Goal: Transaction & Acquisition: Subscribe to service/newsletter

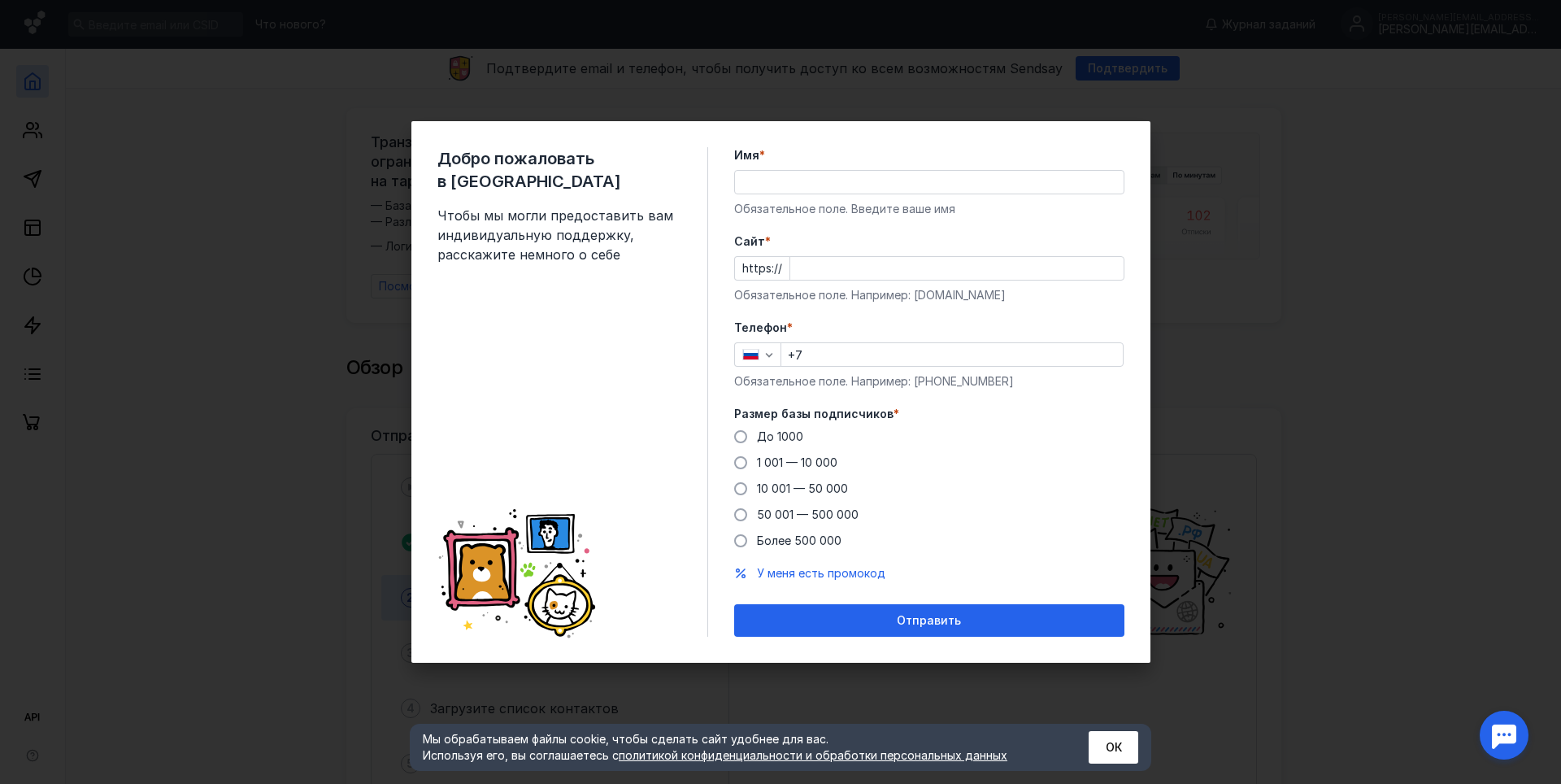
click at [822, 193] on input "Имя *" at bounding box center [929, 182] width 388 height 23
type input "[PERSON_NAME]"
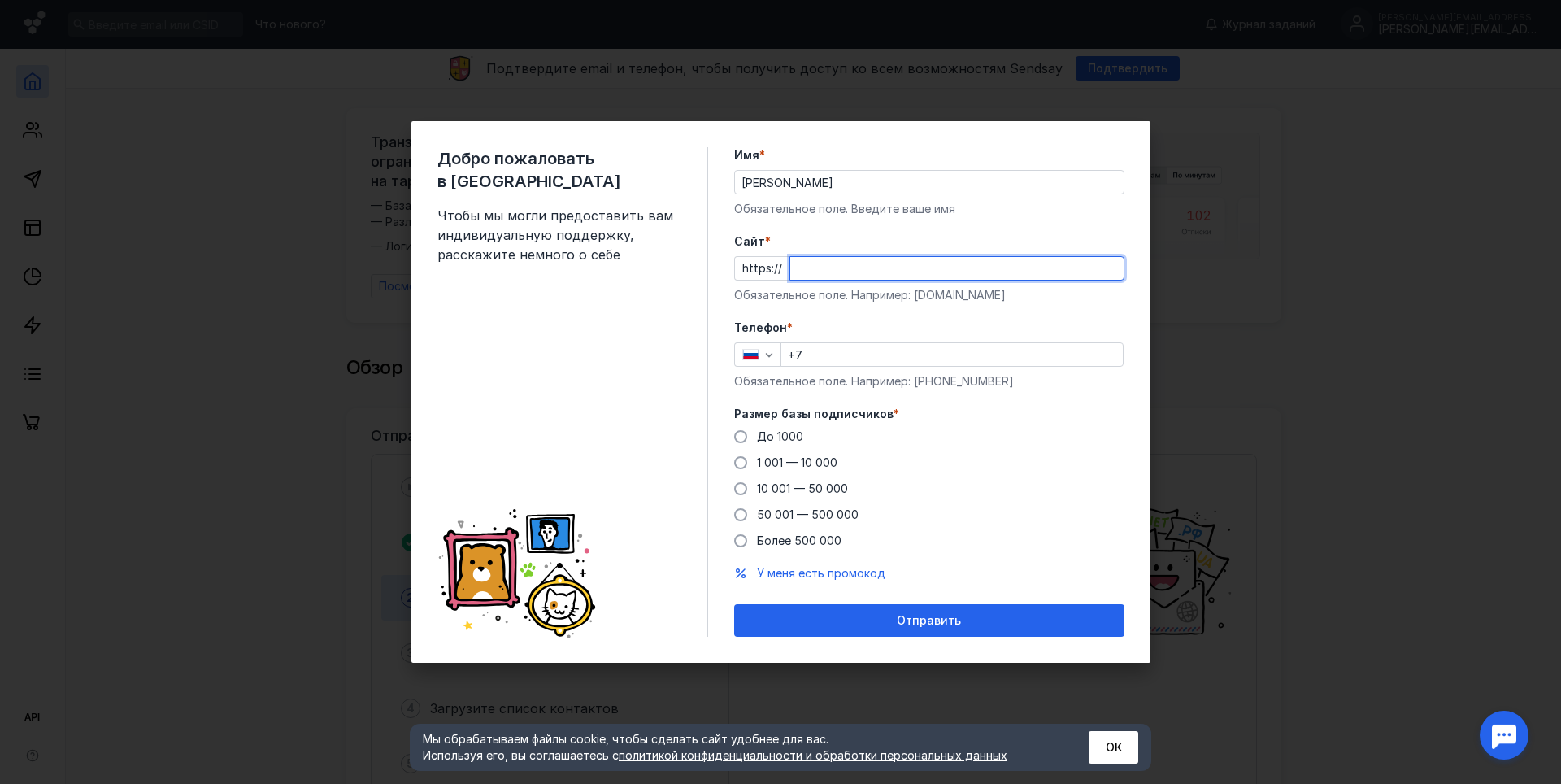
click at [847, 270] on input "Cайт *" at bounding box center [957, 268] width 333 height 23
click at [900, 284] on div "Cайт * https:// qsgrp.cpm Обязательное поле. Например: [DOMAIN_NAME]" at bounding box center [929, 268] width 390 height 70
drag, startPoint x: 845, startPoint y: 270, endPoint x: 837, endPoint y: 269, distance: 8.1
click at [837, 269] on input "qsgrp.cpm" at bounding box center [957, 268] width 333 height 23
click at [841, 258] on input "qsgrp.cpm" at bounding box center [957, 268] width 333 height 23
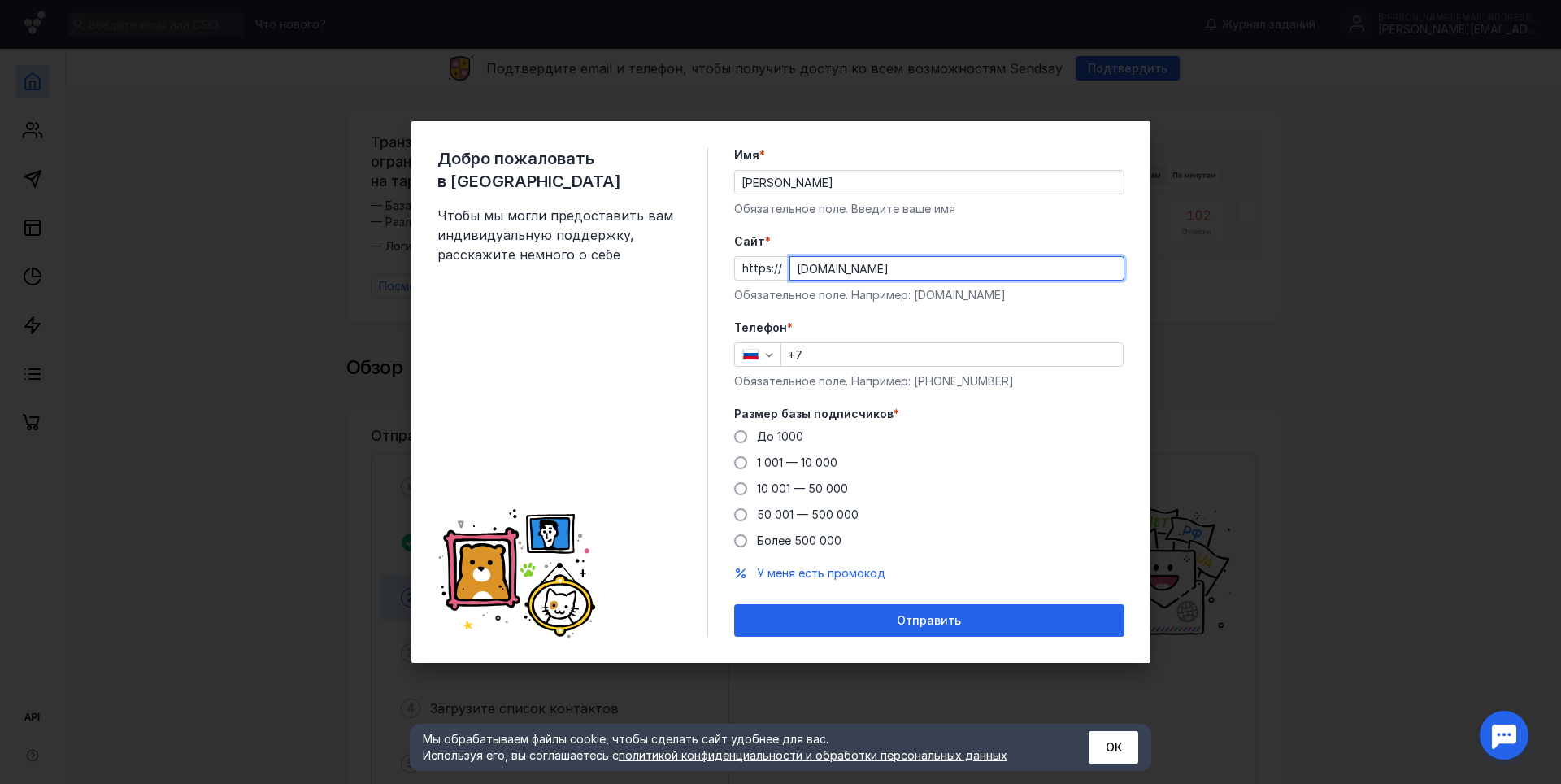
type input "[DOMAIN_NAME]"
click at [881, 363] on input "+7" at bounding box center [952, 354] width 341 height 23
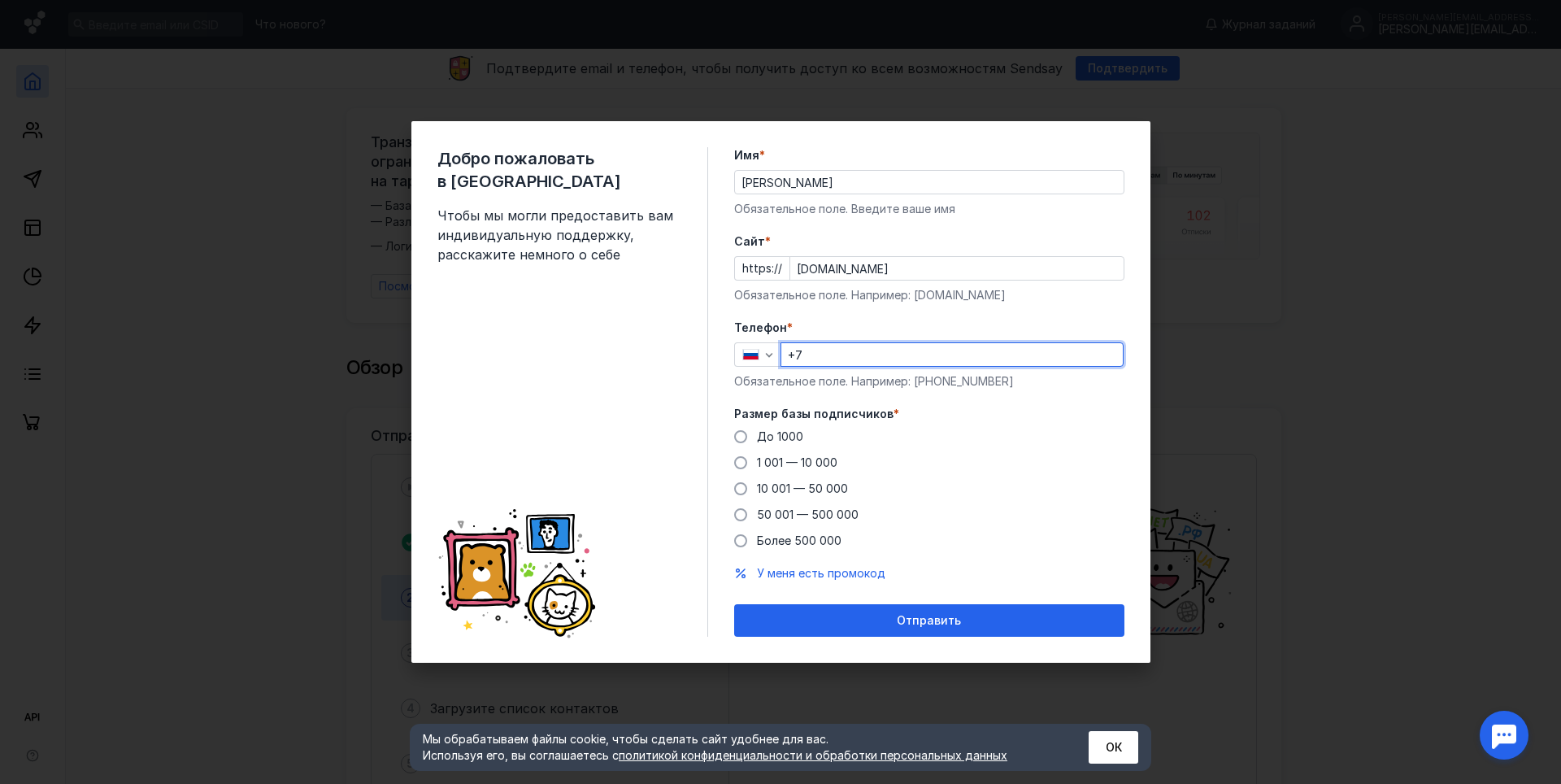
type input "[PHONE_NUMBER]"
click at [778, 429] on span "До 1000" at bounding box center [780, 436] width 46 height 14
click at [0, 0] on input "До 1000" at bounding box center [0, 0] width 0 height 0
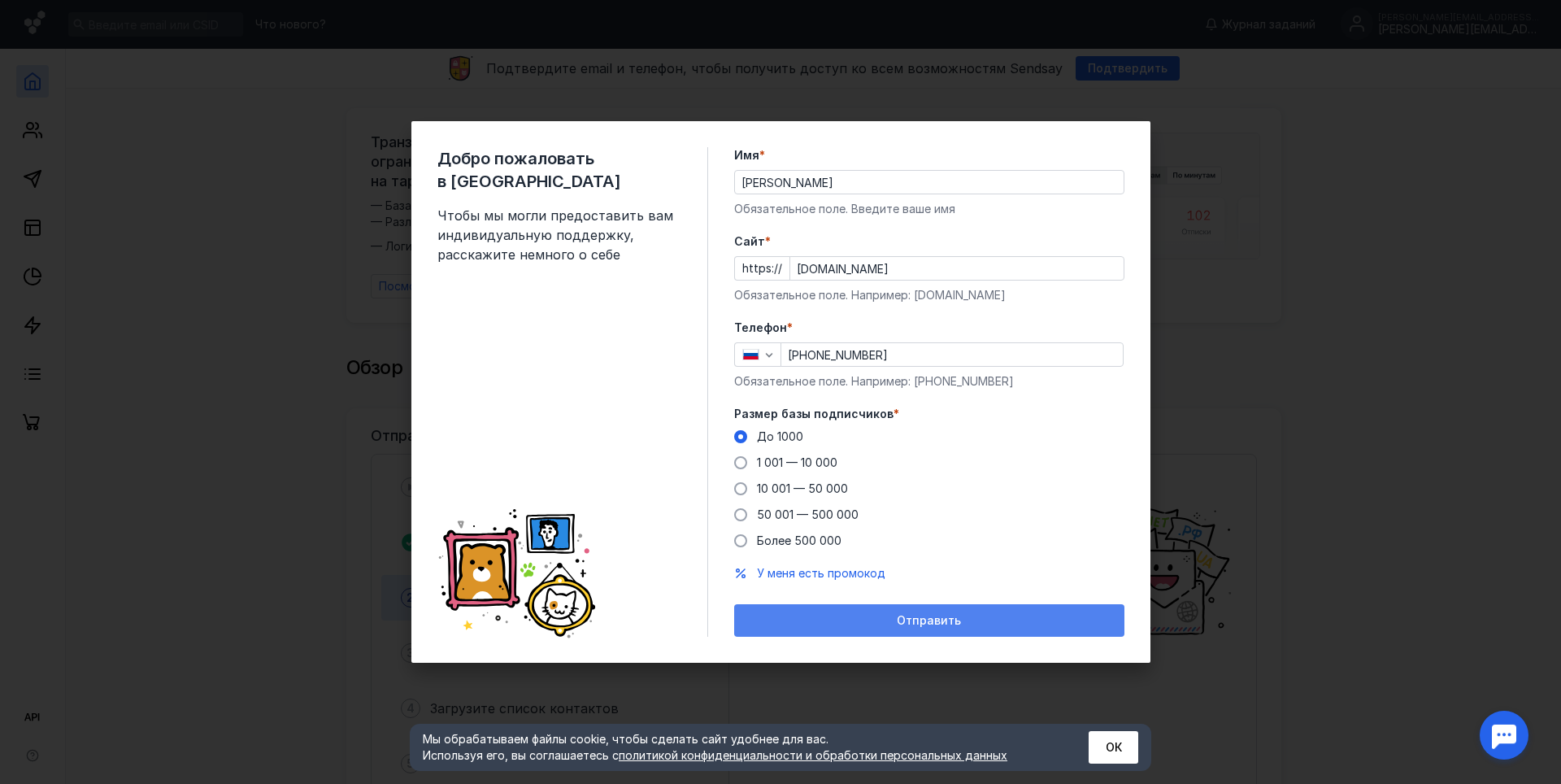
click at [929, 619] on span "Отправить" at bounding box center [929, 621] width 64 height 14
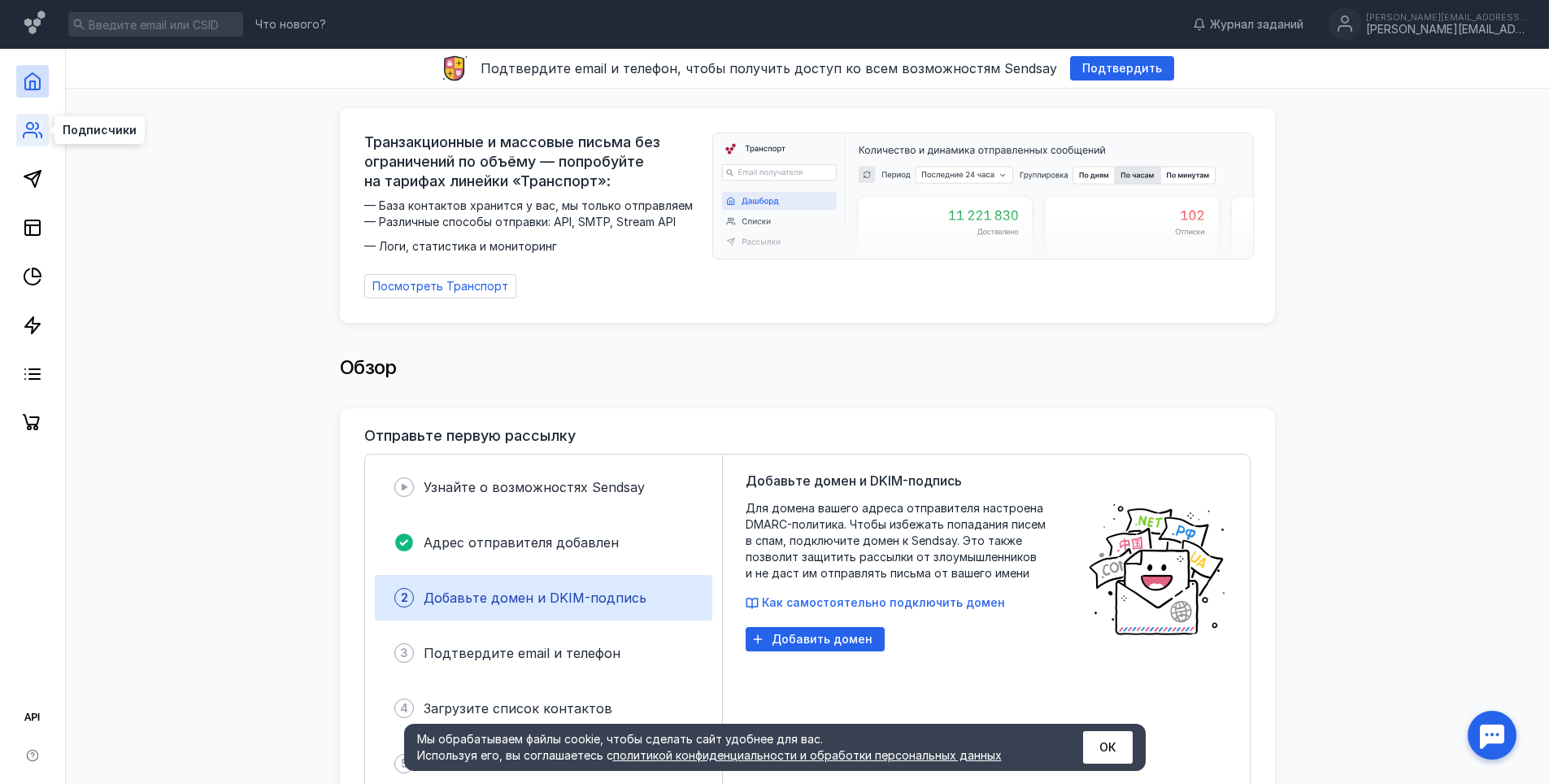
click at [27, 126] on circle at bounding box center [30, 125] width 6 height 6
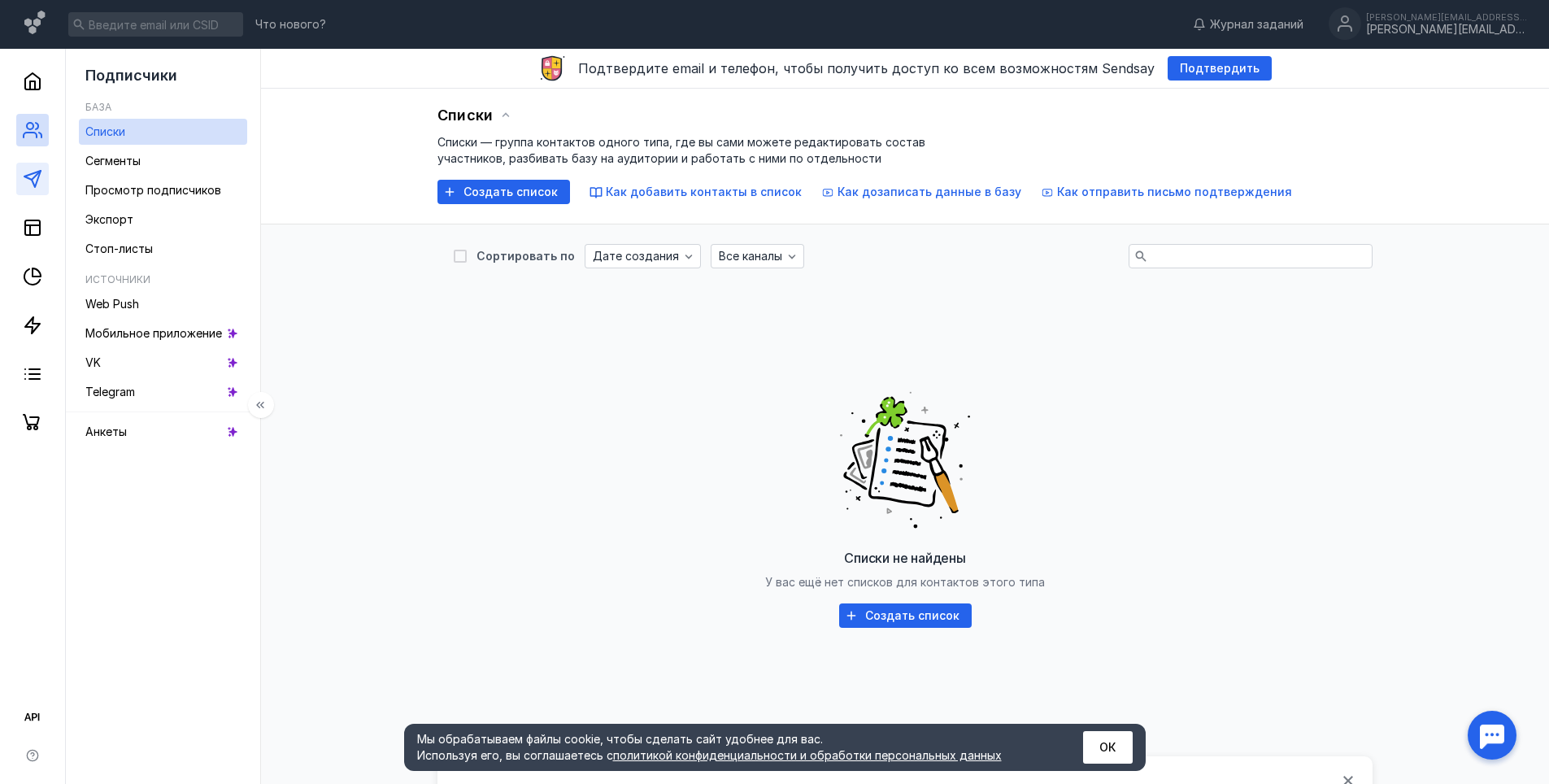
click at [27, 167] on link at bounding box center [32, 178] width 32 height 32
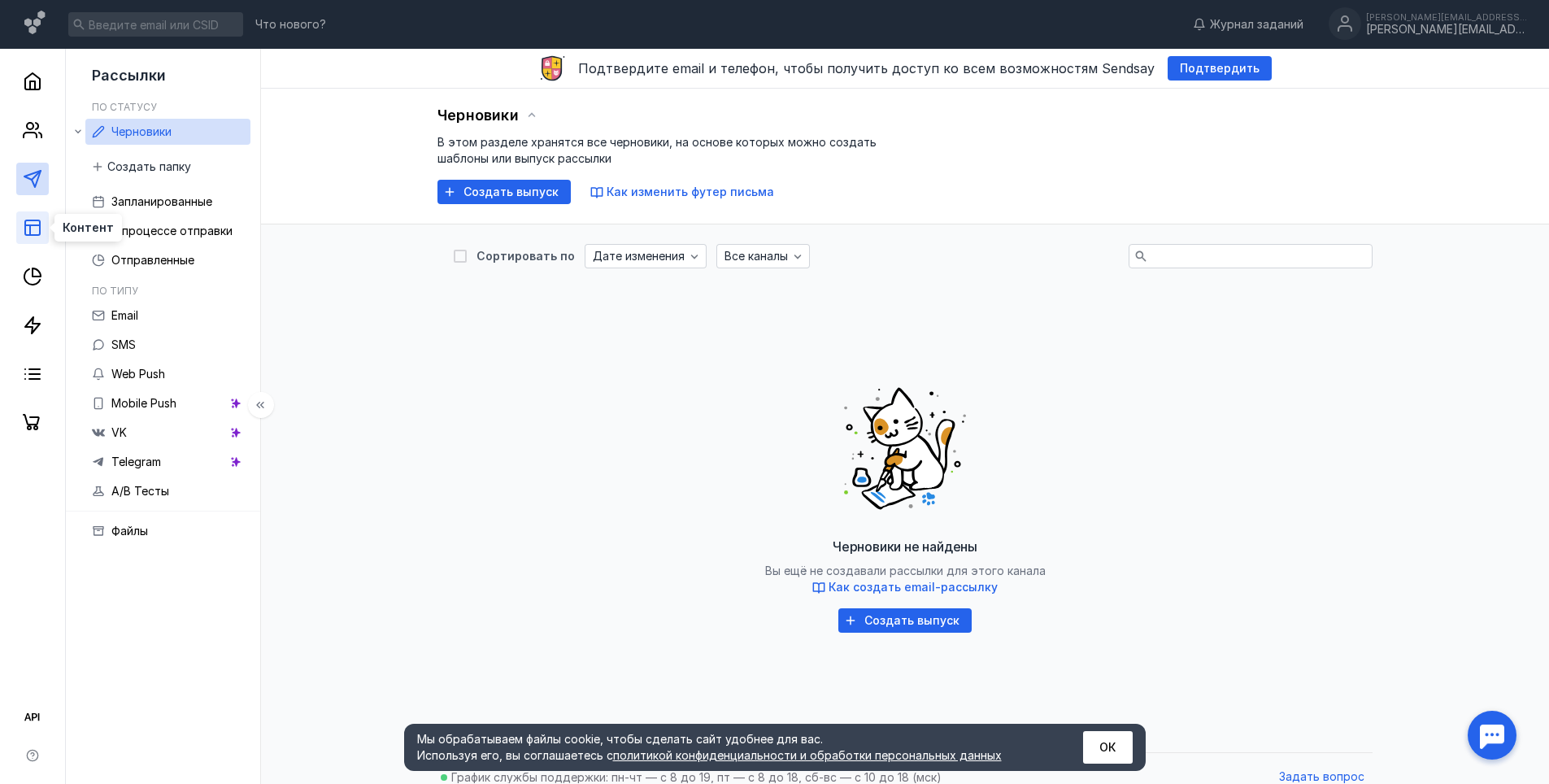
click at [30, 229] on line at bounding box center [30, 230] width 0 height 10
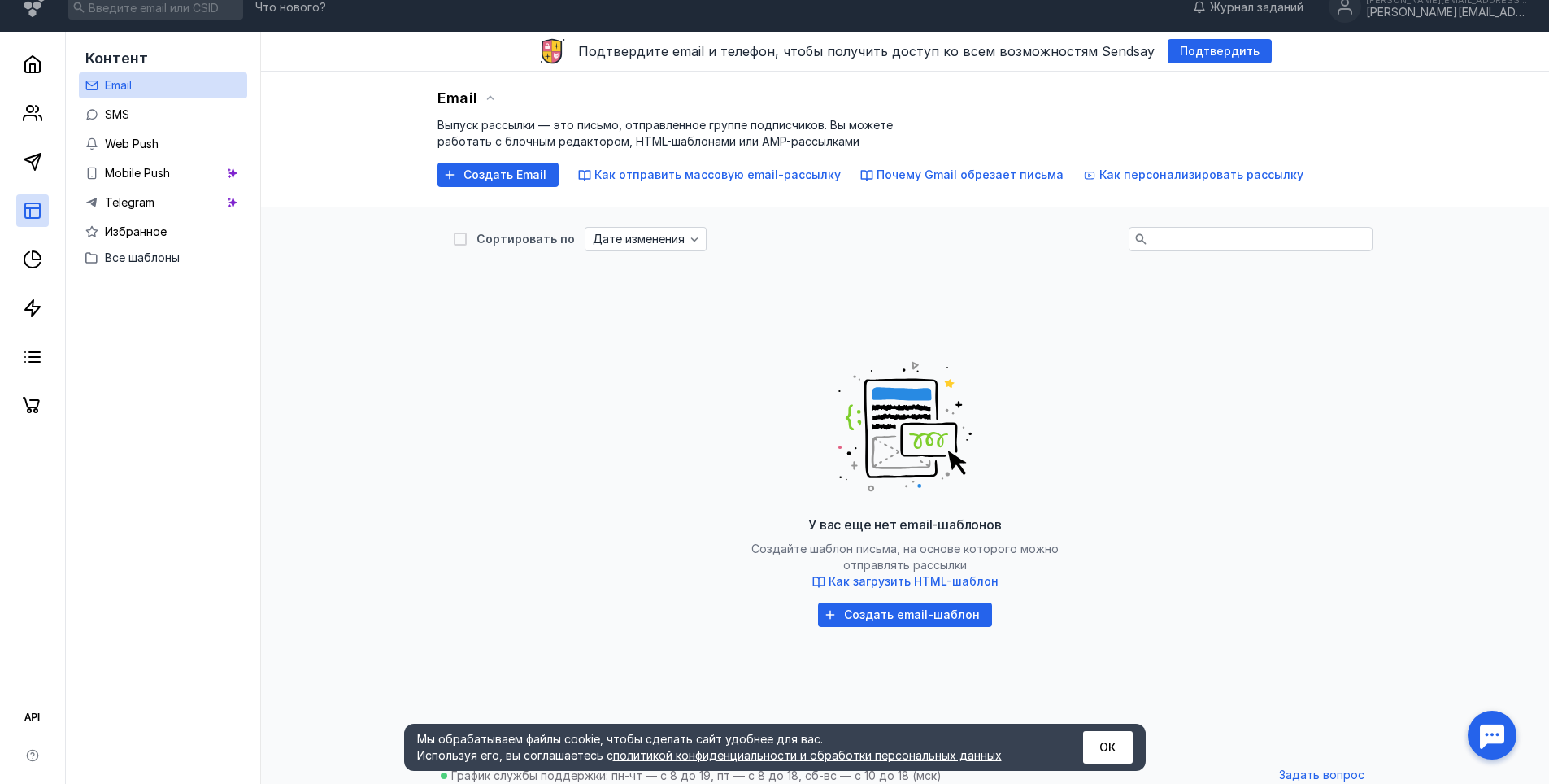
scroll to position [32, 0]
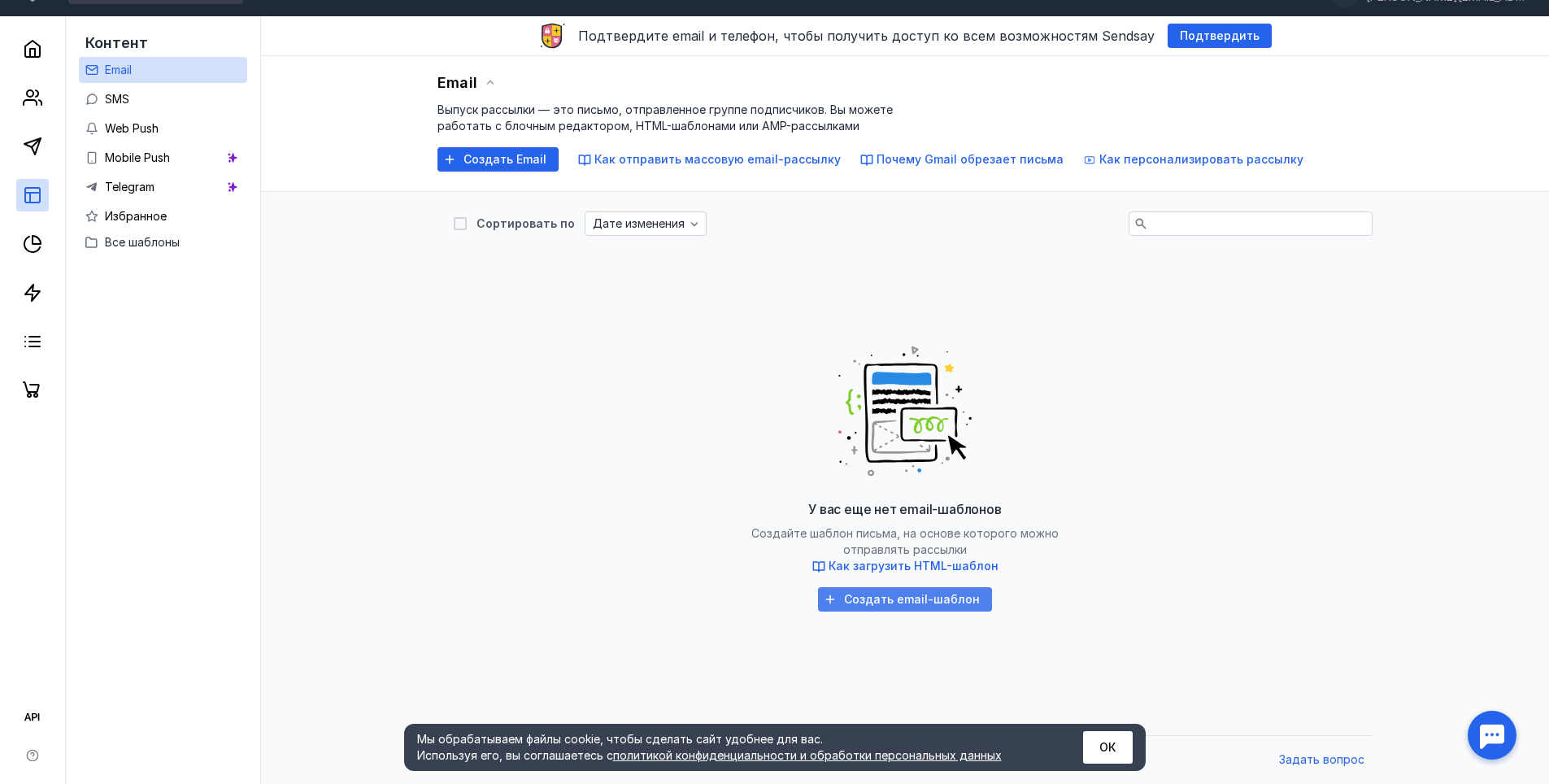
click at [924, 595] on span "Создать email-шаблон" at bounding box center [911, 600] width 136 height 14
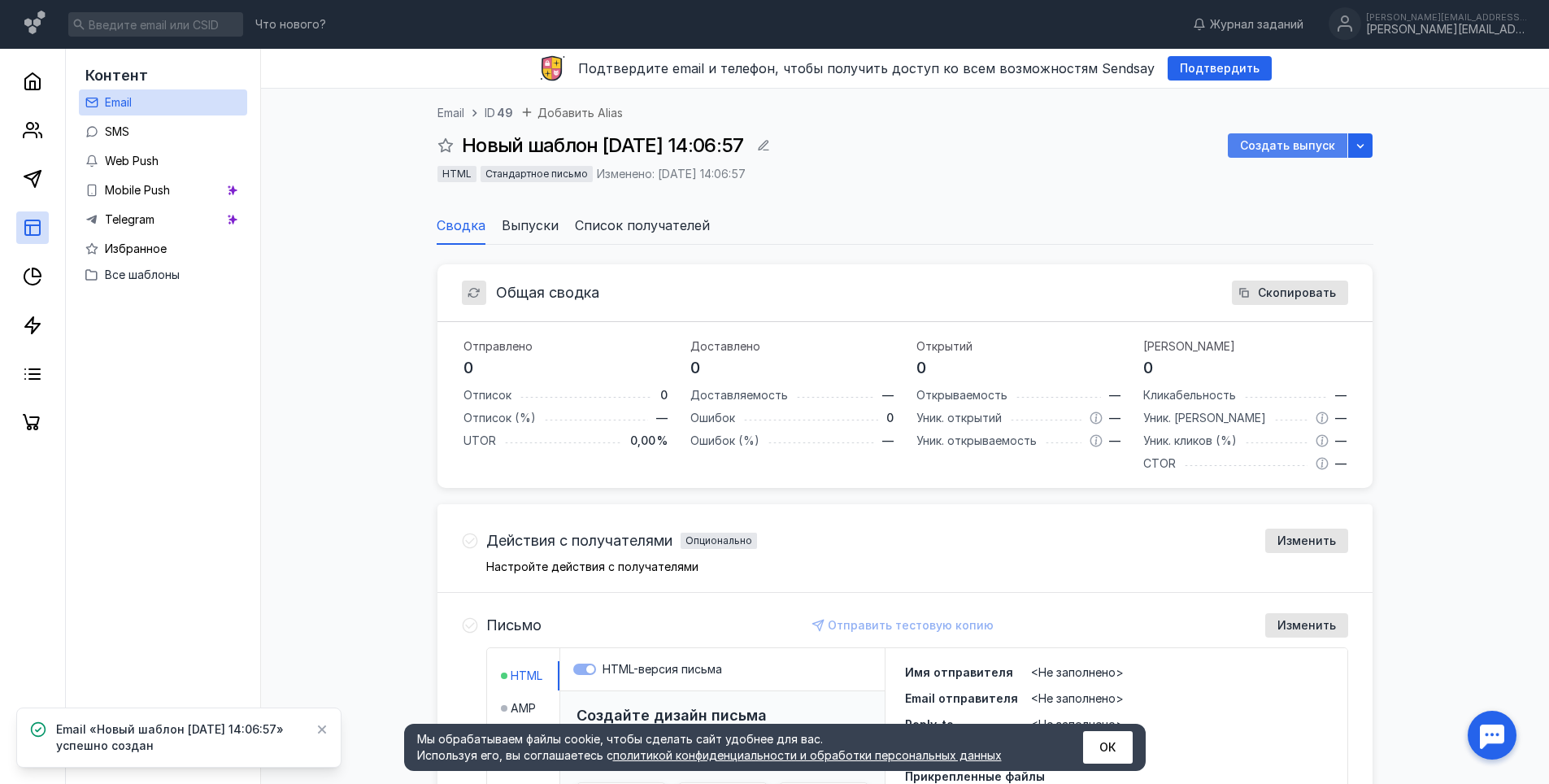
click at [1303, 150] on span "Создать выпуск" at bounding box center [1288, 146] width 95 height 14
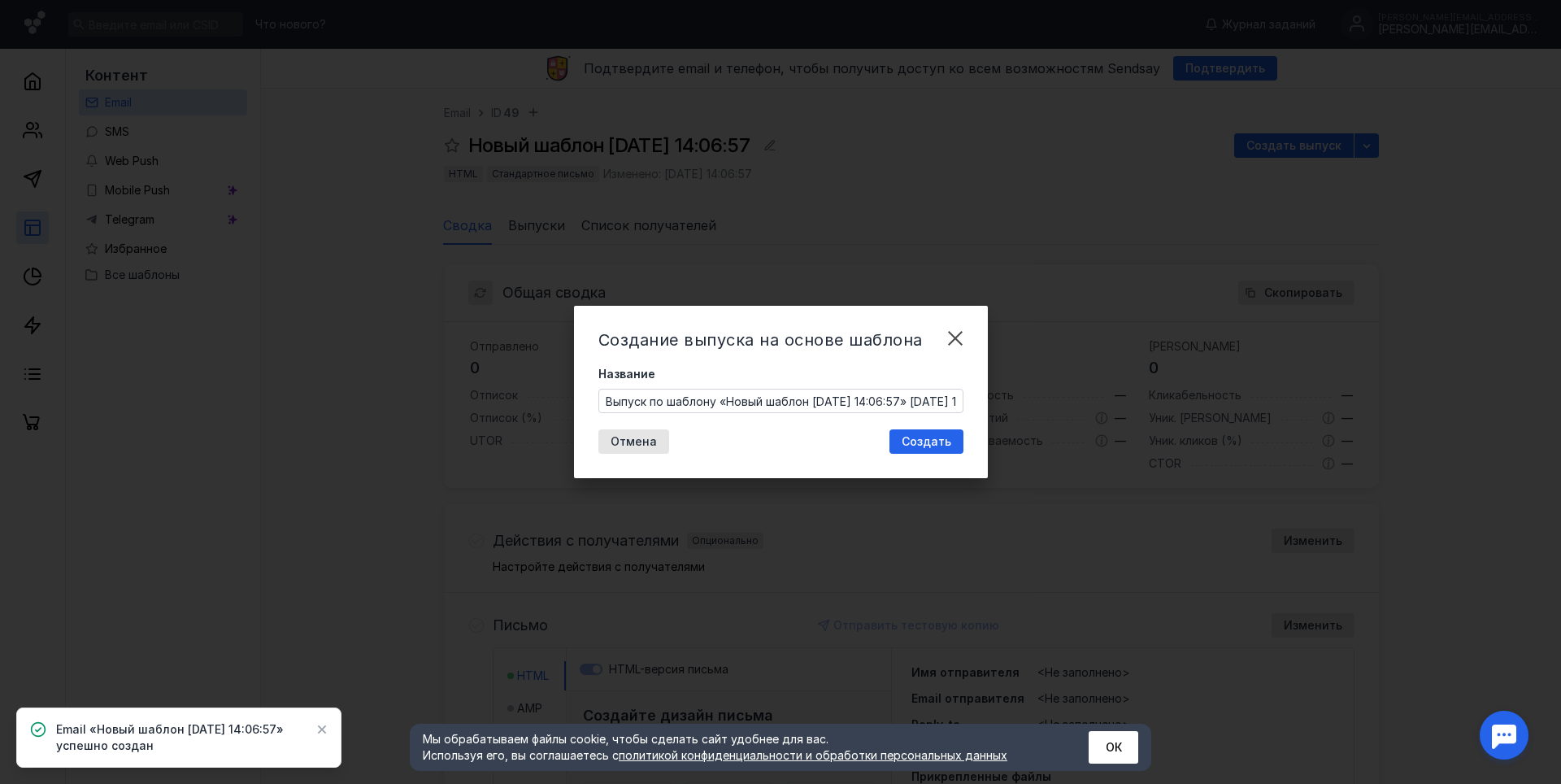
click at [823, 415] on div "Создание выпуска на основе шаблона Название Выпуск по шаблону «Новый шаблон [DA…" at bounding box center [781, 392] width 414 height 173
click at [809, 396] on input "Выпуск по шаблону «Новый шаблон [DATE] 14:06:57» [DATE] 14:07" at bounding box center [780, 401] width 363 height 23
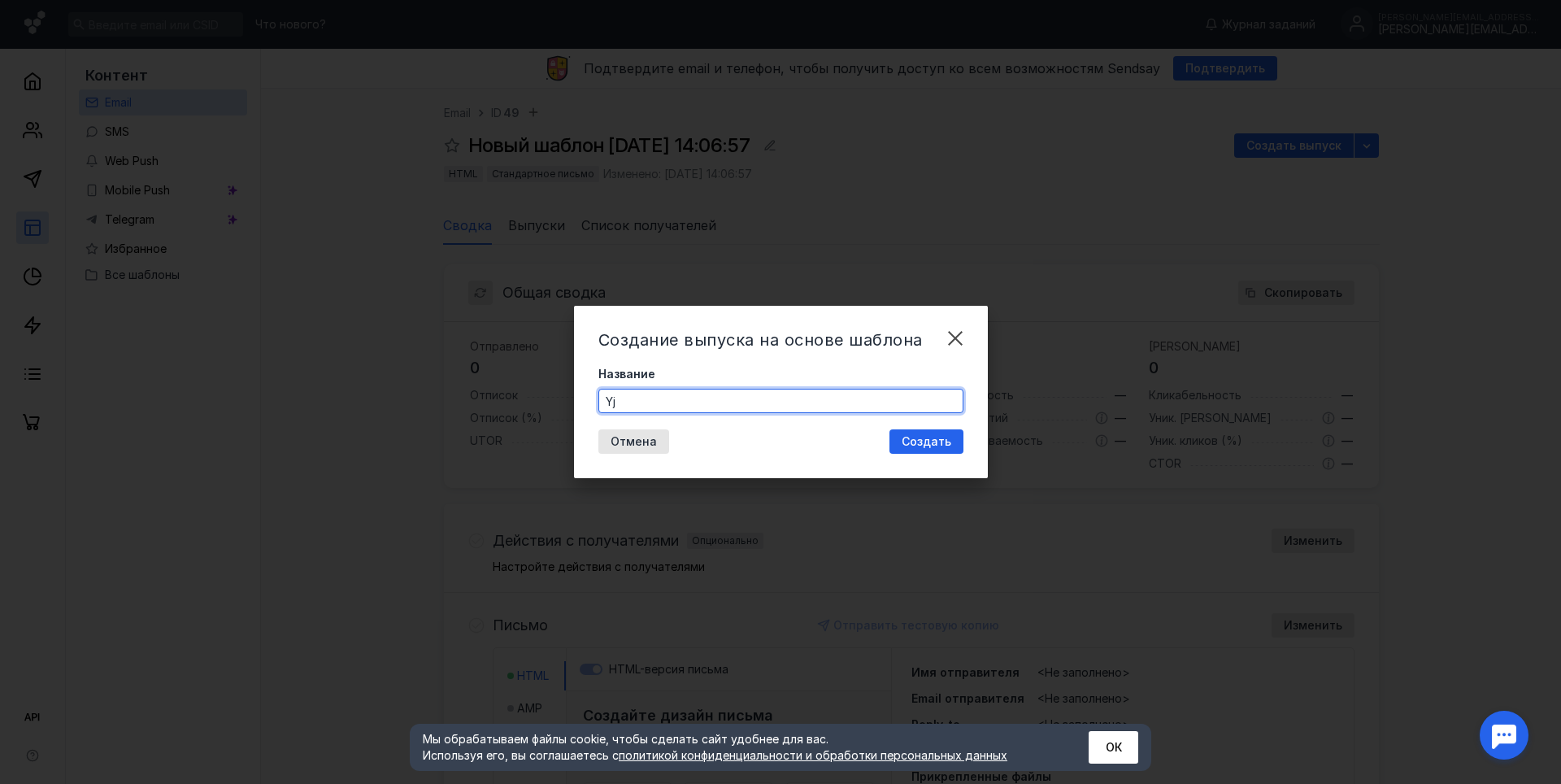
type input "Y"
type input "Стиль"
click at [941, 451] on div "Создать" at bounding box center [926, 441] width 74 height 25
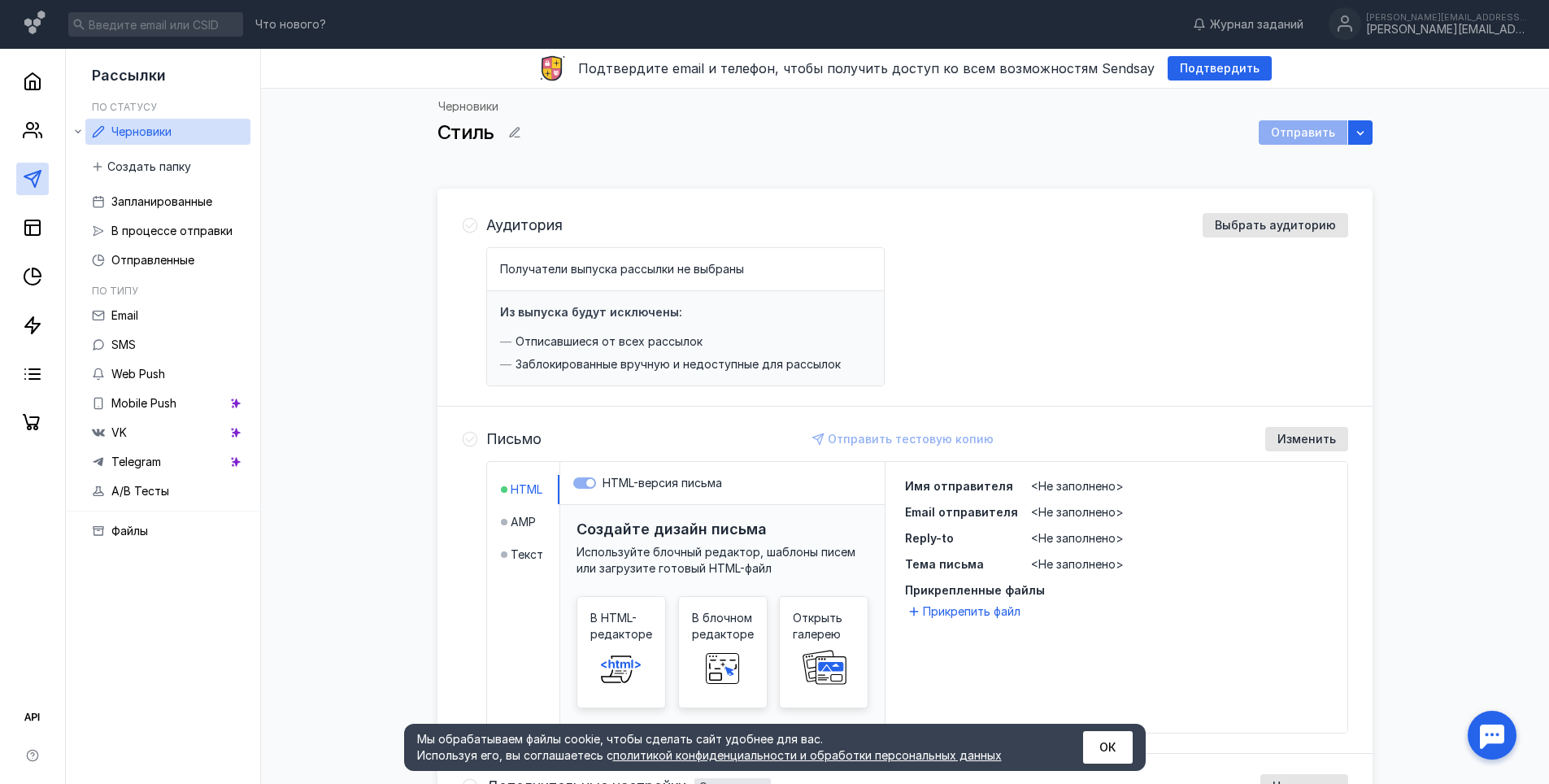
click at [1150, 237] on div "Аудитория Выбрать аудиторию" at bounding box center [917, 225] width 862 height 25
click at [945, 210] on div "Аудитория Выбрать аудиторию Получатели выпуска рассылки не выбраны Из выпуска б…" at bounding box center [905, 300] width 935 height 214
click at [461, 132] on span "Стиль" at bounding box center [466, 132] width 57 height 24
click at [27, 235] on rect at bounding box center [32, 227] width 15 height 15
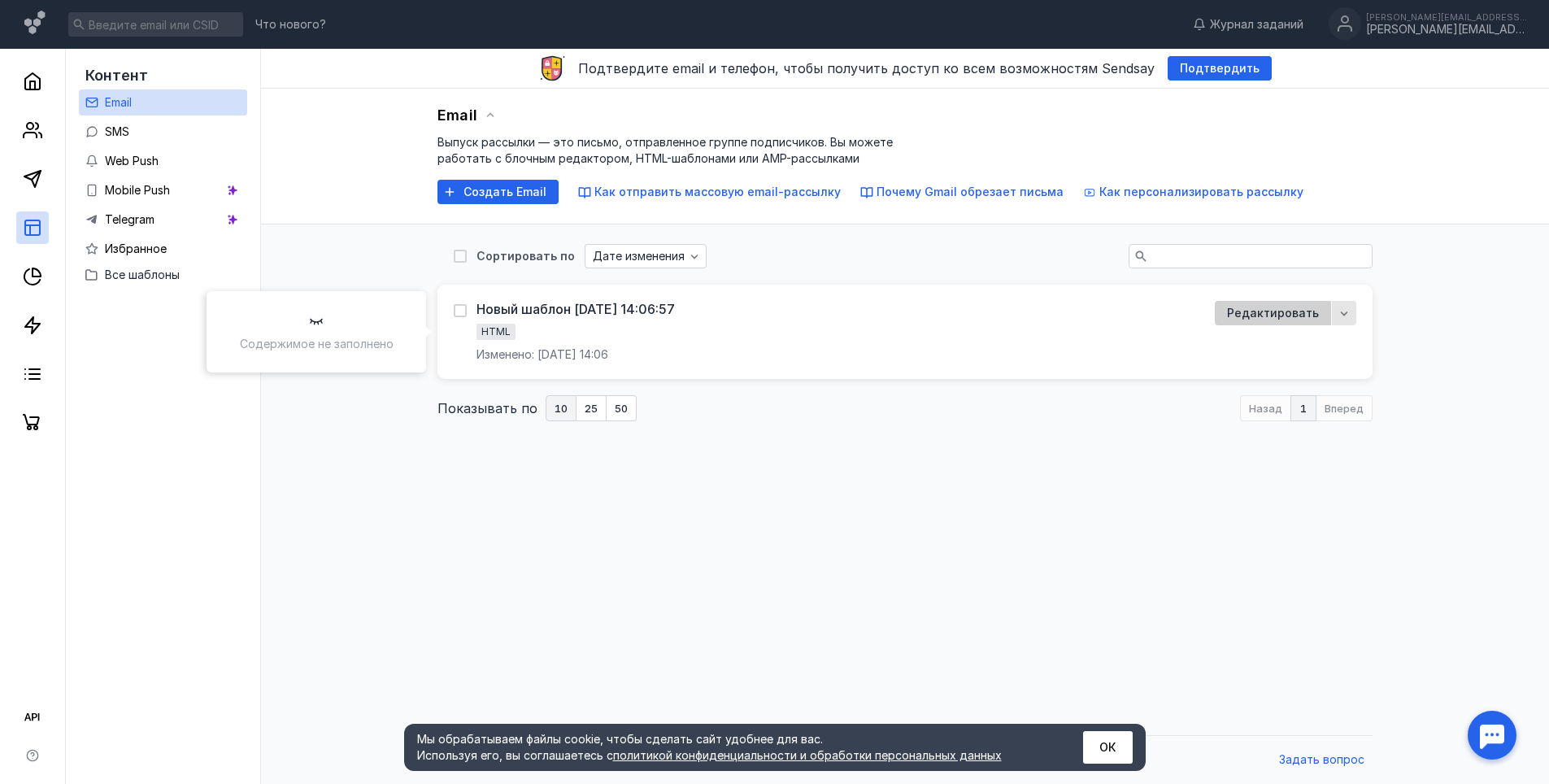
click at [1301, 301] on div "Редактировать" at bounding box center [1273, 313] width 117 height 25
click at [582, 299] on div "Новый шаблон [DATE] 14:06:57 HTML Изменено: [DATE] 14:06 Редактировать" at bounding box center [905, 331] width 935 height 95
click at [597, 313] on div "Новый шаблон [DATE] 14:06:57" at bounding box center [575, 309] width 198 height 17
click at [1281, 309] on span "Редактировать" at bounding box center [1273, 314] width 92 height 14
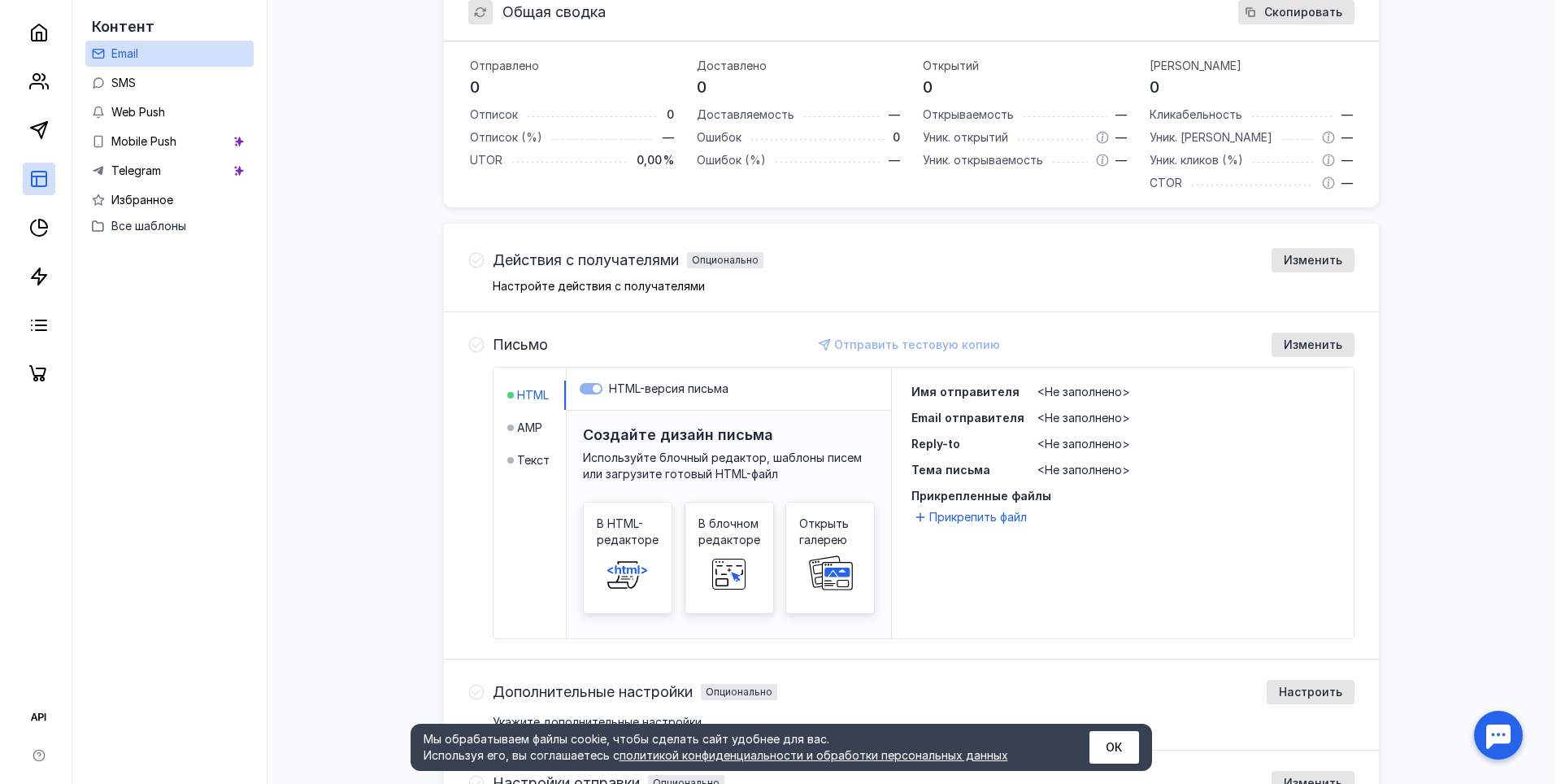
scroll to position [412, 0]
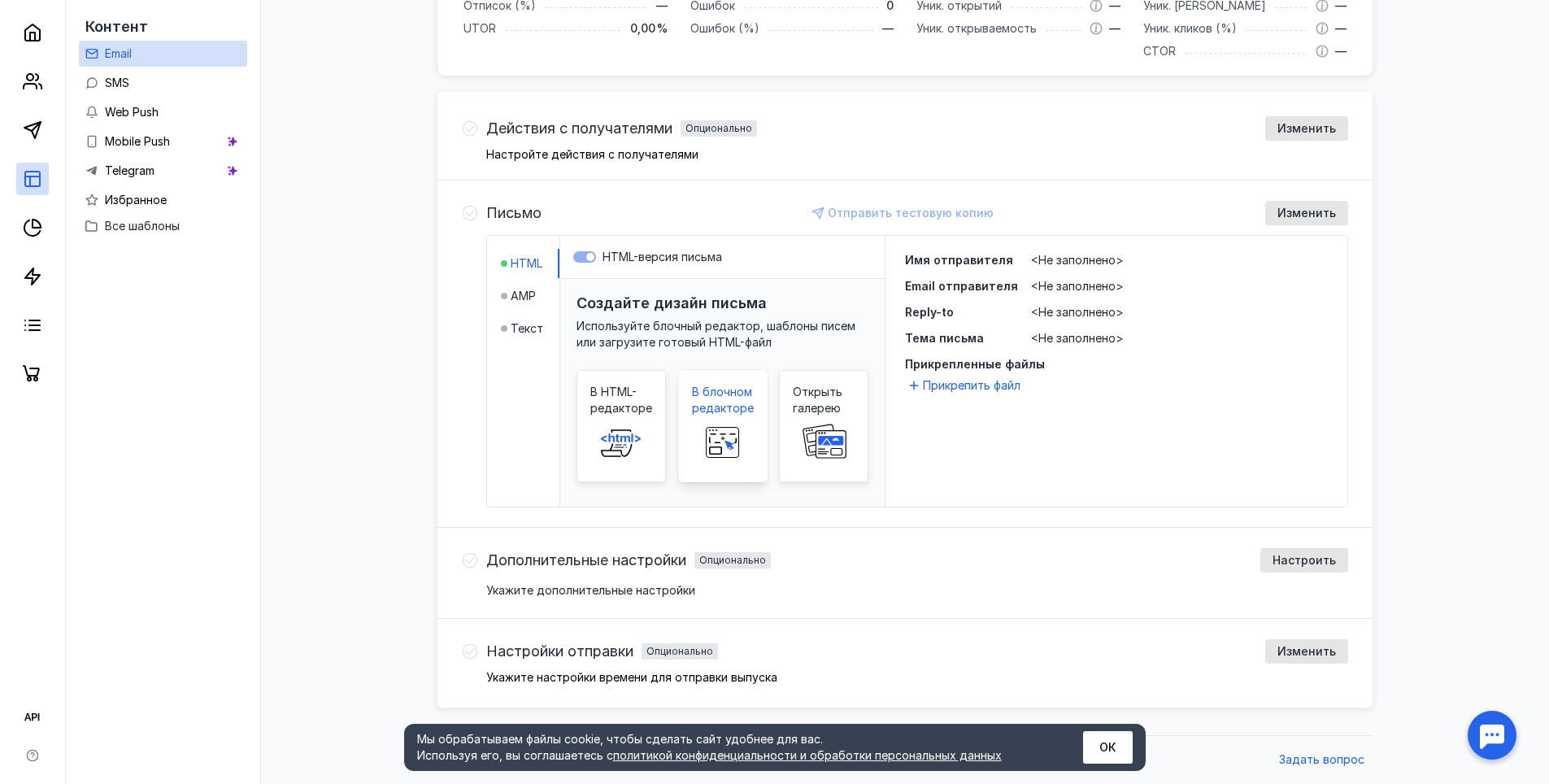
click at [703, 418] on span at bounding box center [723, 442] width 52 height 52
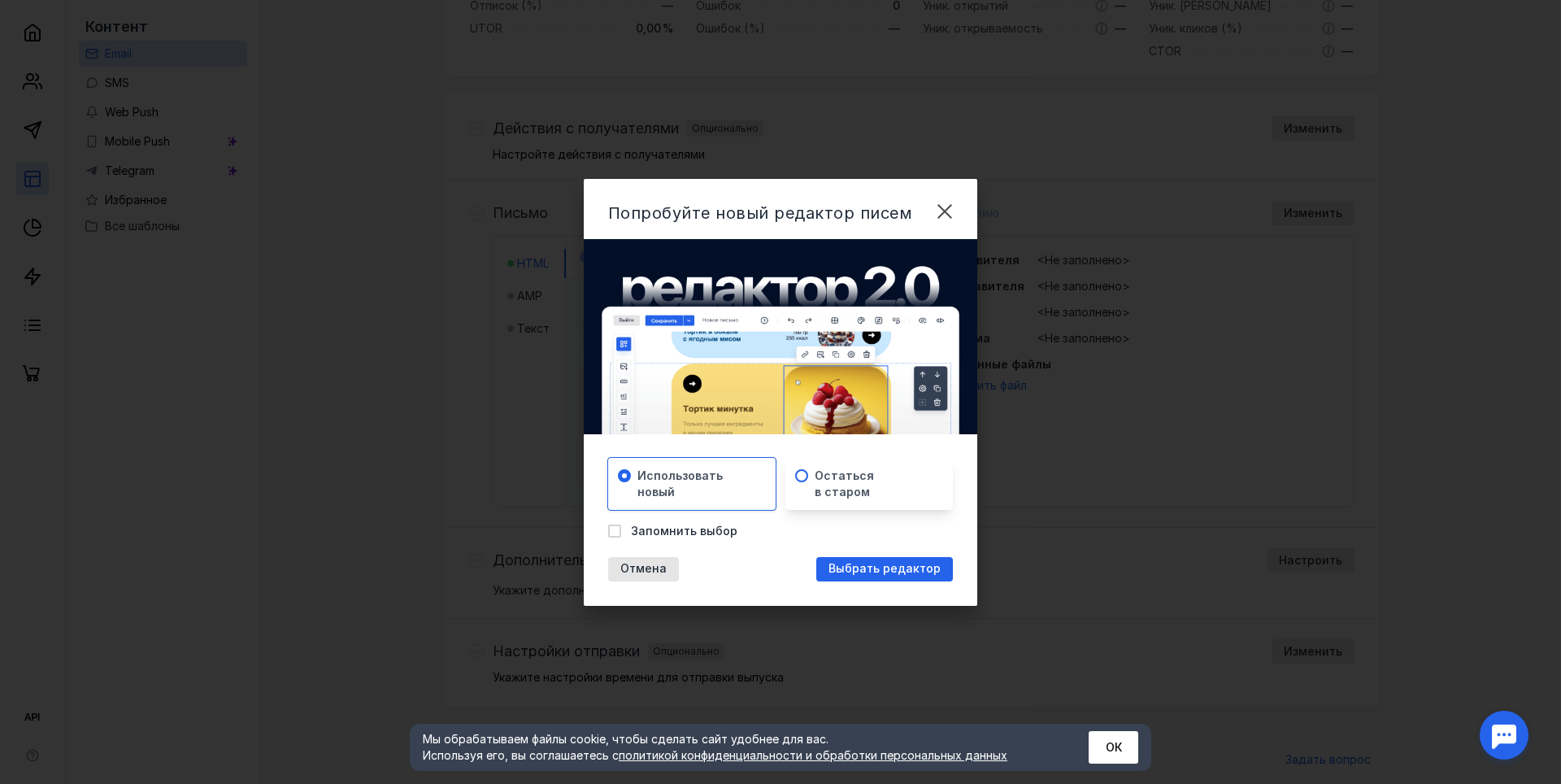
click at [866, 484] on span "Остаться в старом" at bounding box center [845, 483] width 60 height 32
click at [709, 487] on span "Использовать новый" at bounding box center [680, 483] width 85 height 32
click at [801, 485] on div at bounding box center [802, 484] width 13 height 31
click at [719, 471] on span "Использовать новый" at bounding box center [680, 483] width 85 height 32
click at [719, 471] on div "Использовать новый" at bounding box center [691, 483] width 168 height 52
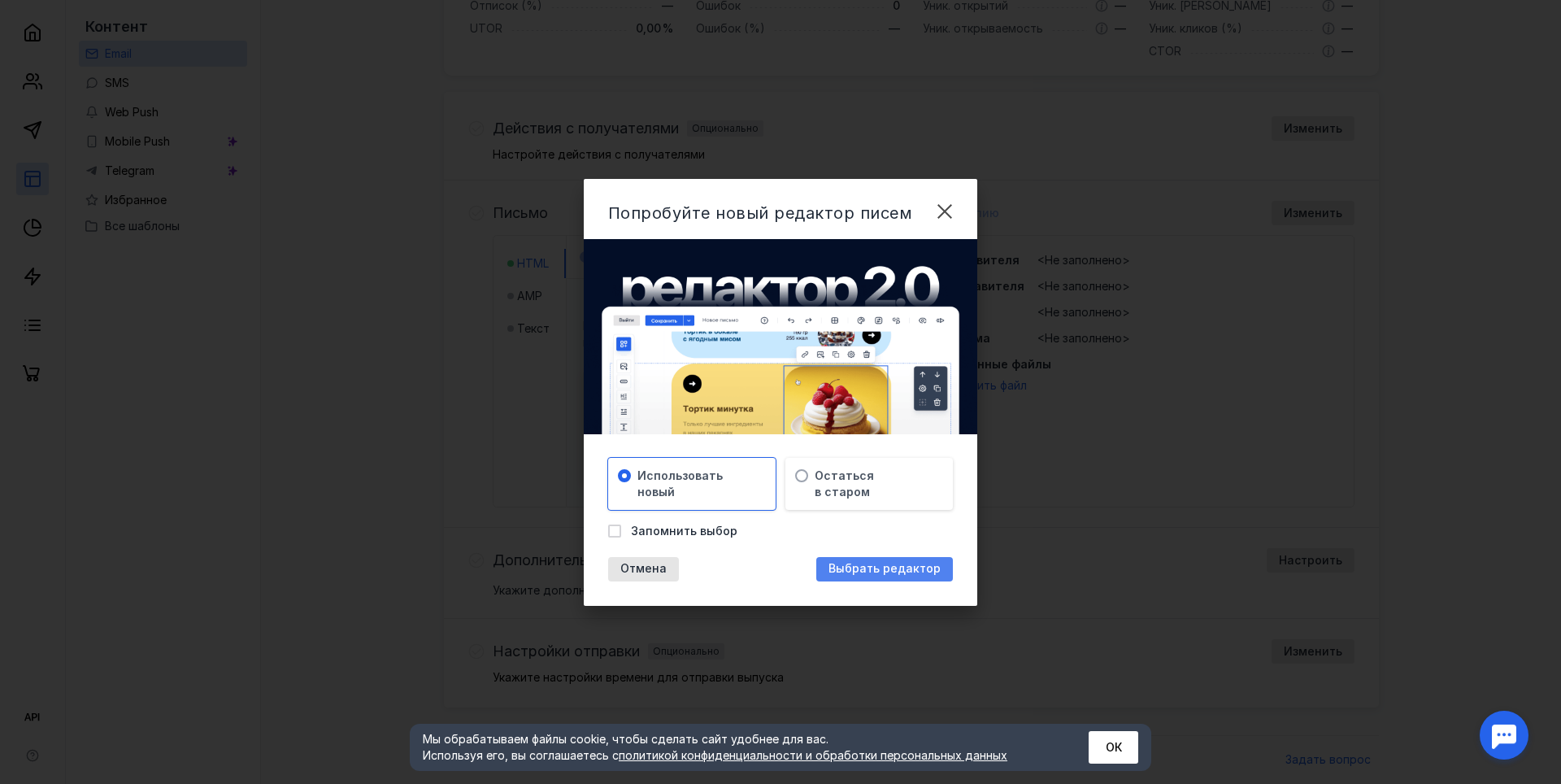
click at [855, 567] on span "Выбрать редактор" at bounding box center [885, 569] width 112 height 14
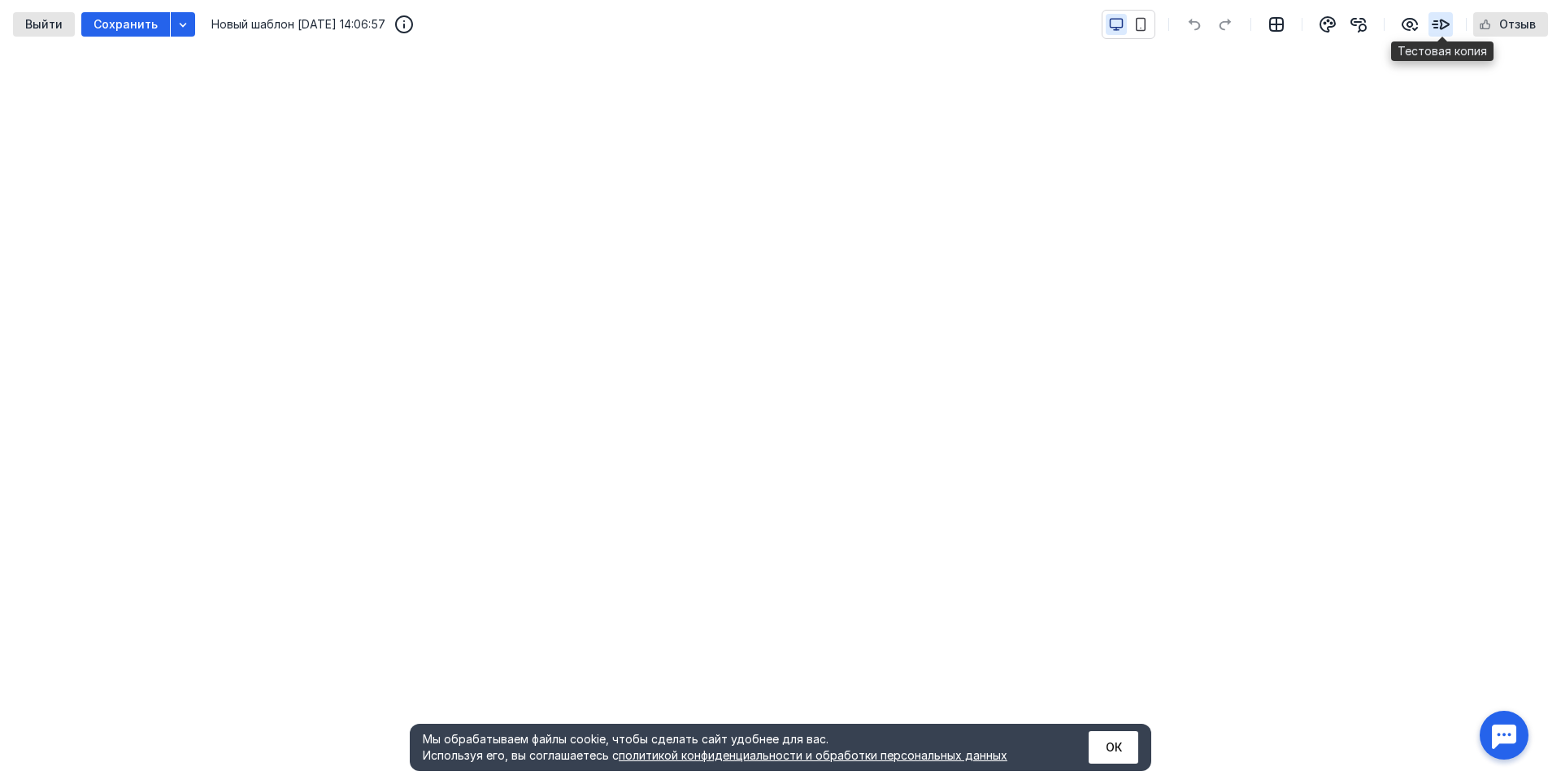
click at [1436, 13] on div "button" at bounding box center [1441, 25] width 25 height 25
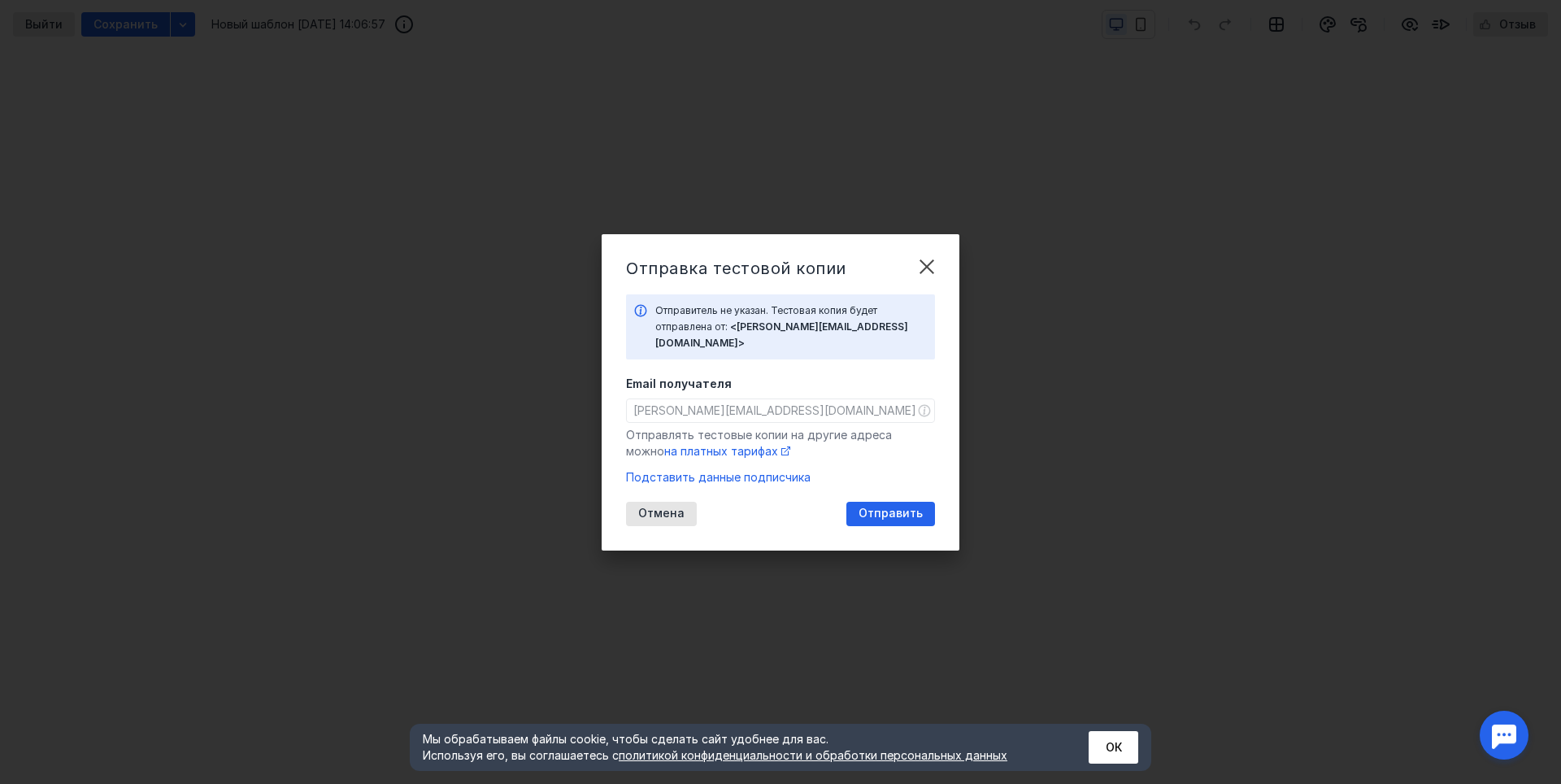
drag, startPoint x: 680, startPoint y: 440, endPoint x: 1214, endPoint y: 307, distance: 550.3
drag, startPoint x: 1214, startPoint y: 307, endPoint x: 1200, endPoint y: 300, distance: 15.7
click at [1214, 307] on div "Отправка тестовой копии Отправитель не указан. Тестовая копия будет отправлена …" at bounding box center [780, 392] width 1561 height 784
click at [922, 256] on div "Отправка тестовой копии Отправитель не указан. Тестовая копия будет отправлена …" at bounding box center [780, 392] width 358 height 317
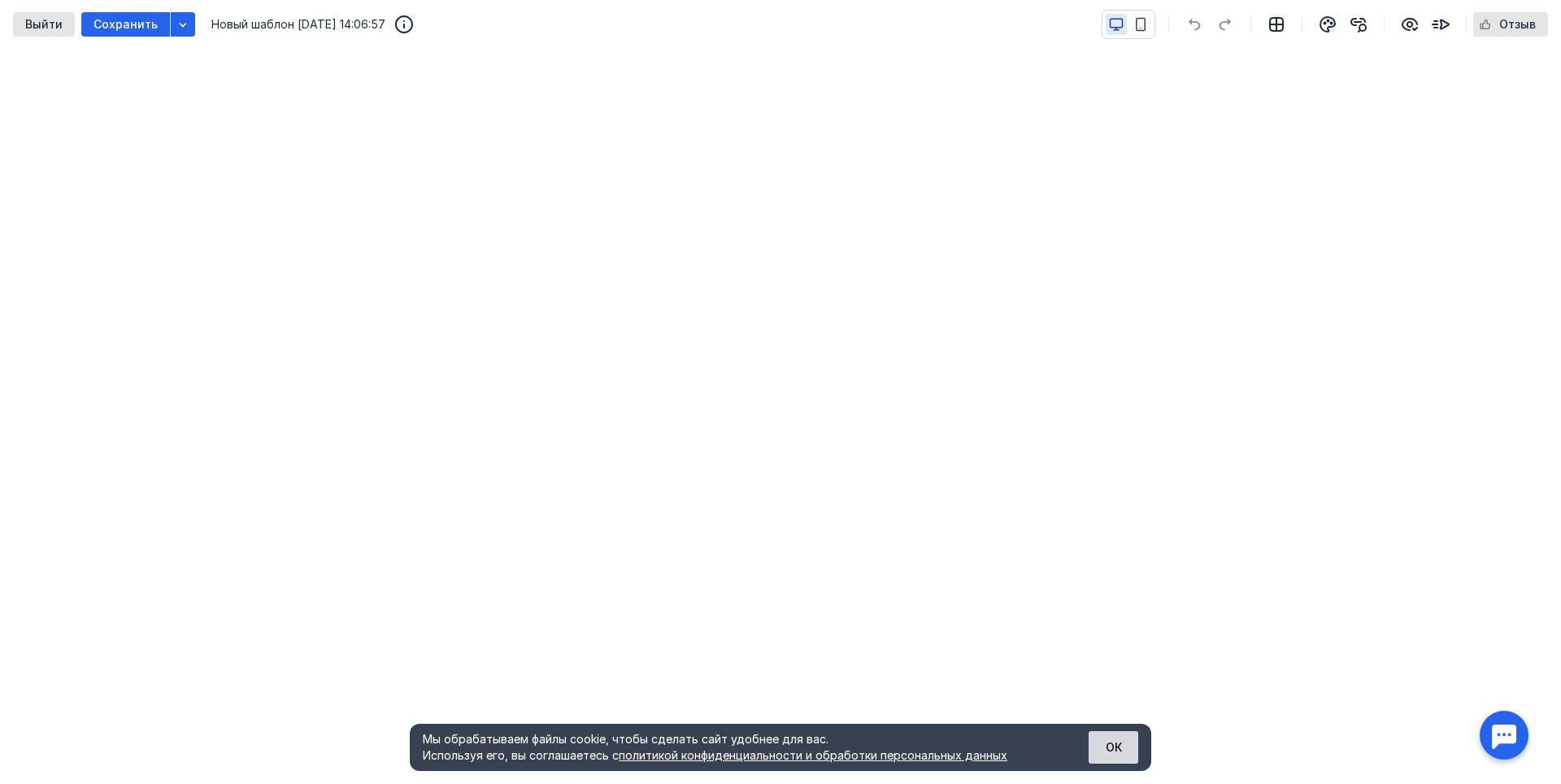
click at [1121, 744] on button "ОК" at bounding box center [1113, 746] width 50 height 32
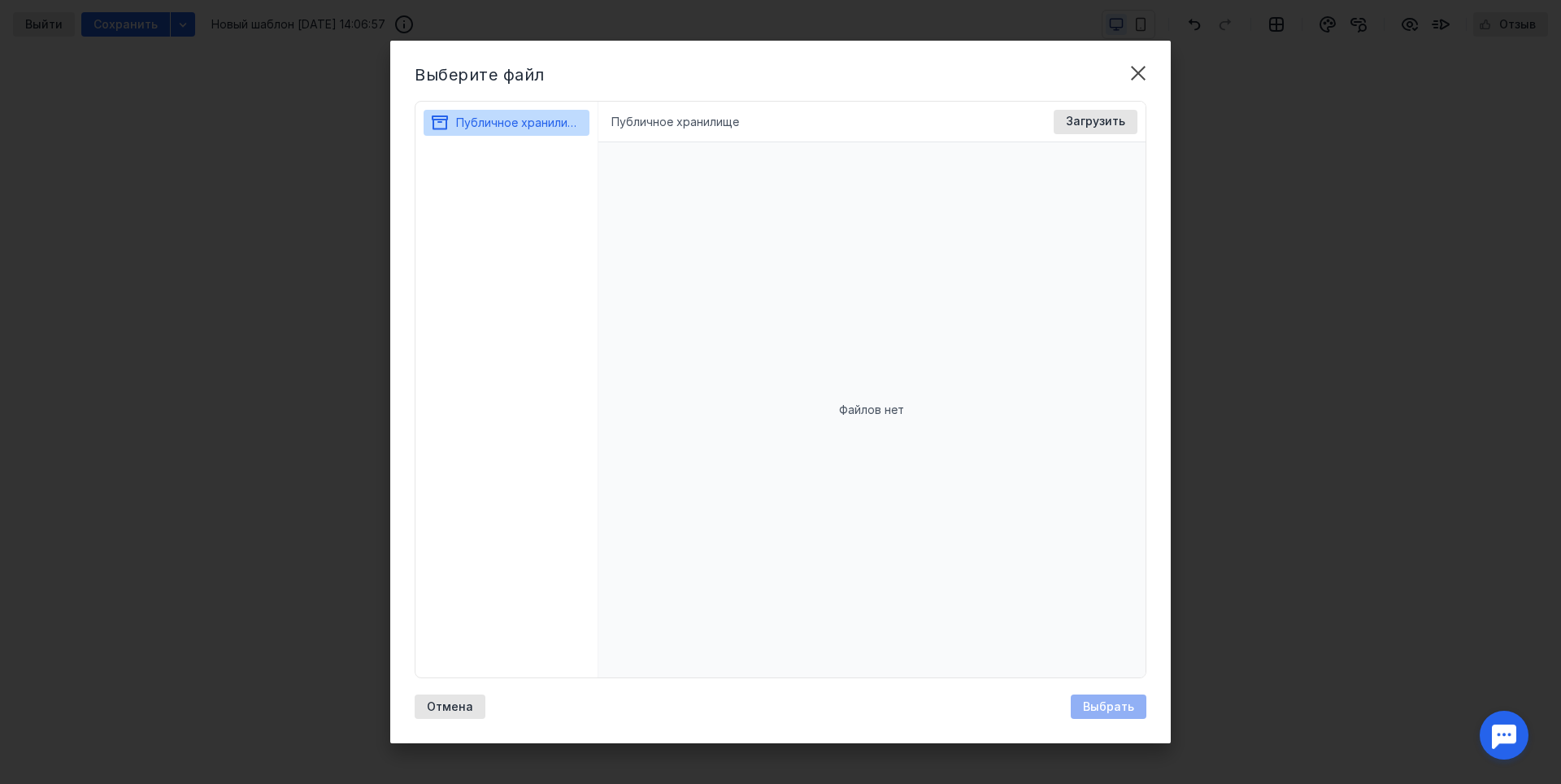
click at [710, 236] on div "Файлов нет" at bounding box center [872, 410] width 548 height 535
click at [981, 371] on div "Файлов нет" at bounding box center [872, 410] width 548 height 535
click at [507, 120] on span "Публичное хранилище" at bounding box center [520, 123] width 128 height 14
click at [481, 123] on span "Публичное хранилище" at bounding box center [520, 123] width 128 height 14
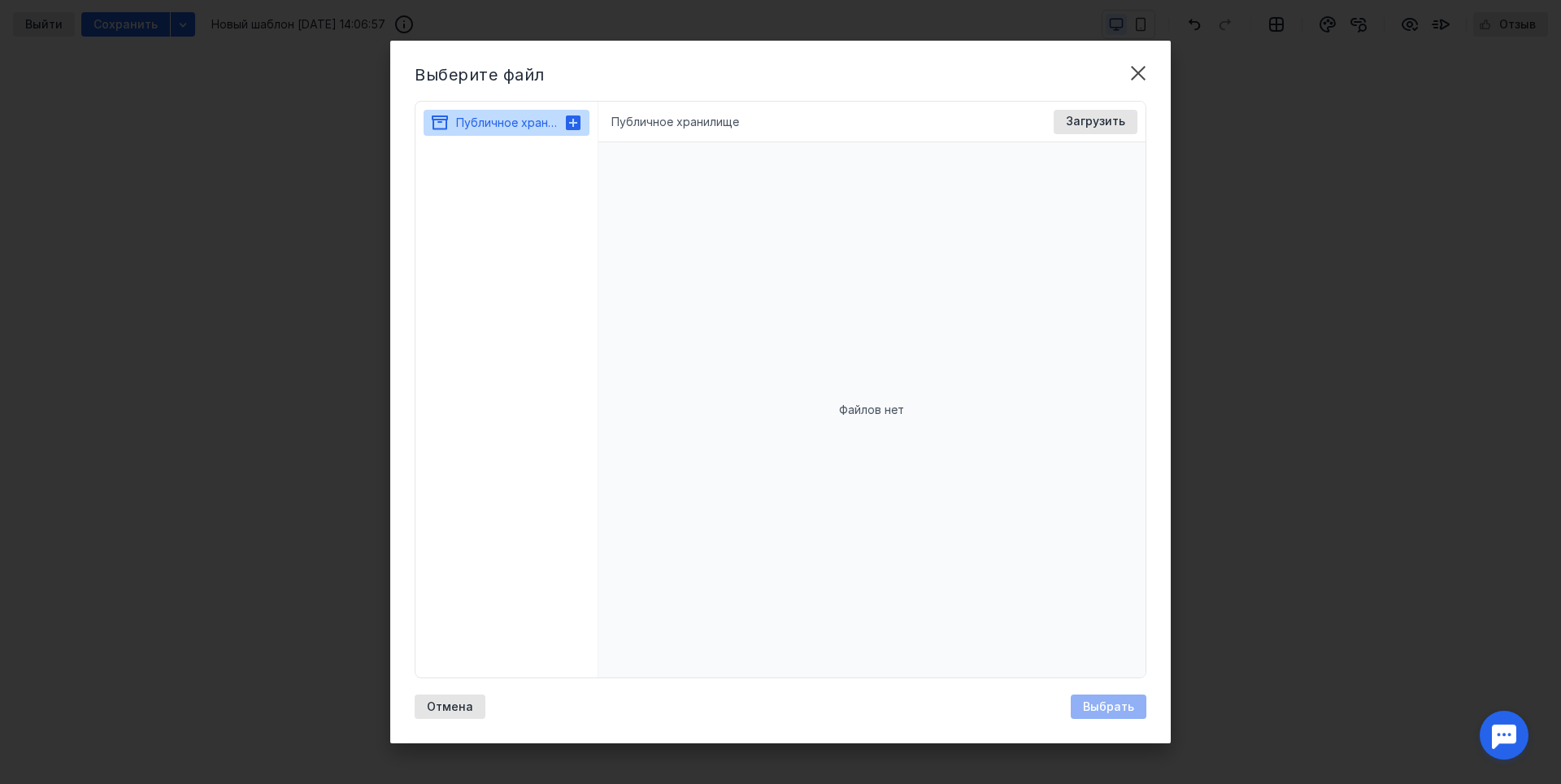
click at [565, 117] on icon at bounding box center [573, 123] width 17 height 17
click at [1365, 188] on div "Выберите файл Публичное хранилище Публичное хранилище Доступные форматы: Размер…" at bounding box center [780, 392] width 1561 height 784
click at [681, 111] on div "Публичное хранилище Доступные форматы: Размер файла не более 400 МБ. Выбрать Фа…" at bounding box center [872, 122] width 548 height 40
click at [684, 120] on li "Публичное хранилище" at bounding box center [675, 122] width 128 height 17
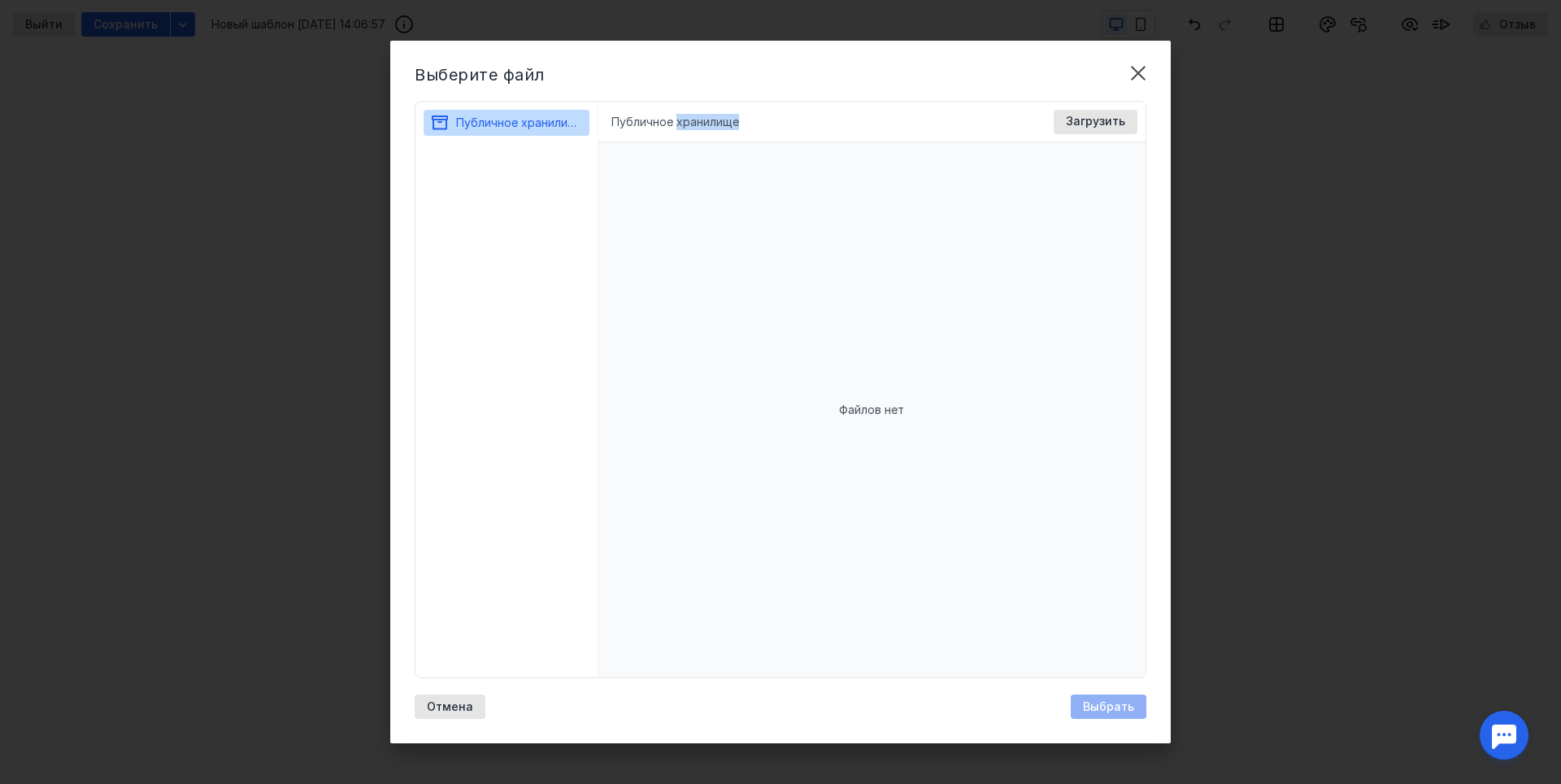
click at [684, 120] on li "Публичное хранилище" at bounding box center [675, 122] width 128 height 17
click at [529, 136] on div "Публичное хранилище" at bounding box center [506, 127] width 166 height 36
click at [534, 125] on span "Публичное хранилище" at bounding box center [520, 123] width 128 height 14
click at [571, 120] on icon at bounding box center [573, 123] width 15 height 15
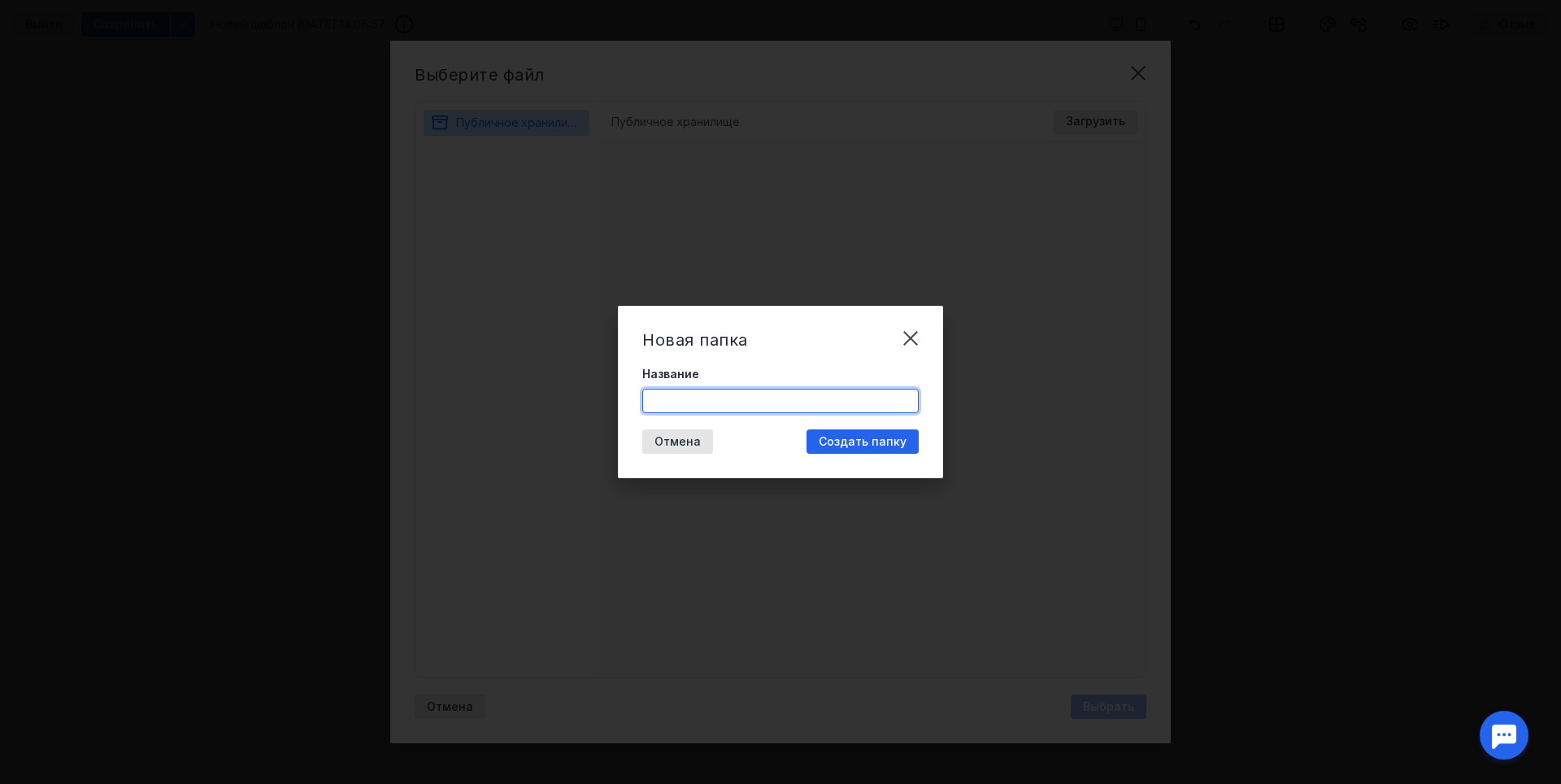
click at [755, 389] on input "Название" at bounding box center [780, 401] width 274 height 23
click at [890, 335] on div "Новая папка" at bounding box center [780, 339] width 276 height 19
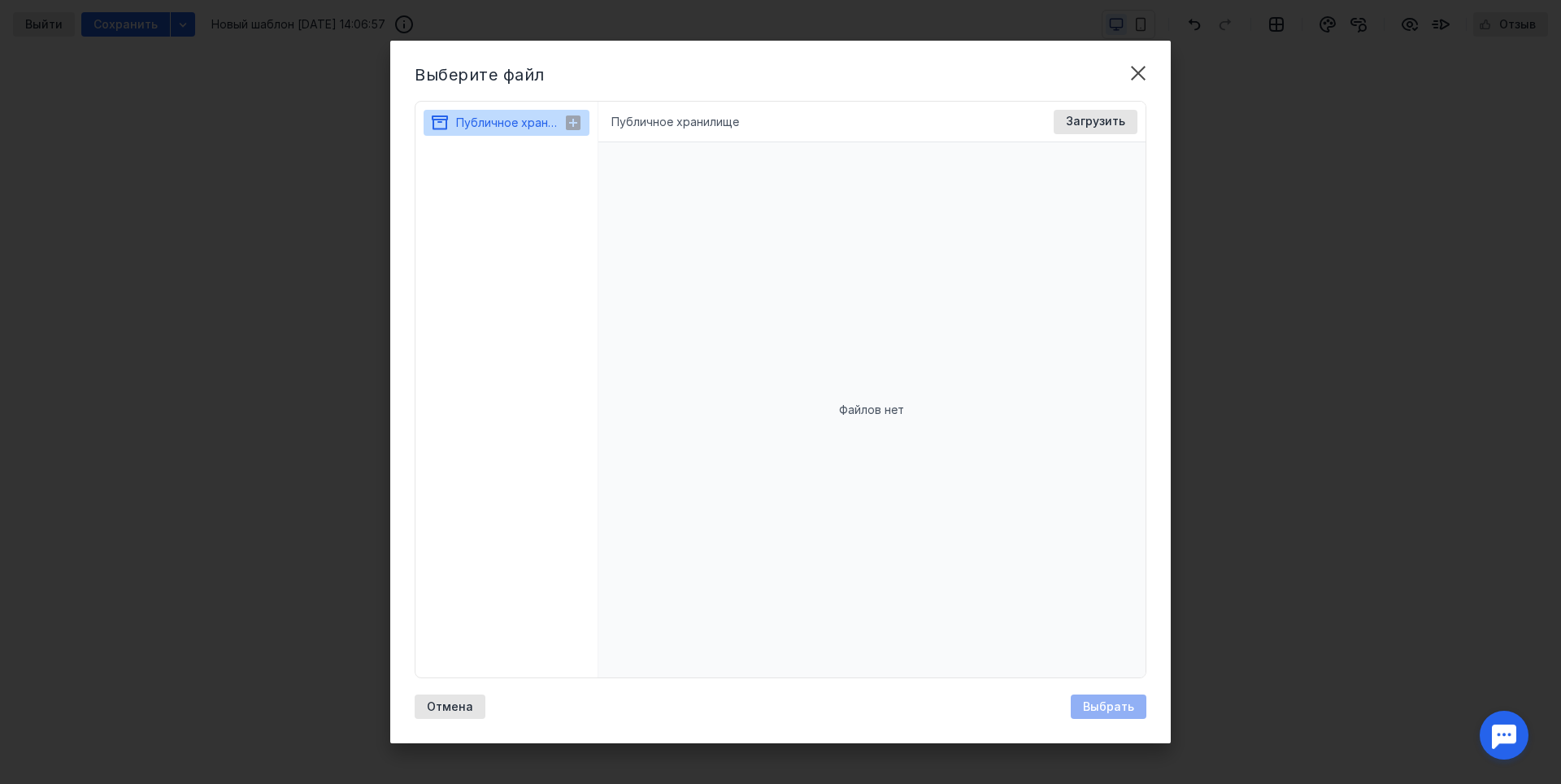
click at [534, 125] on span "Публичное хранилище" at bounding box center [520, 123] width 128 height 14
click at [567, 123] on icon at bounding box center [573, 123] width 15 height 15
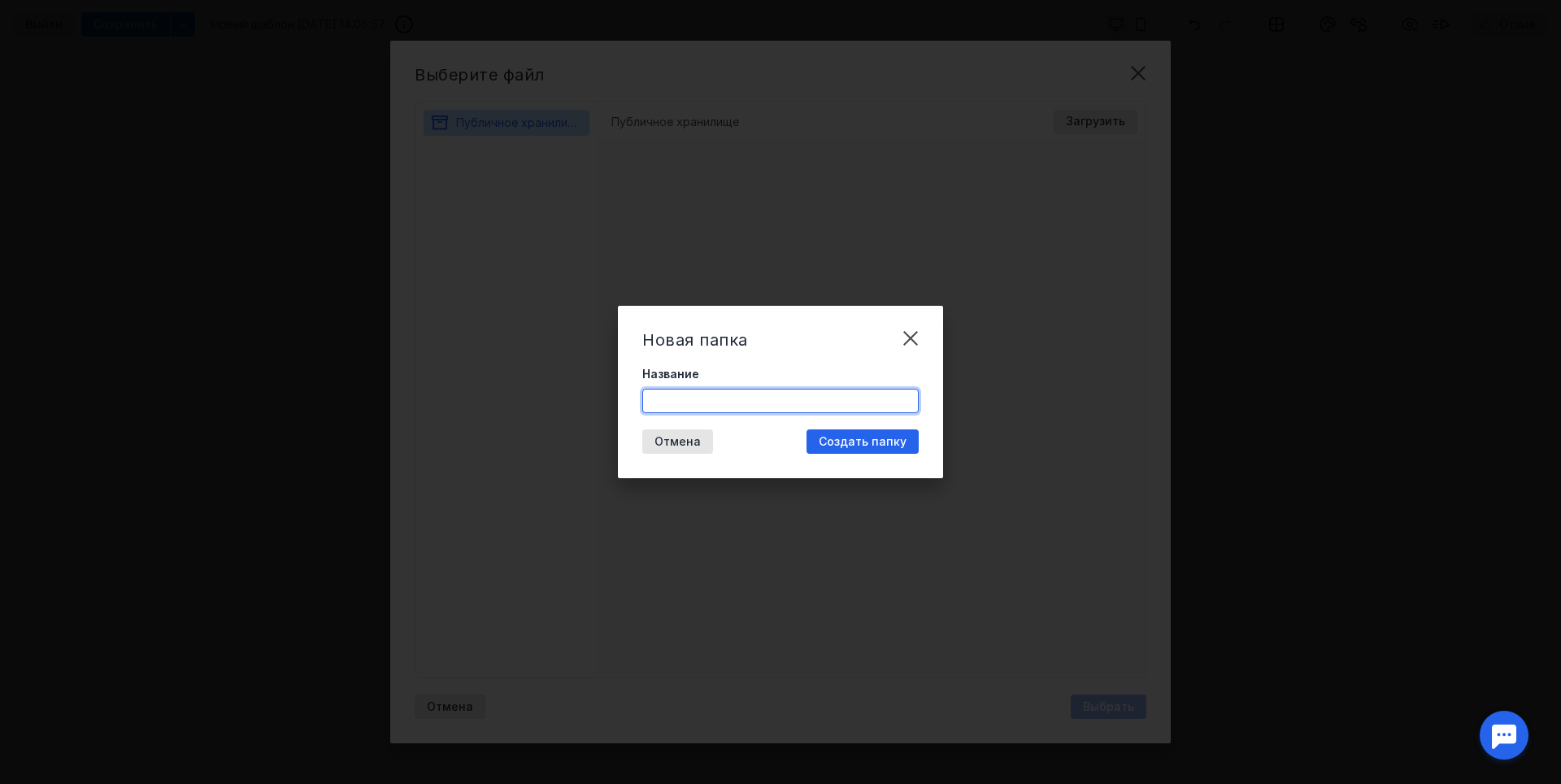
click at [741, 402] on input "Название" at bounding box center [780, 401] width 274 height 23
type input "Рассылка"
click at [862, 442] on span "Создать папку" at bounding box center [863, 442] width 88 height 14
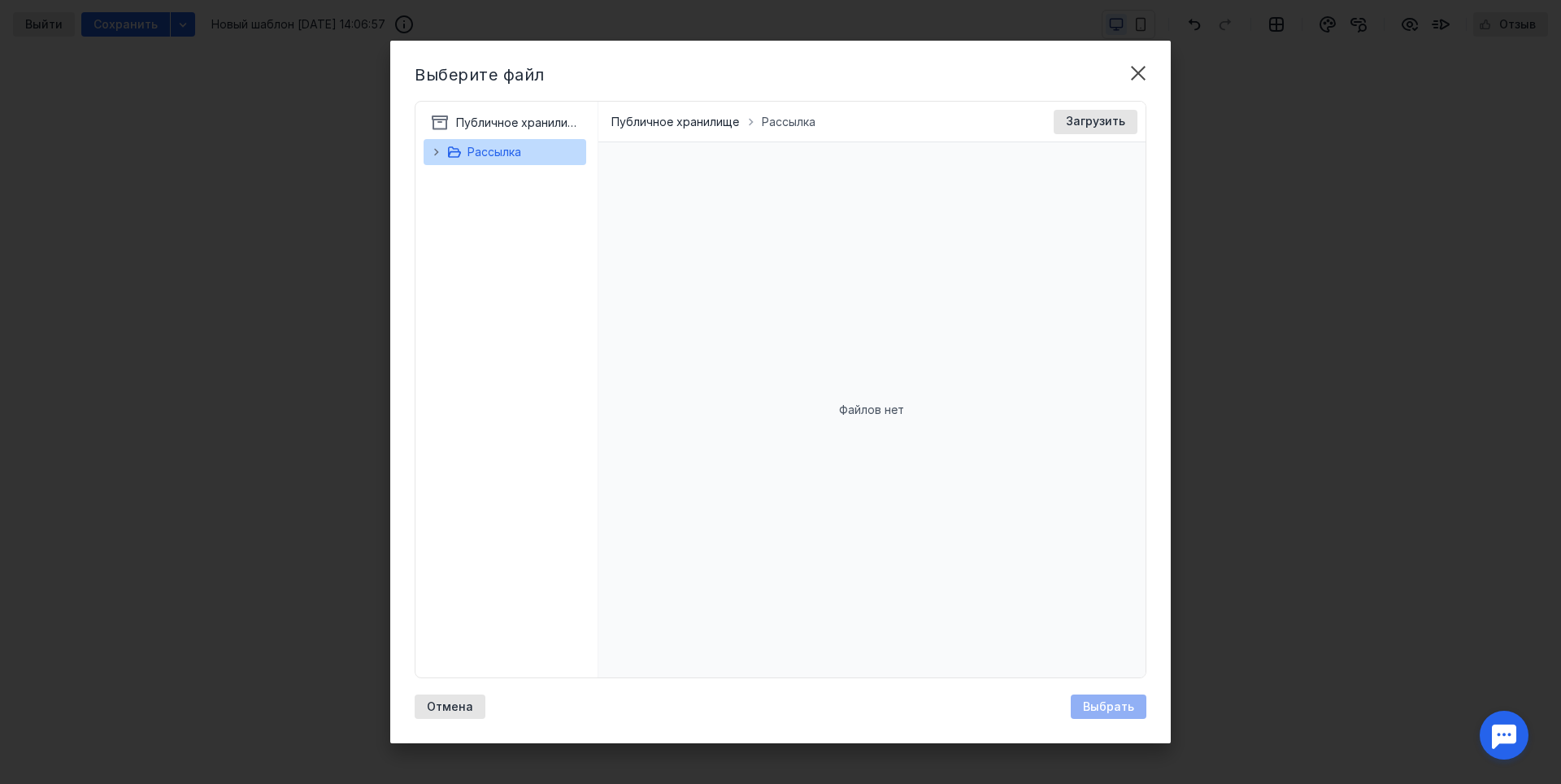
click at [488, 269] on div "Публичное хранилище Рассылка" at bounding box center [507, 389] width 183 height 575
click at [513, 146] on span "Рассылка" at bounding box center [494, 152] width 53 height 14
click at [530, 106] on div "Публичное хранилище Рассылка" at bounding box center [507, 389] width 183 height 575
click at [527, 115] on div "Публичное хранилище" at bounding box center [510, 123] width 107 height 19
click at [1270, 316] on div "Выберите файл Публичное хранилище Рассылка Публичное хранилище Доступные формат…" at bounding box center [780, 392] width 1561 height 784
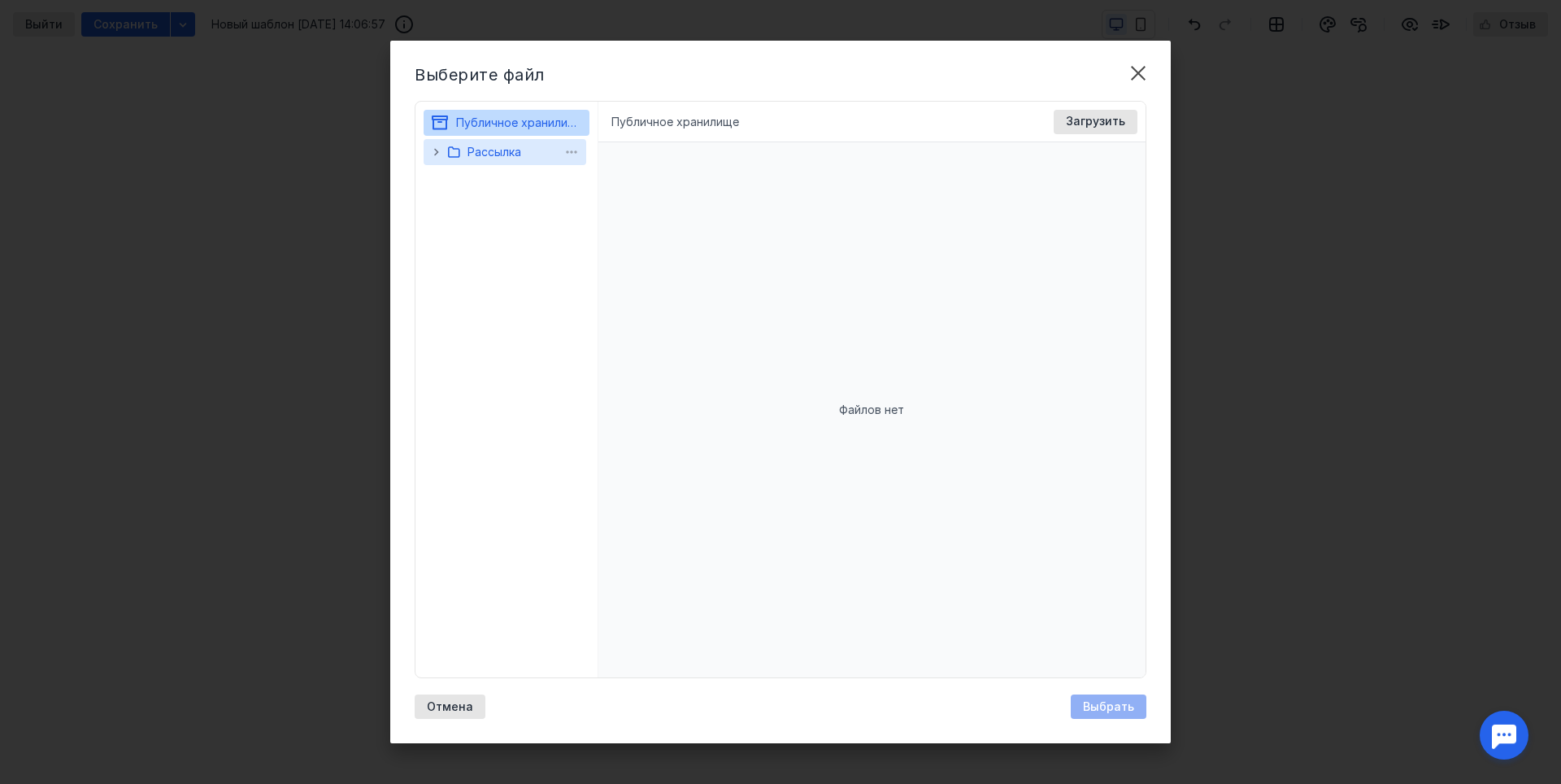
click at [509, 151] on span "Рассылка" at bounding box center [494, 152] width 53 height 14
click at [432, 151] on icon at bounding box center [435, 152] width 13 height 13
click at [498, 173] on span "[DEMOGRAPHIC_DATA] нет" at bounding box center [532, 176] width 127 height 32
click at [502, 180] on span "[DEMOGRAPHIC_DATA] нет" at bounding box center [532, 176] width 127 height 32
click at [465, 150] on div "Рассылка" at bounding box center [484, 152] width 73 height 19
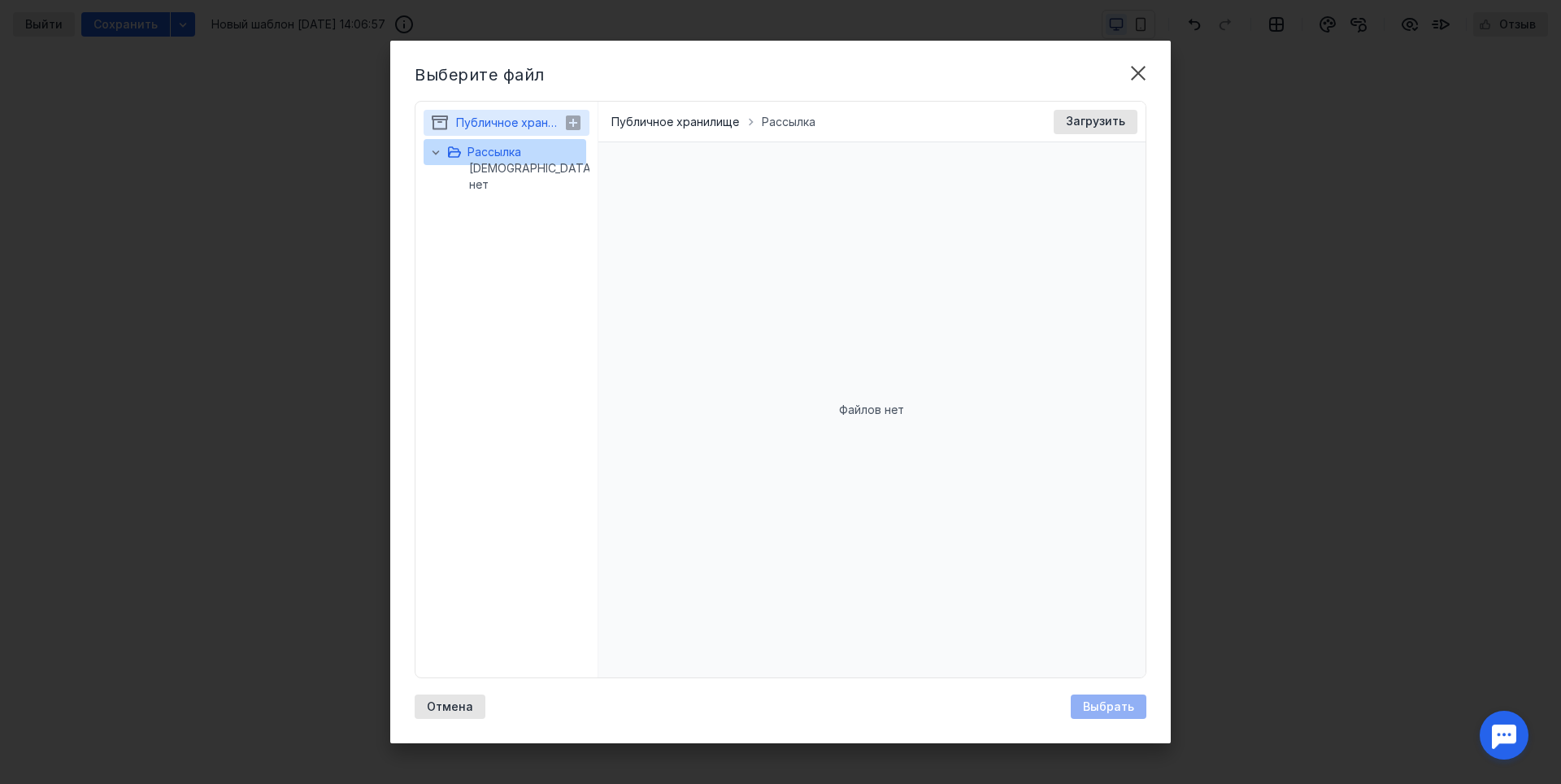
click at [510, 128] on span "Публичное хранилище" at bounding box center [520, 123] width 128 height 14
click at [523, 118] on span "Публичное хранилище" at bounding box center [520, 123] width 128 height 14
click at [496, 143] on div "Рассылка" at bounding box center [494, 152] width 53 height 19
click at [1093, 125] on span "Загрузить" at bounding box center [1095, 122] width 60 height 14
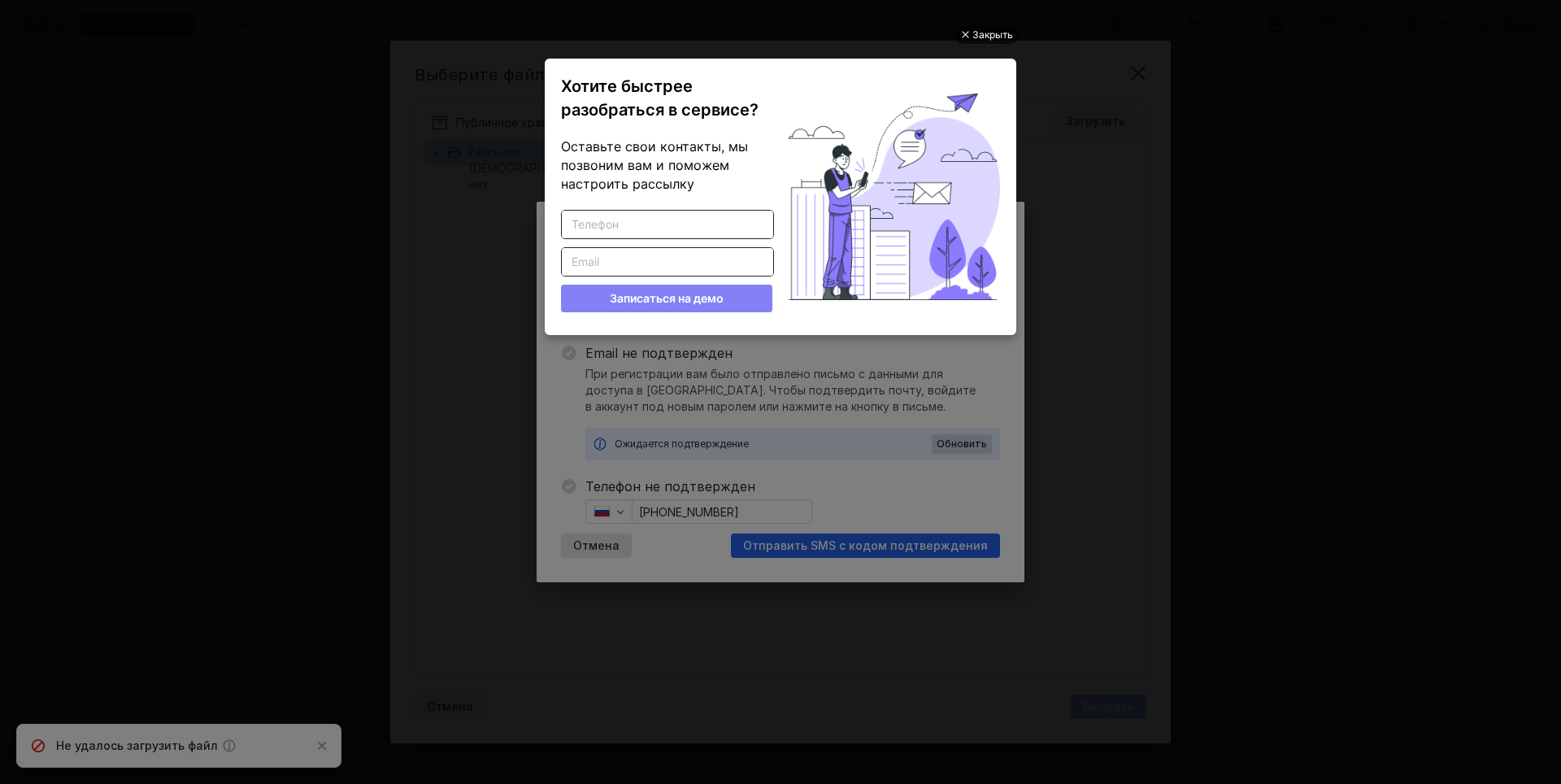
click at [988, 33] on div "Закрыть" at bounding box center [993, 35] width 40 height 18
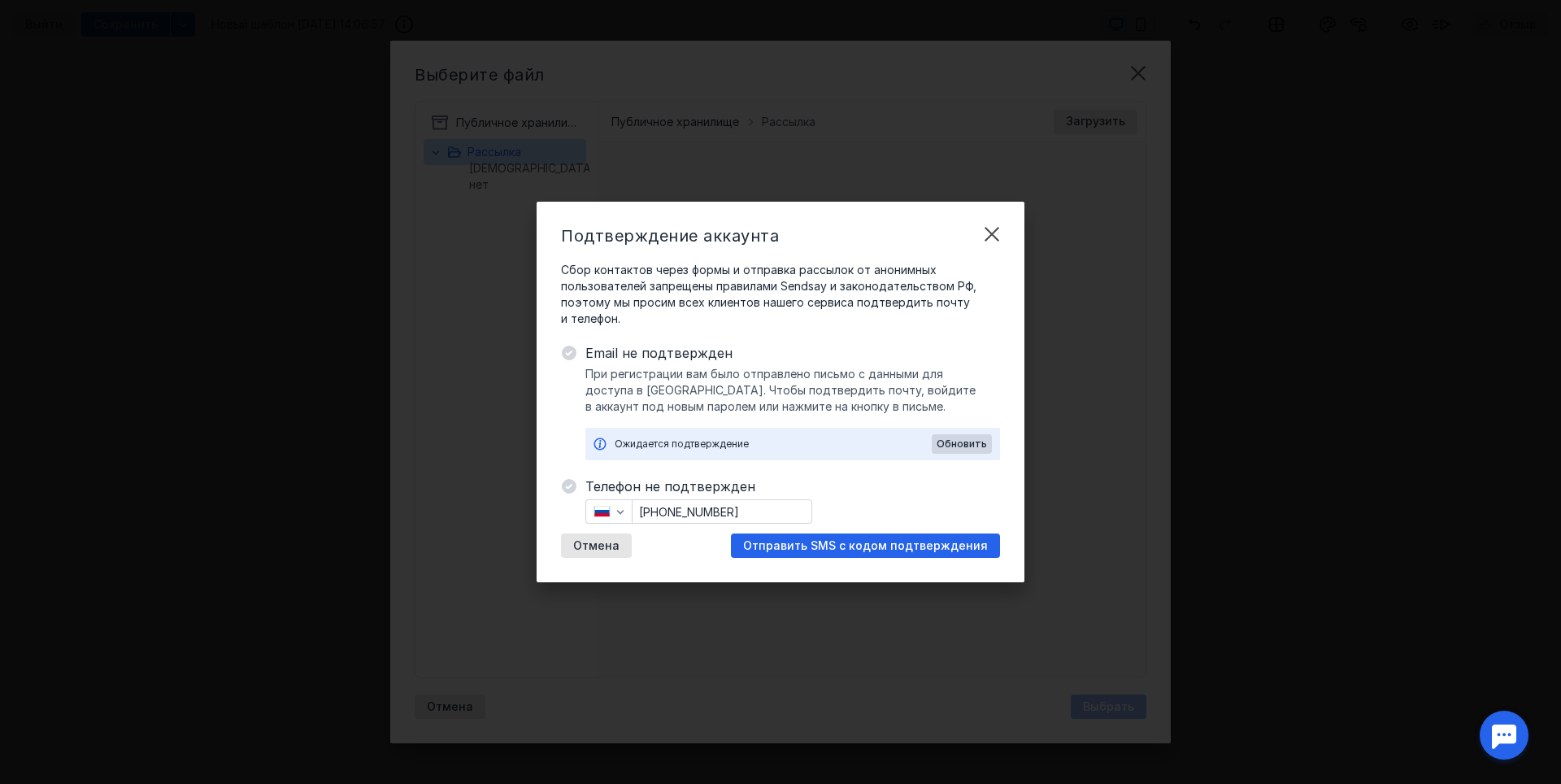
click at [896, 532] on div "Телефон не подтвержден [PHONE_NUMBER] Отмена Отправить SMS с кодом подтверждения" at bounding box center [792, 517] width 415 height 82
click at [887, 541] on span "Отправить SMS с кодом подтверждения" at bounding box center [865, 546] width 245 height 14
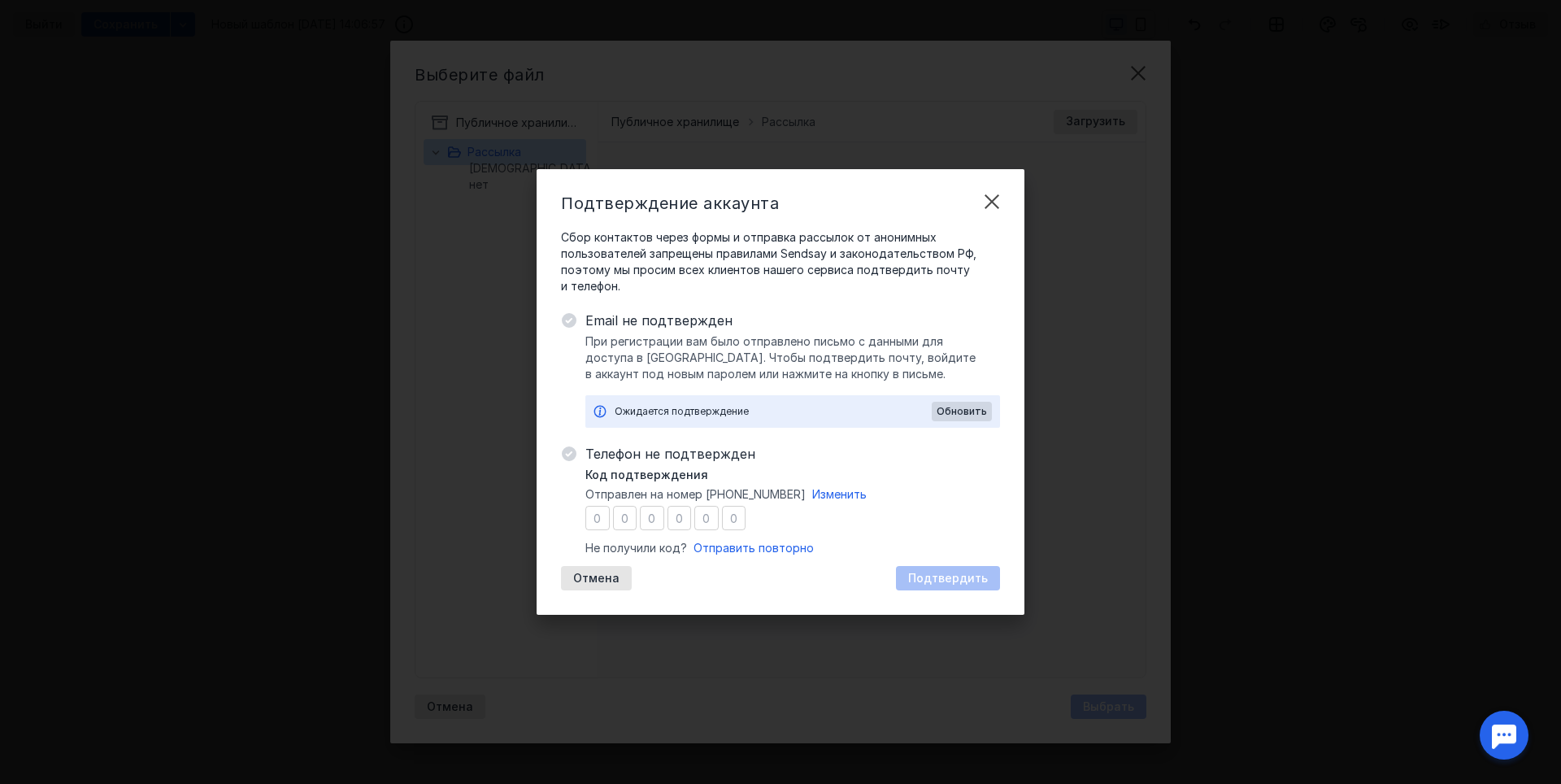
type input "9"
type input "3"
type input "0"
type input "3"
type input "2"
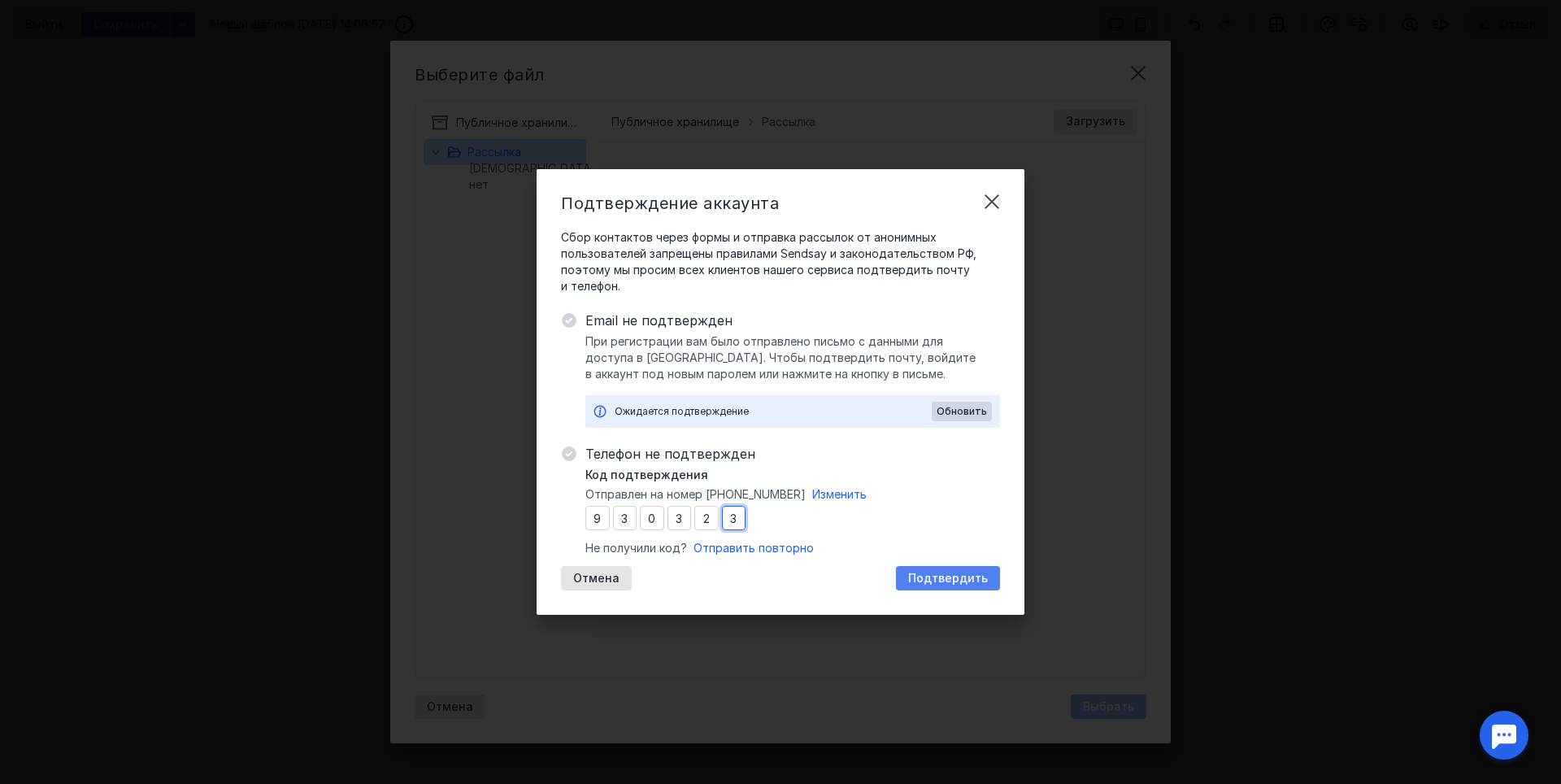
type input "3"
click at [971, 574] on span "Подтвердить" at bounding box center [948, 579] width 80 height 14
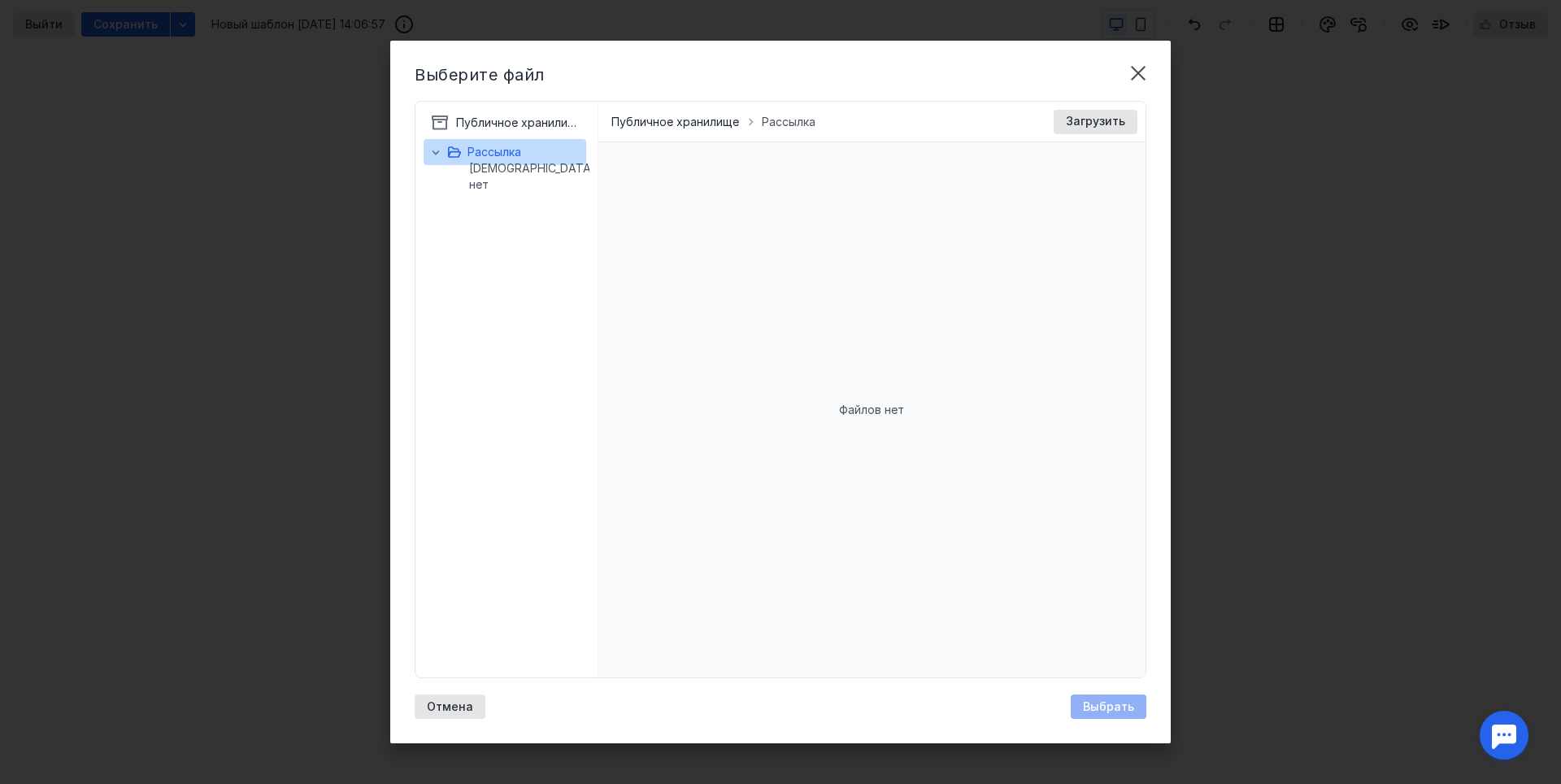
click at [788, 286] on div "Файлов нет" at bounding box center [872, 410] width 548 height 535
click at [909, 353] on div "Файлов нет" at bounding box center [872, 410] width 548 height 535
click at [1101, 125] on span "Загрузить" at bounding box center [1095, 122] width 60 height 14
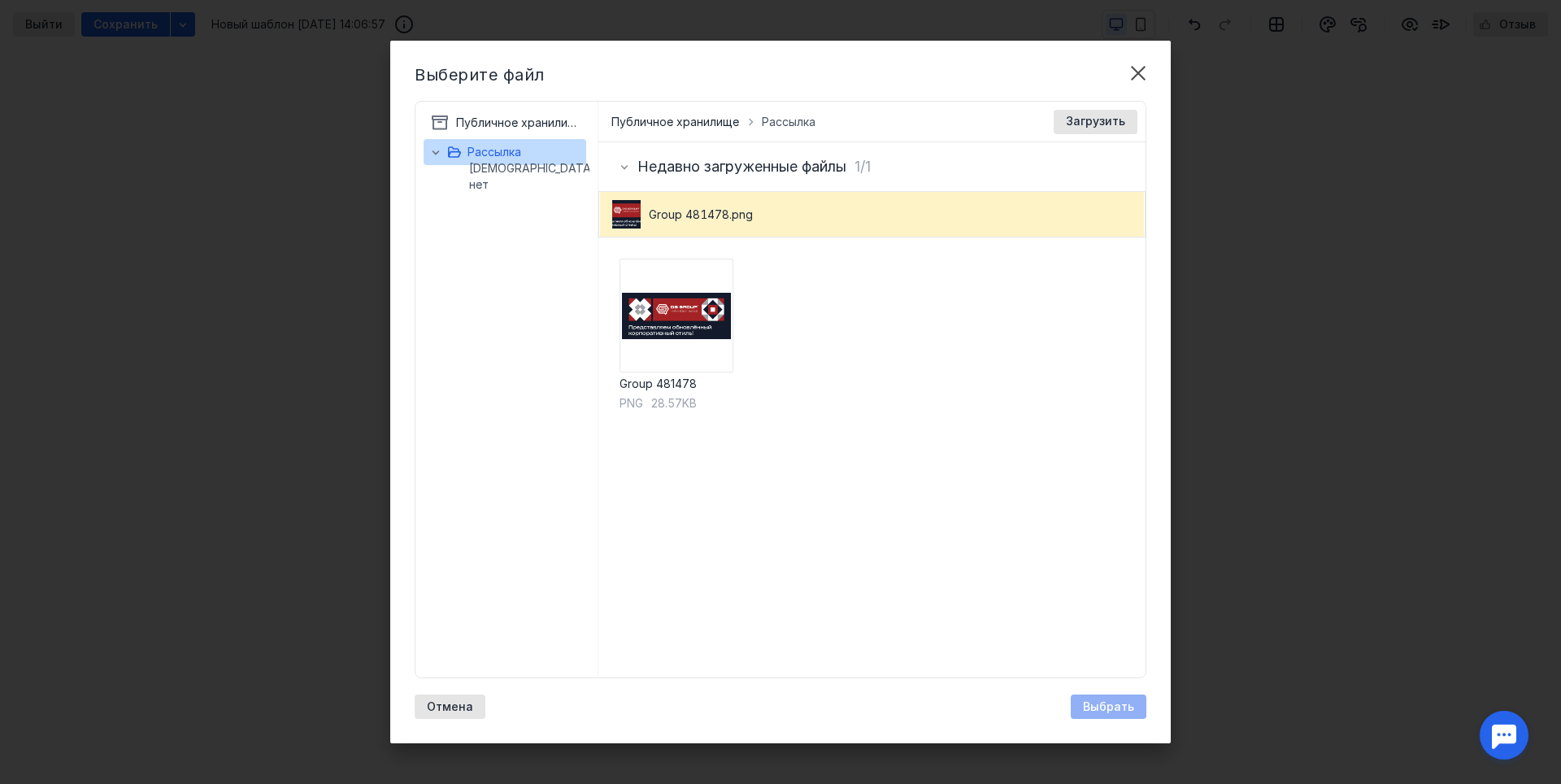
click at [1108, 707] on div "Выбрать" at bounding box center [1108, 707] width 75 height 25
click at [666, 330] on img at bounding box center [676, 316] width 114 height 114
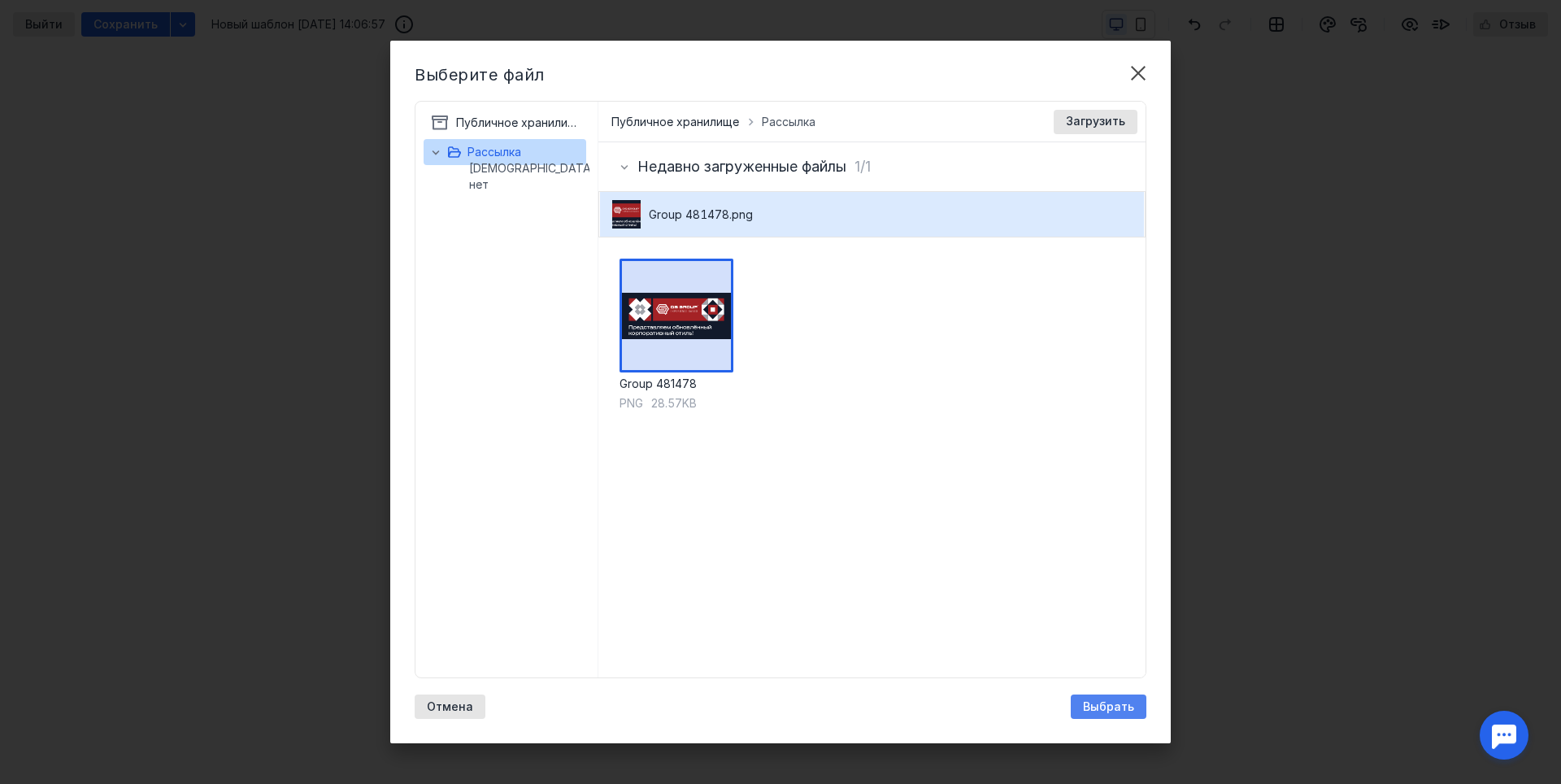
click at [1128, 697] on div "Выбрать" at bounding box center [1108, 707] width 75 height 25
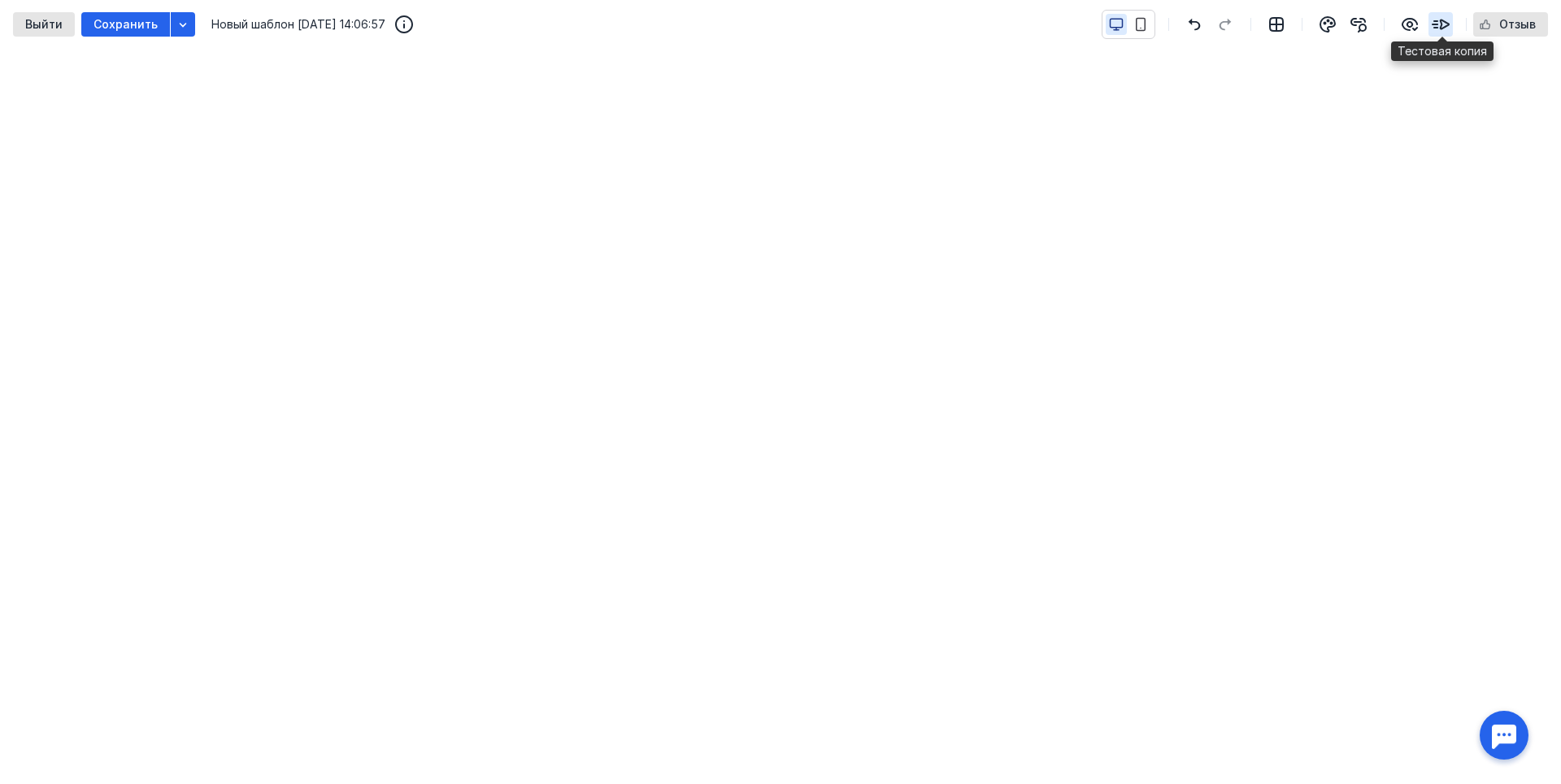
click at [1443, 21] on icon "button" at bounding box center [1441, 25] width 17 height 9
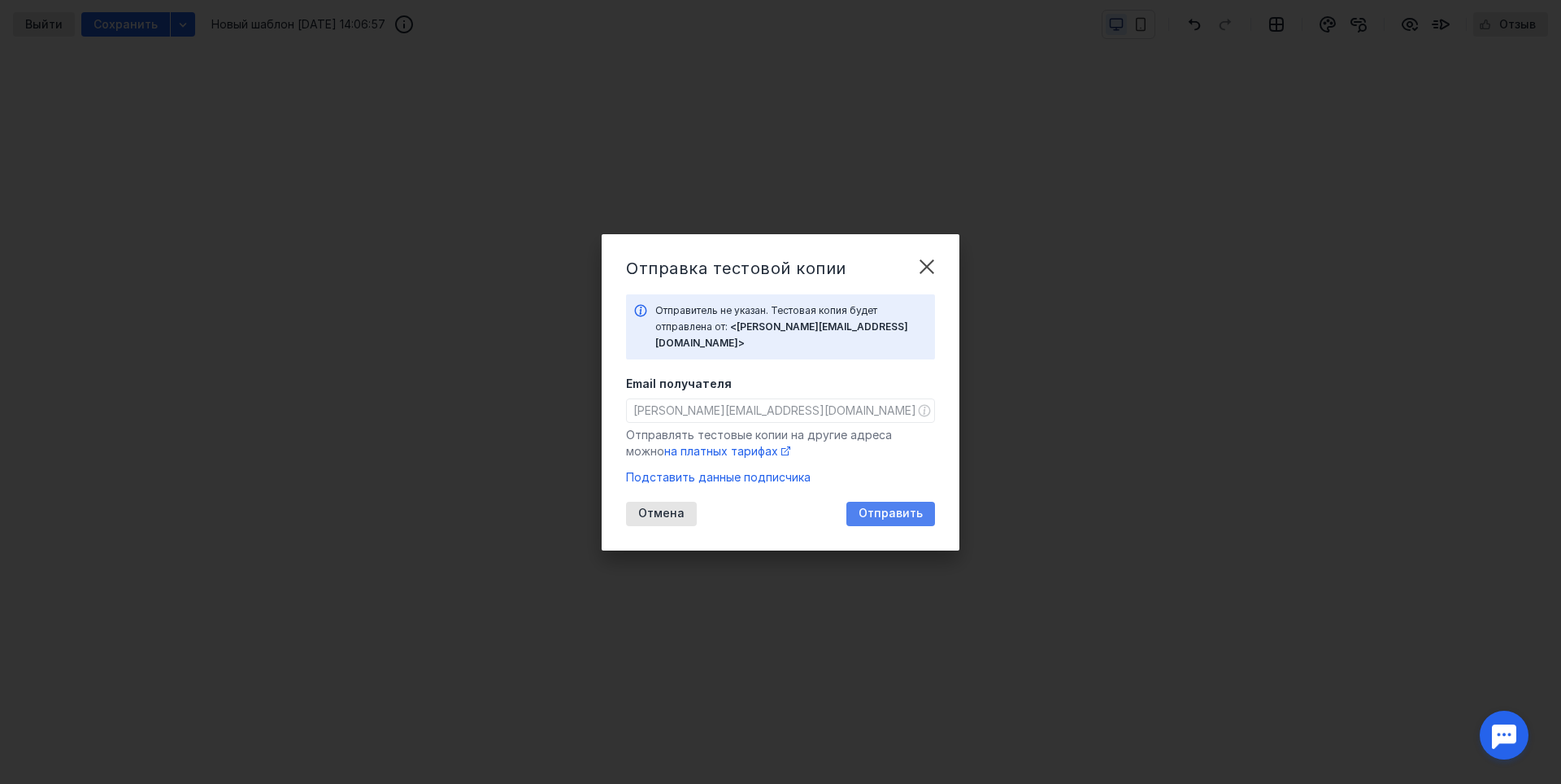
click at [895, 507] on span "Отправить" at bounding box center [890, 514] width 64 height 14
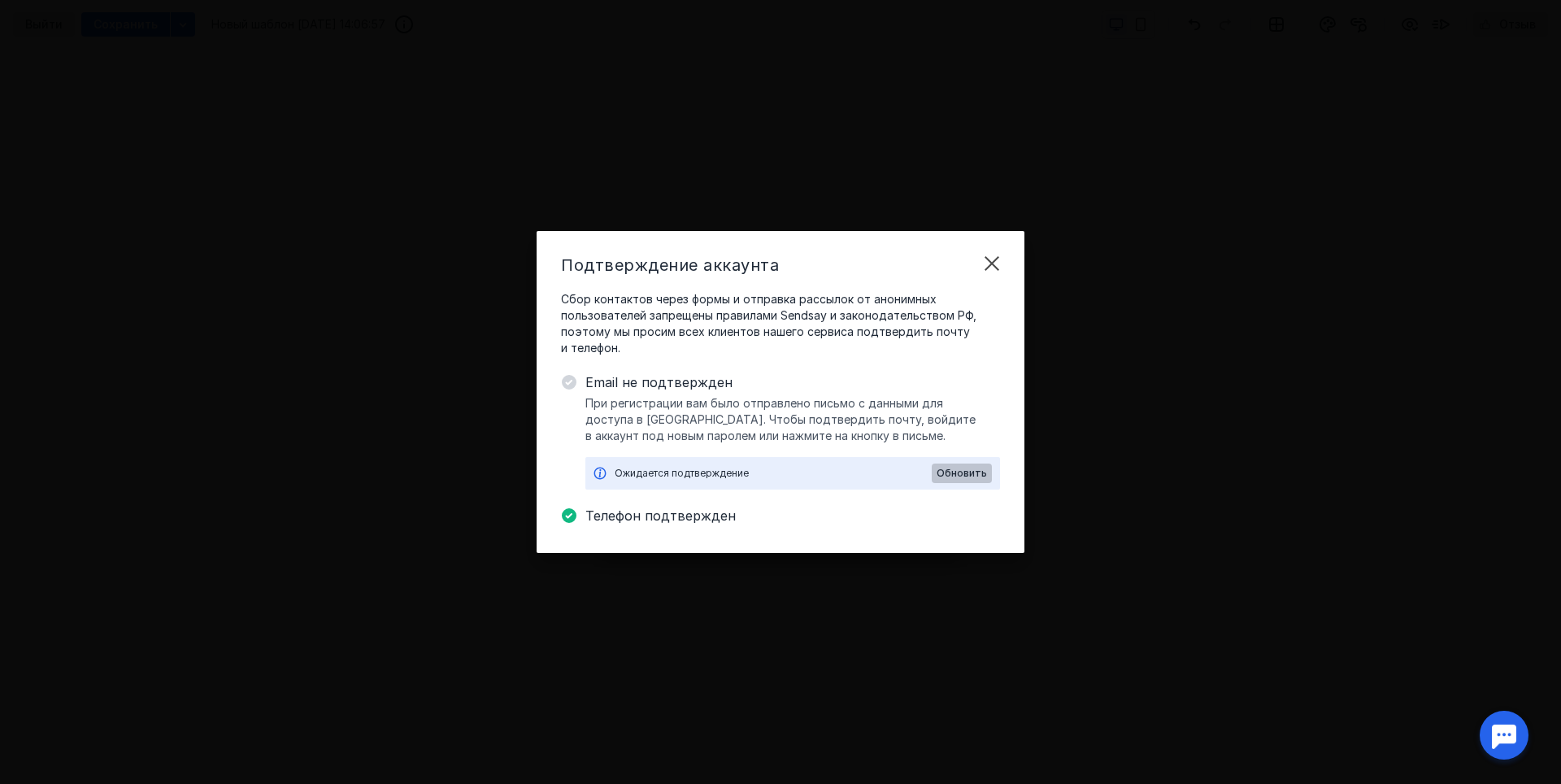
click at [966, 472] on span "Обновить" at bounding box center [961, 473] width 50 height 11
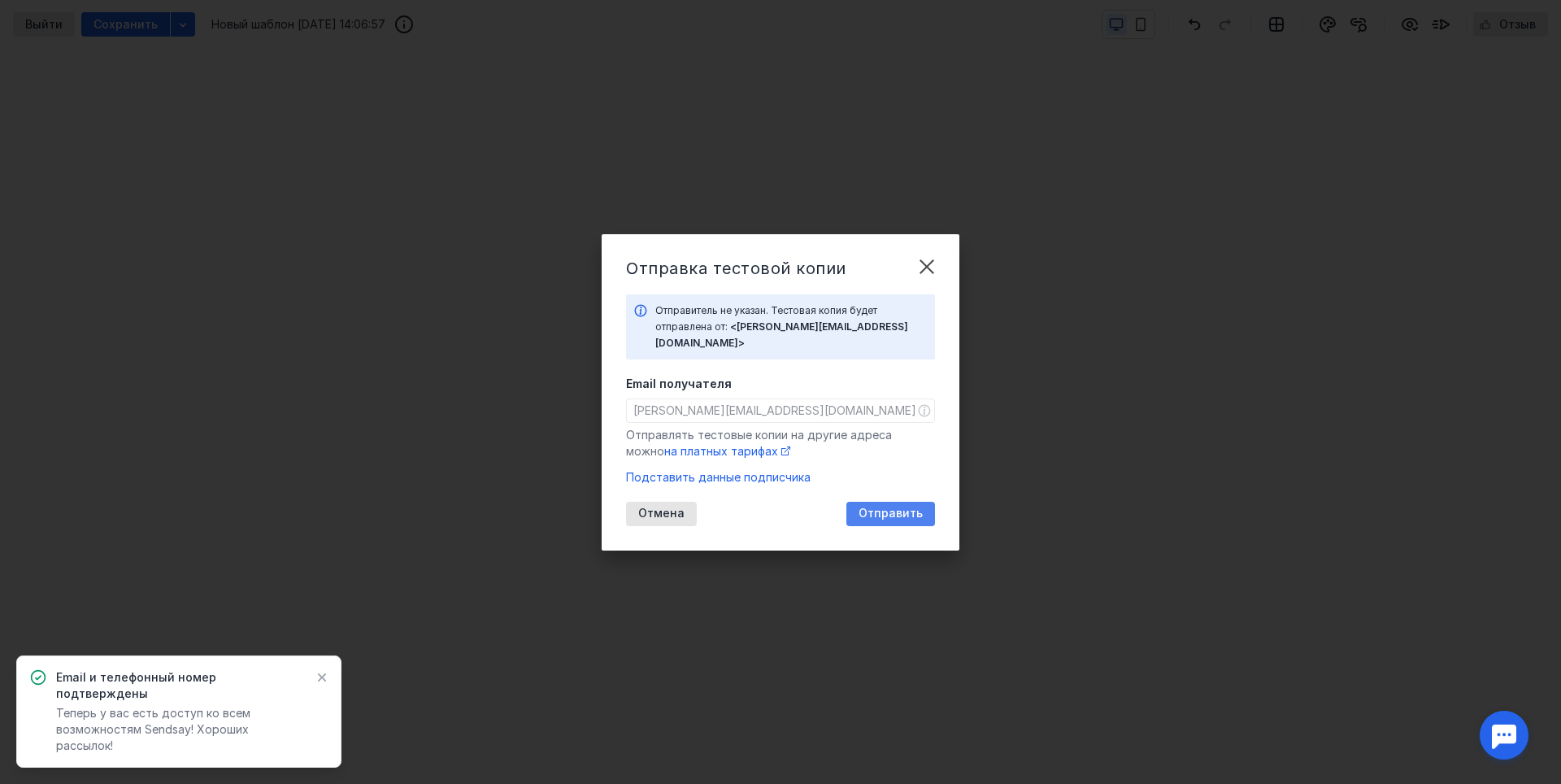
click at [886, 502] on div "Отправить" at bounding box center [890, 514] width 89 height 25
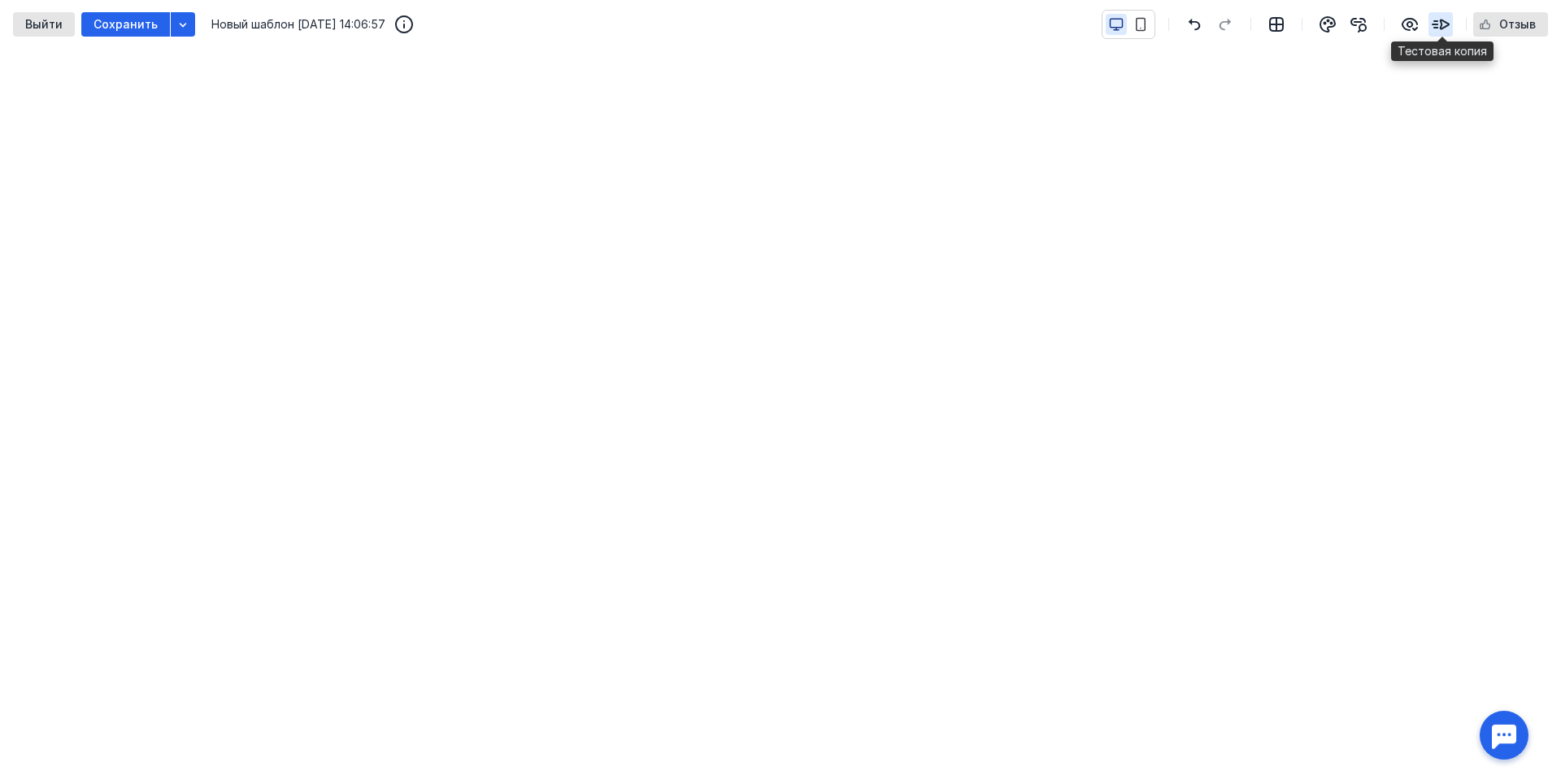
click at [1438, 21] on icon "button" at bounding box center [1441, 25] width 17 height 9
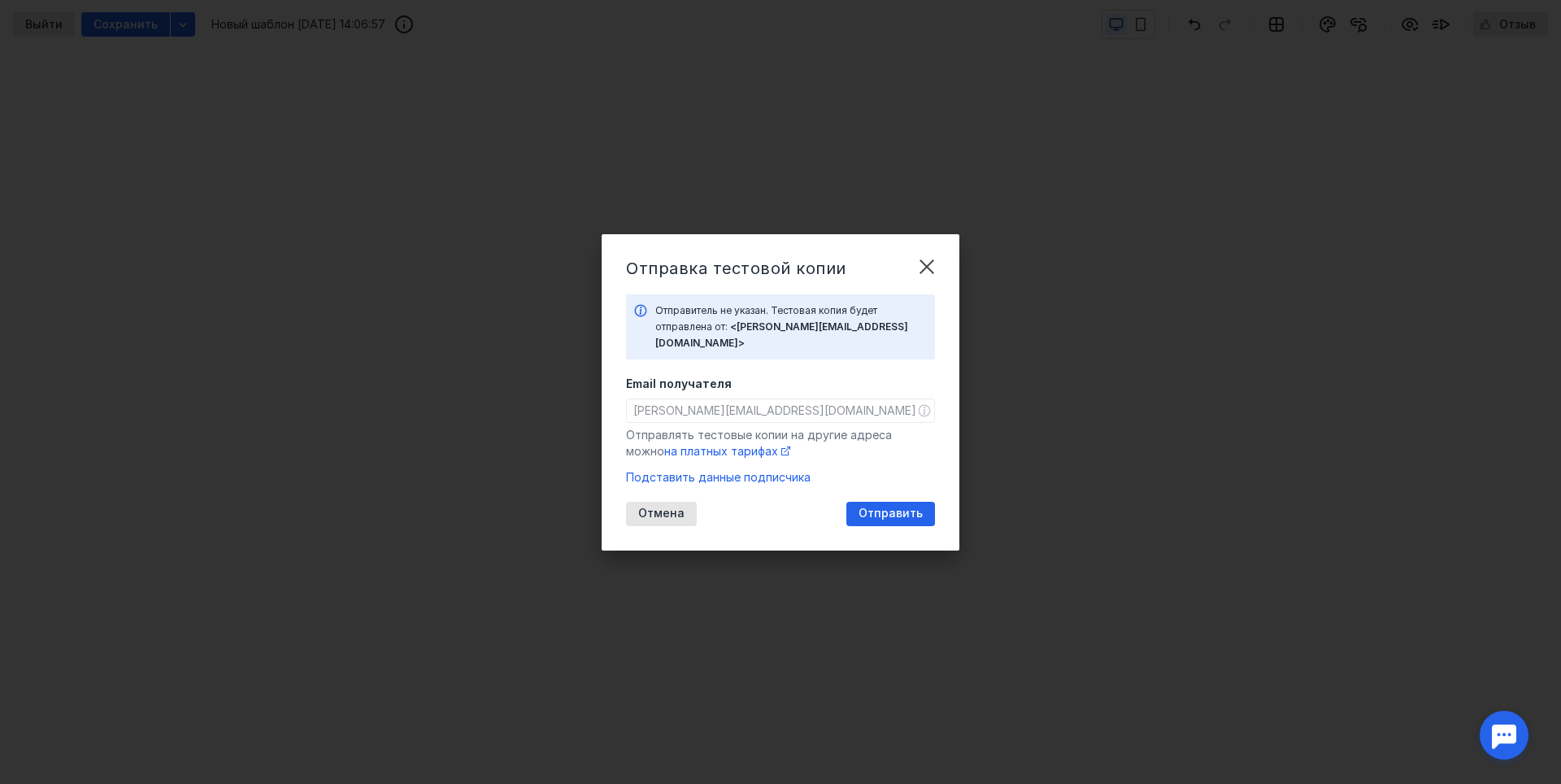
click at [804, 318] on div "Отправитель не указан. Тестовая копия будет отправлена от: <[PERSON_NAME][EMAIL…" at bounding box center [791, 327] width 272 height 49
click at [891, 507] on span "Отправить" at bounding box center [890, 514] width 64 height 14
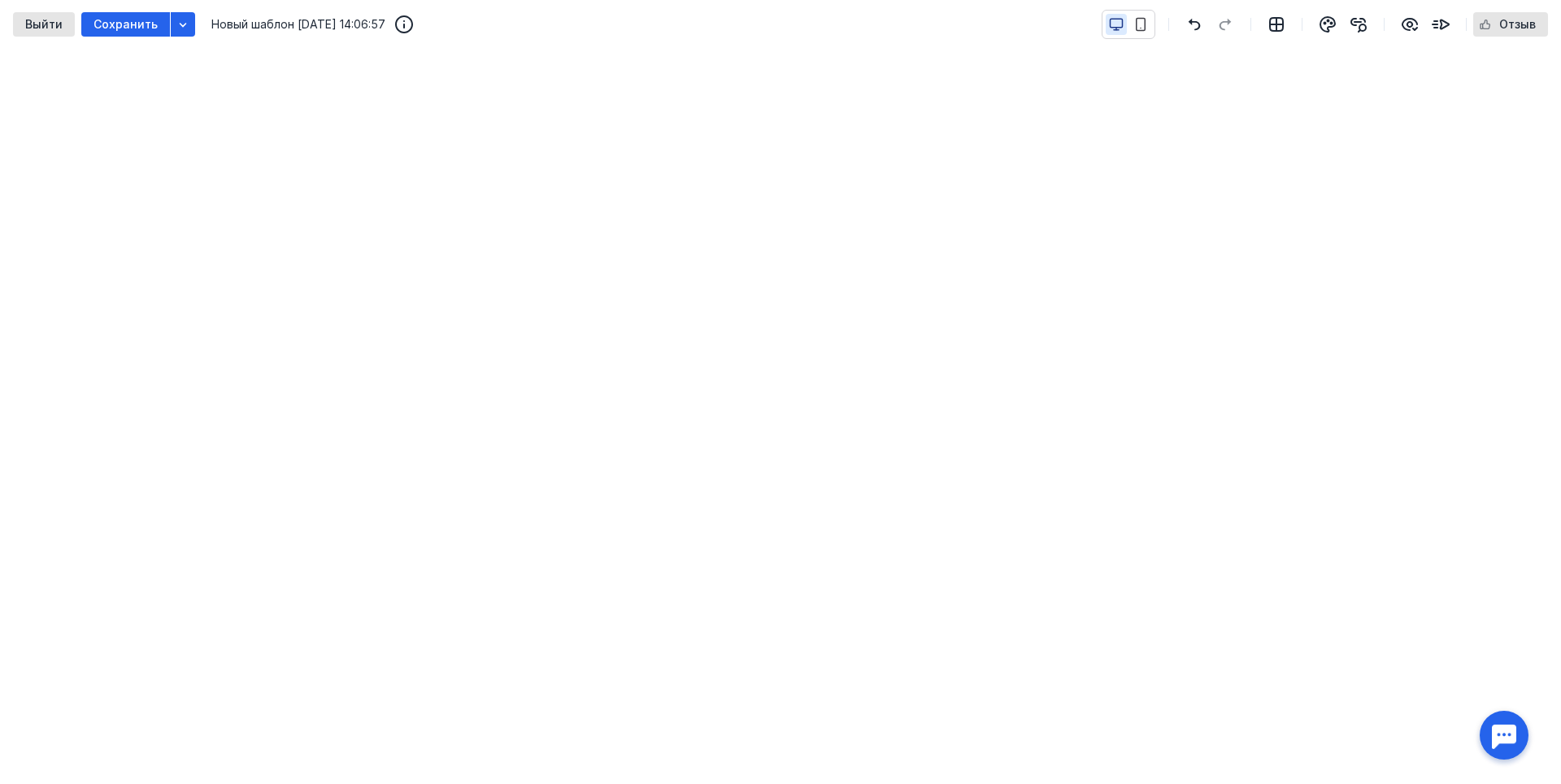
click at [1500, 747] on div at bounding box center [1503, 734] width 50 height 50
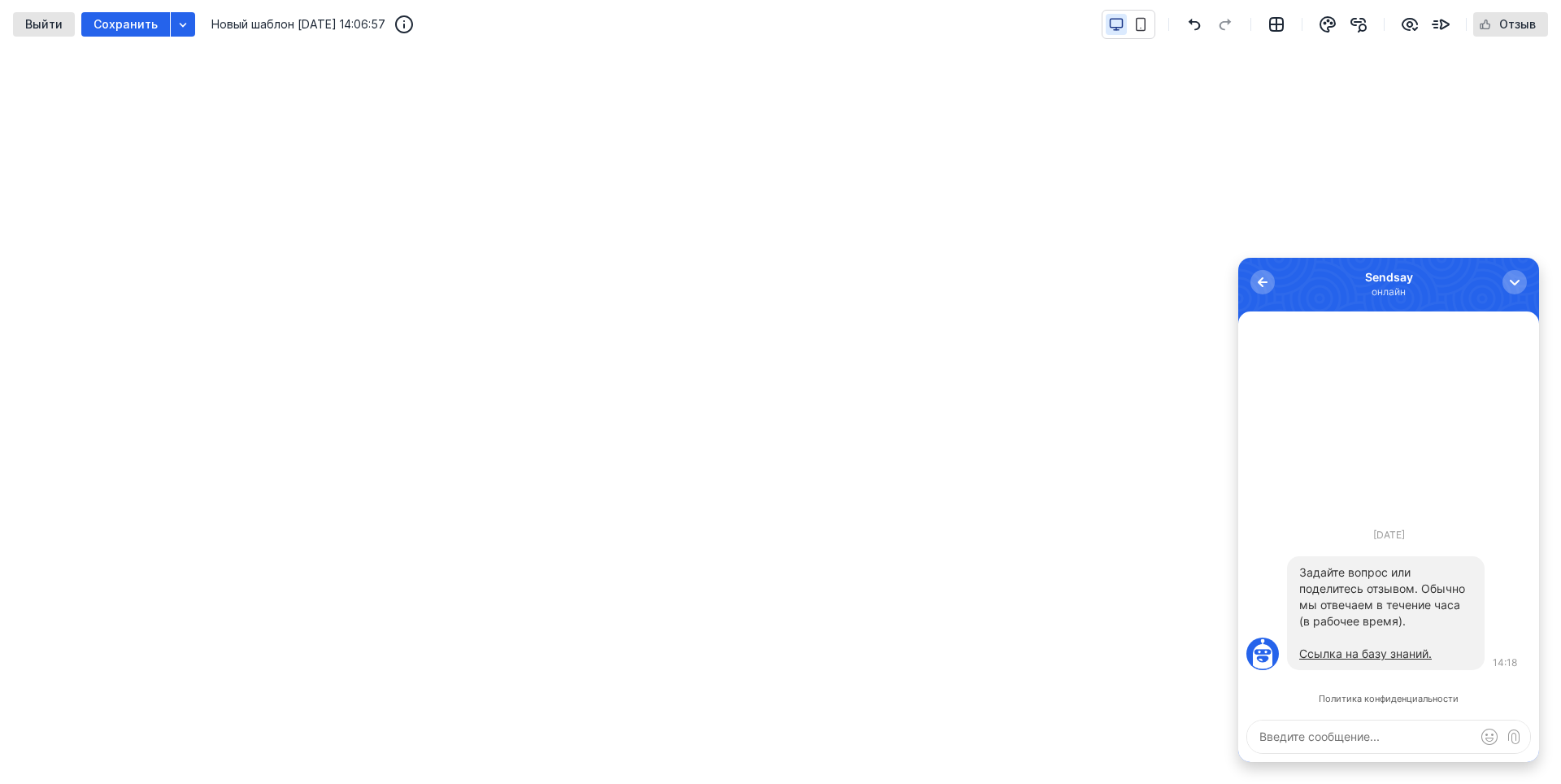
click at [1424, 752] on textarea at bounding box center [1388, 736] width 283 height 32
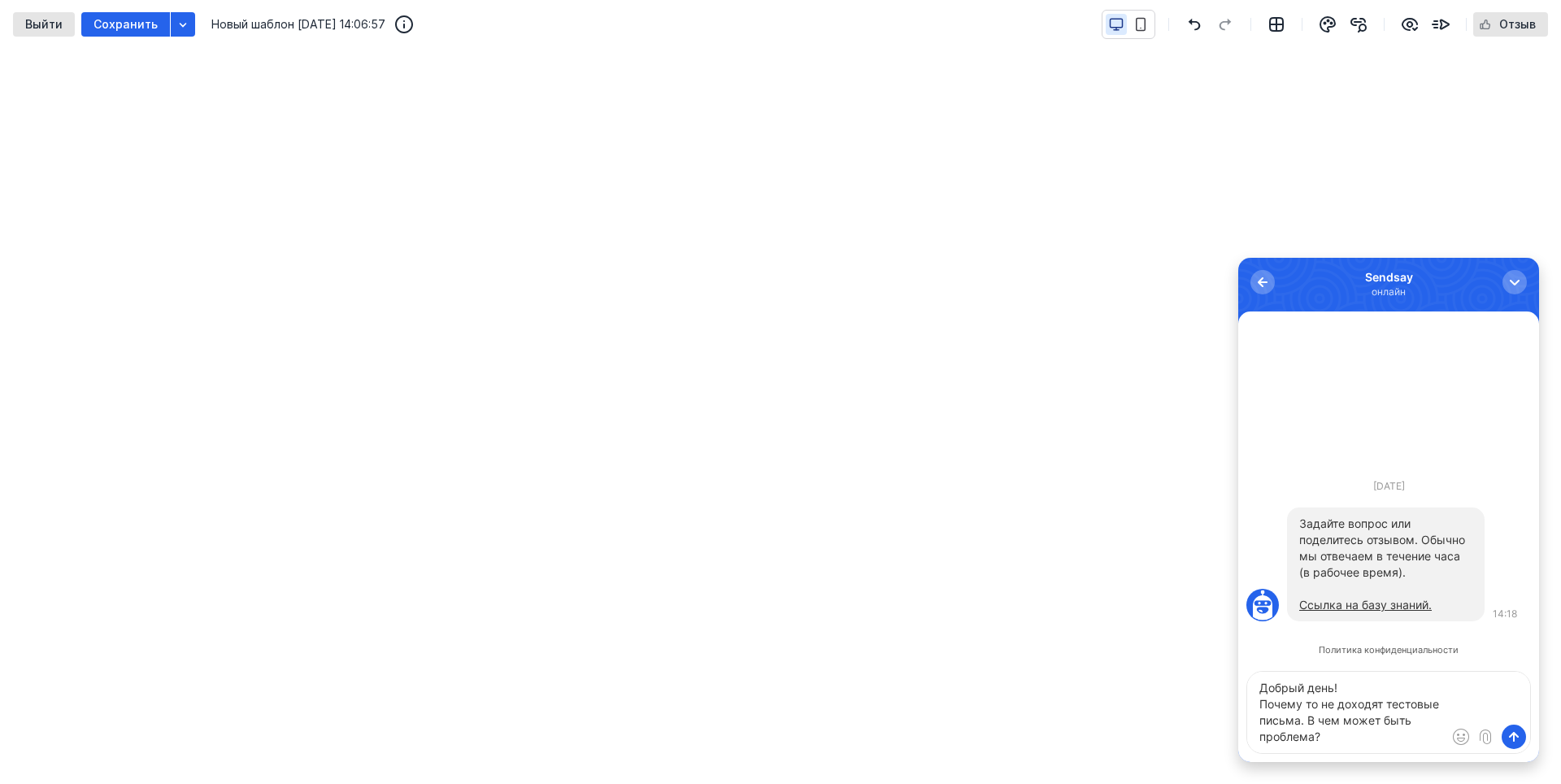
type textarea "Добрый день! Почему то не доходят тестовые письма. В чем может быть проблема?"
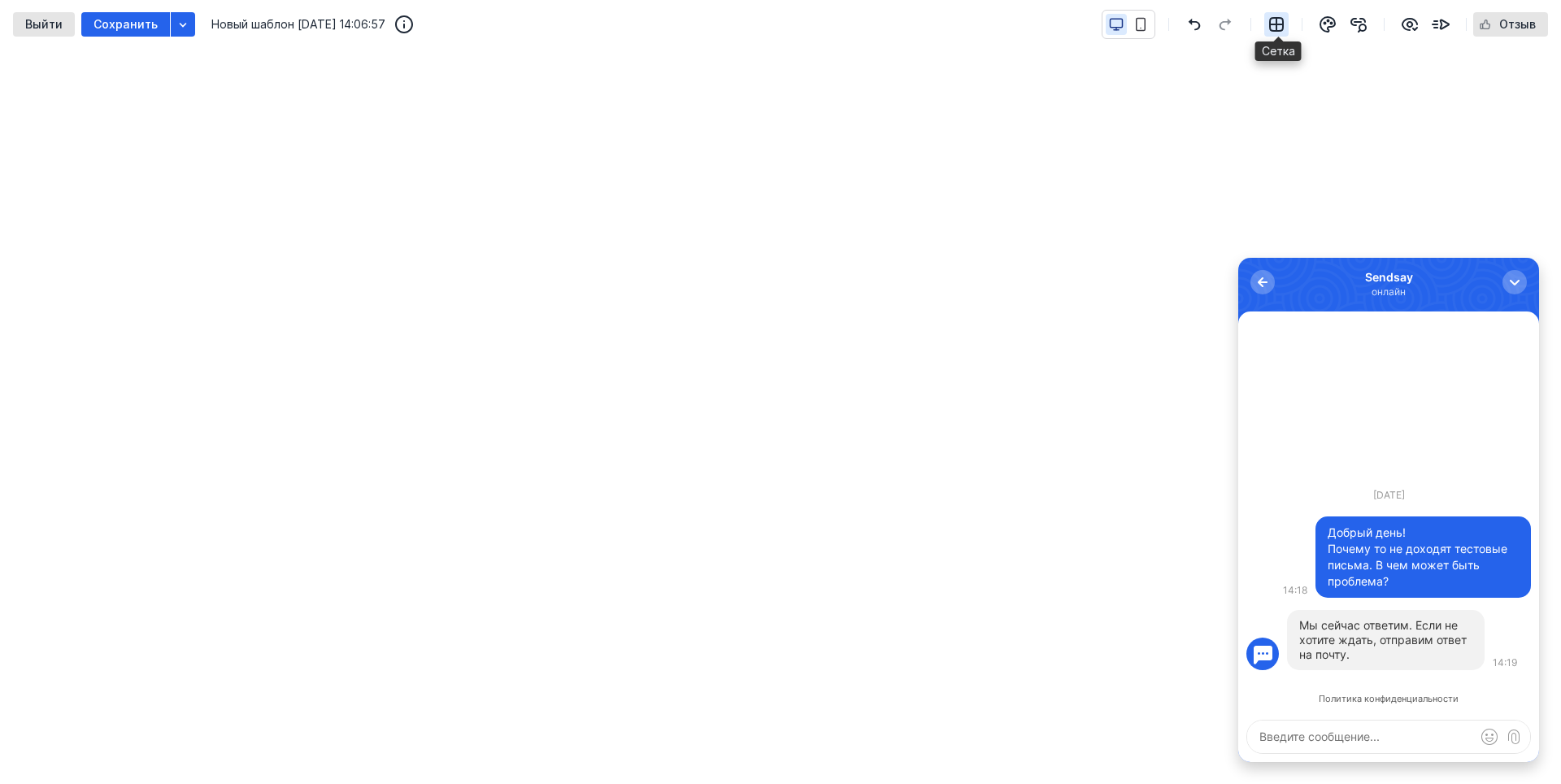
click at [1276, 21] on icon "button" at bounding box center [1276, 25] width 19 height 19
click at [1523, 279] on button "button" at bounding box center [1515, 282] width 25 height 25
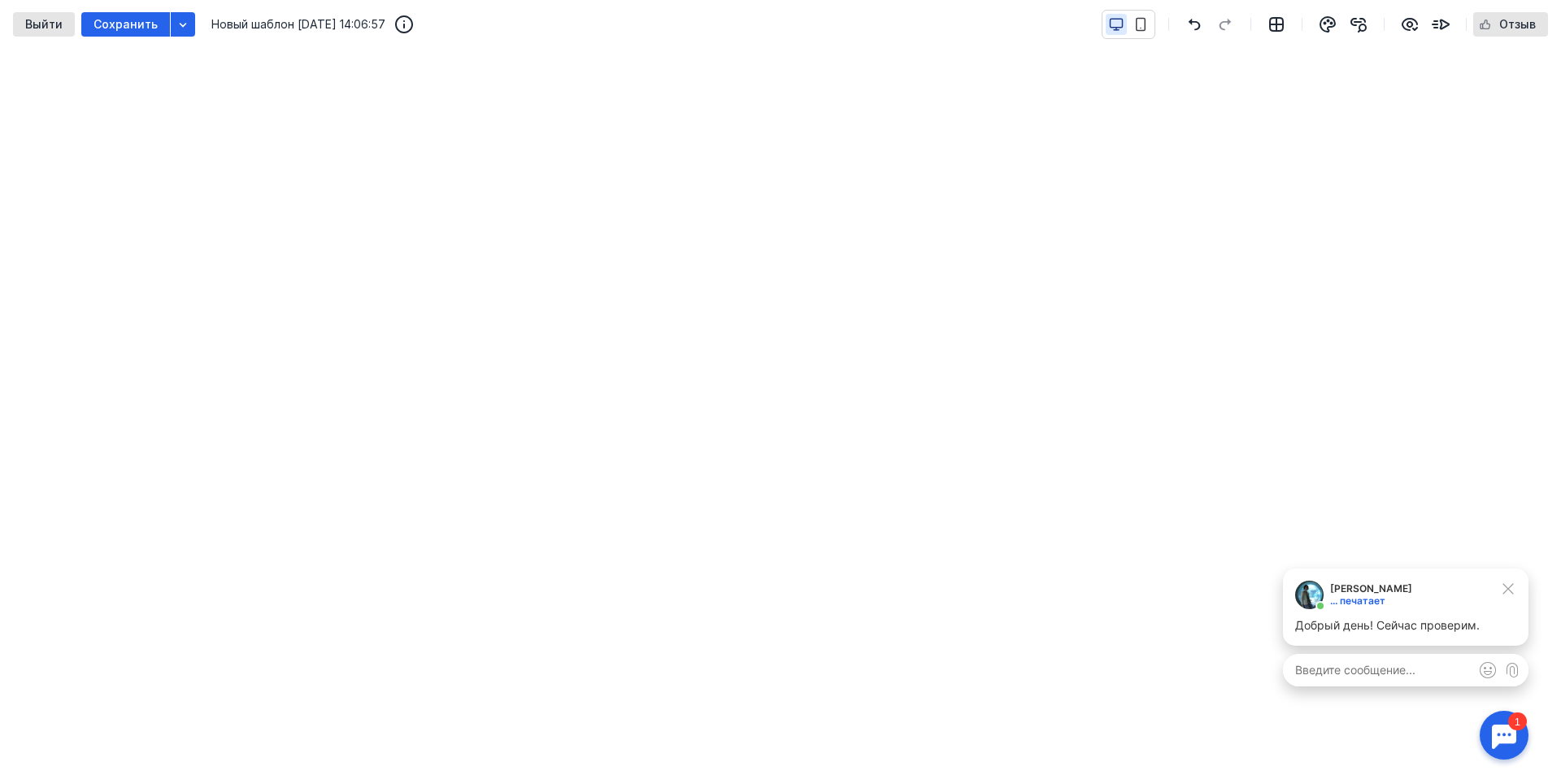
click at [1274, 626] on div "[PERSON_NAME] ... печатает Добрый день! Сейчас проверим. Смайлики и люди" at bounding box center [1405, 636] width 278 height 151
click at [1273, 629] on div "[PERSON_NAME] ... печатает Добрый день! Сейчас проверим. Смайлики и люди" at bounding box center [1405, 636] width 278 height 151
click at [1274, 624] on div "[PERSON_NAME] ... печатает Добрый день! Сейчас проверим. Смайлики и люди" at bounding box center [1405, 636] width 278 height 151
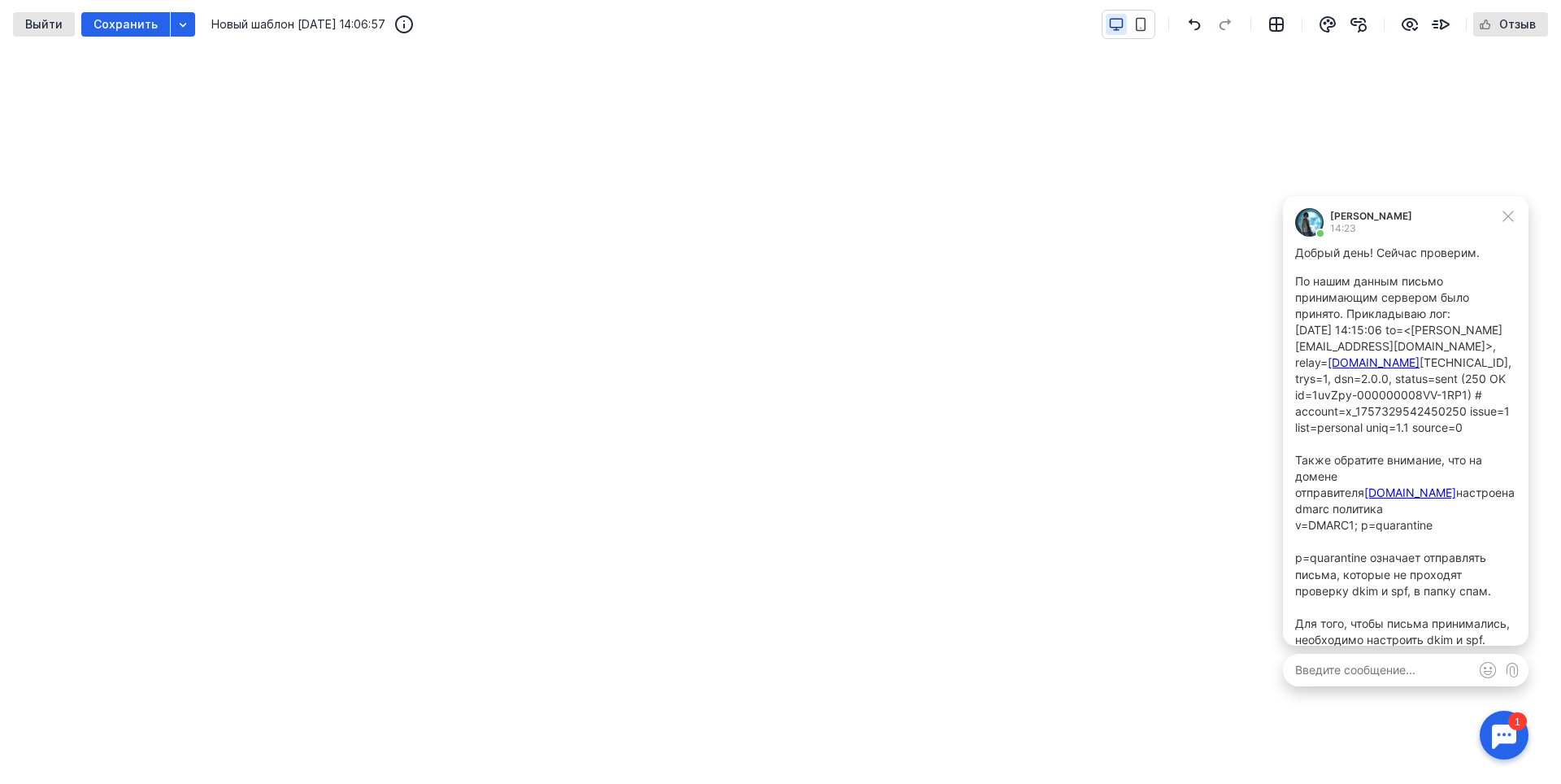
click at [1277, 210] on div "[PERSON_NAME] 14:23 Добрый день! Сейчас проверим. По нашим данным письмо приним…" at bounding box center [1405, 449] width 278 height 523
click at [1280, 210] on div "[PERSON_NAME] 14:23 Добрый день! Сейчас проверим. По нашим данным письмо приним…" at bounding box center [1405, 449] width 278 height 523
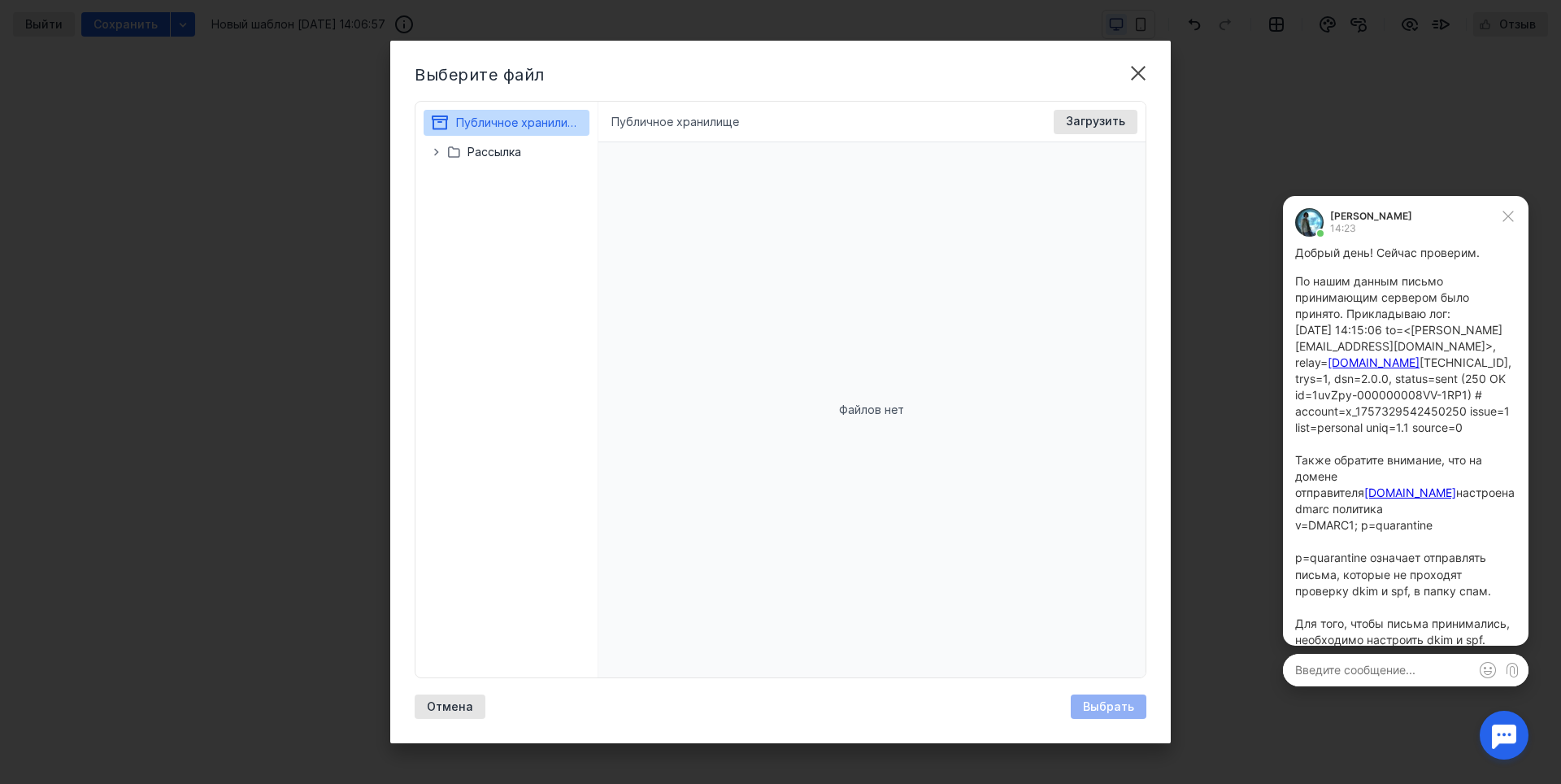
click at [748, 232] on div "Файлов нет" at bounding box center [872, 410] width 548 height 535
click at [945, 300] on div "Файлов нет" at bounding box center [872, 410] width 548 height 535
click at [1116, 124] on span "Загрузить" at bounding box center [1095, 122] width 60 height 14
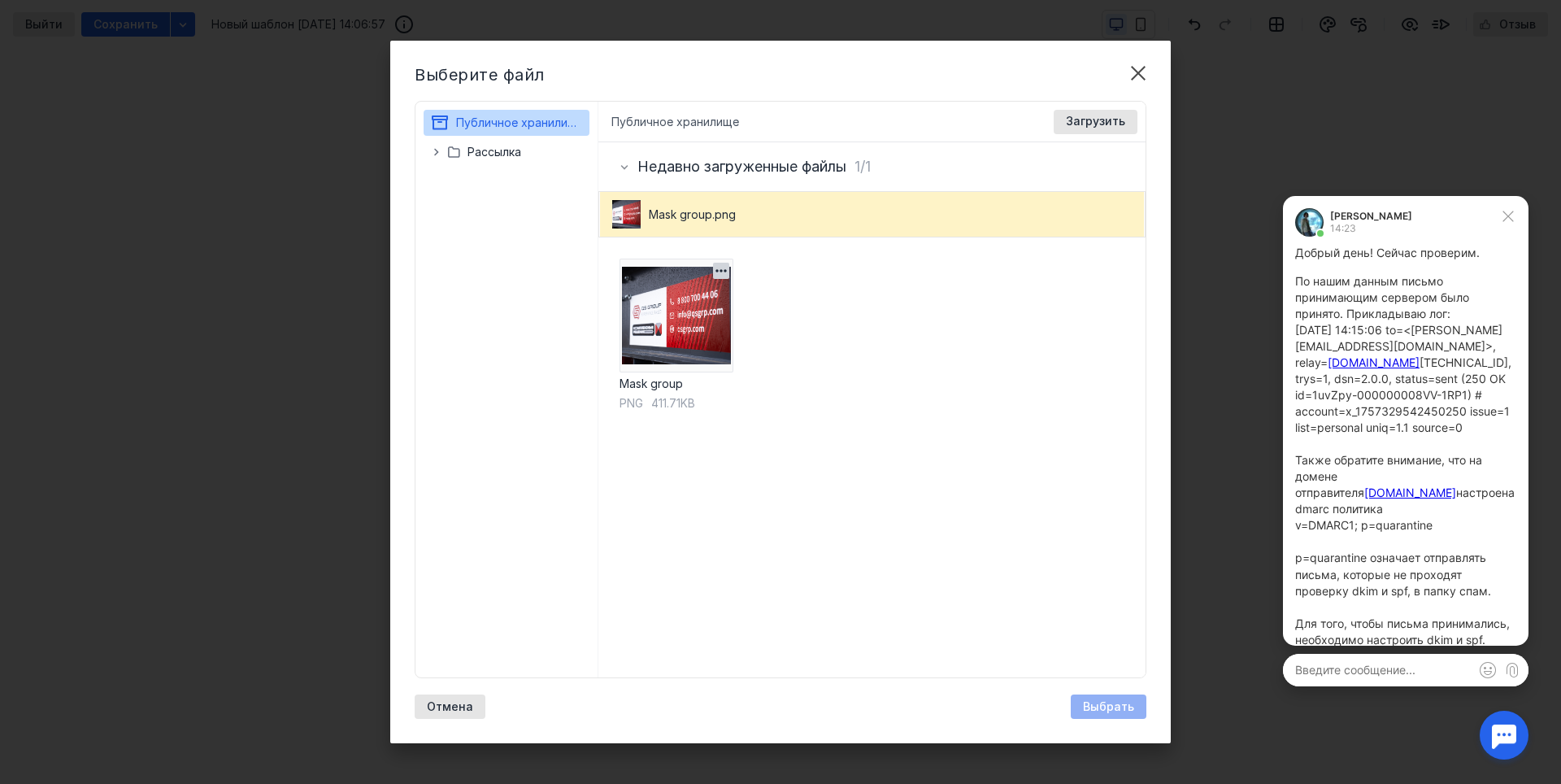
click at [728, 296] on img at bounding box center [676, 316] width 114 height 114
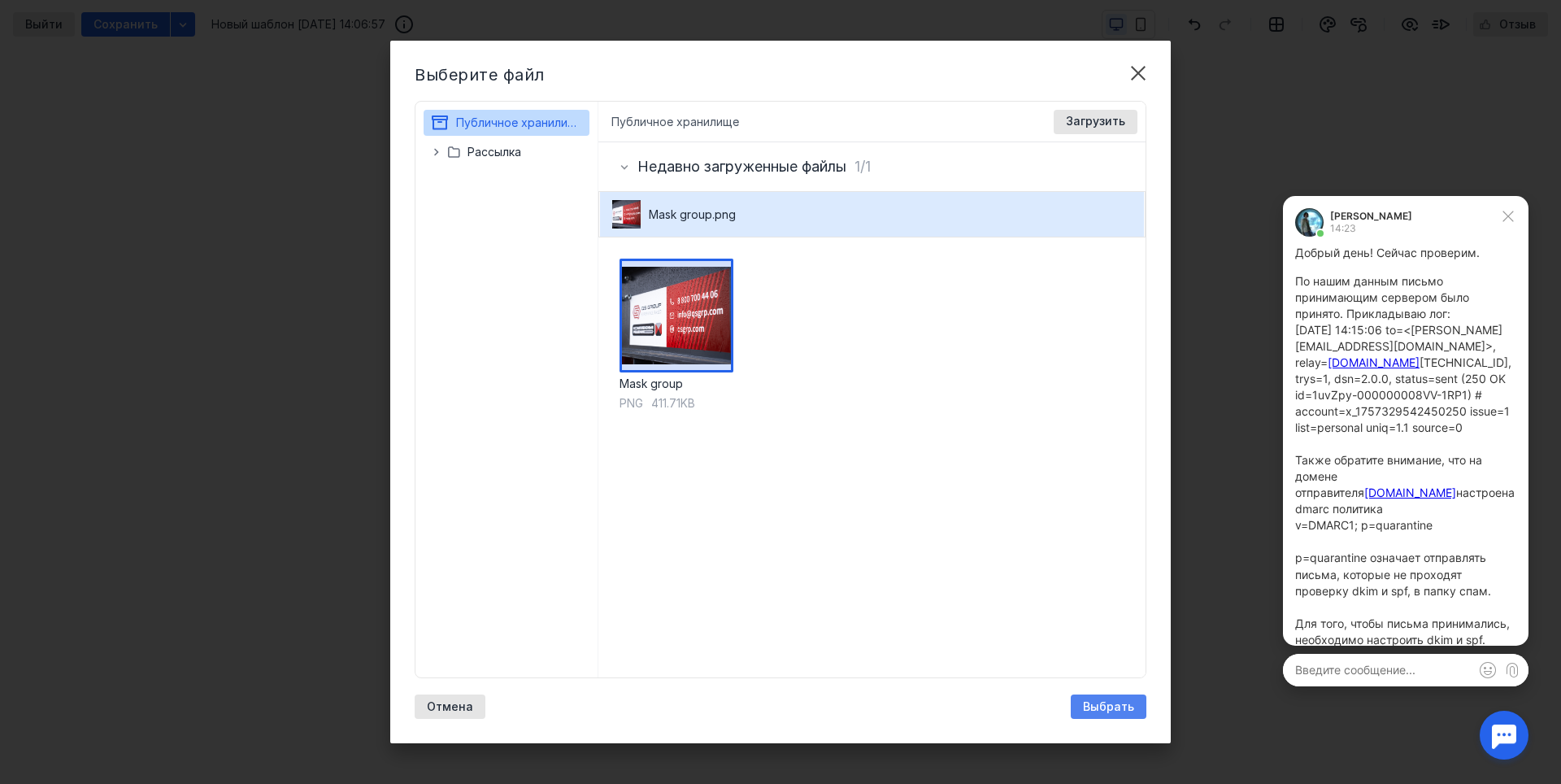
click at [1100, 702] on span "Выбрать" at bounding box center [1108, 707] width 51 height 14
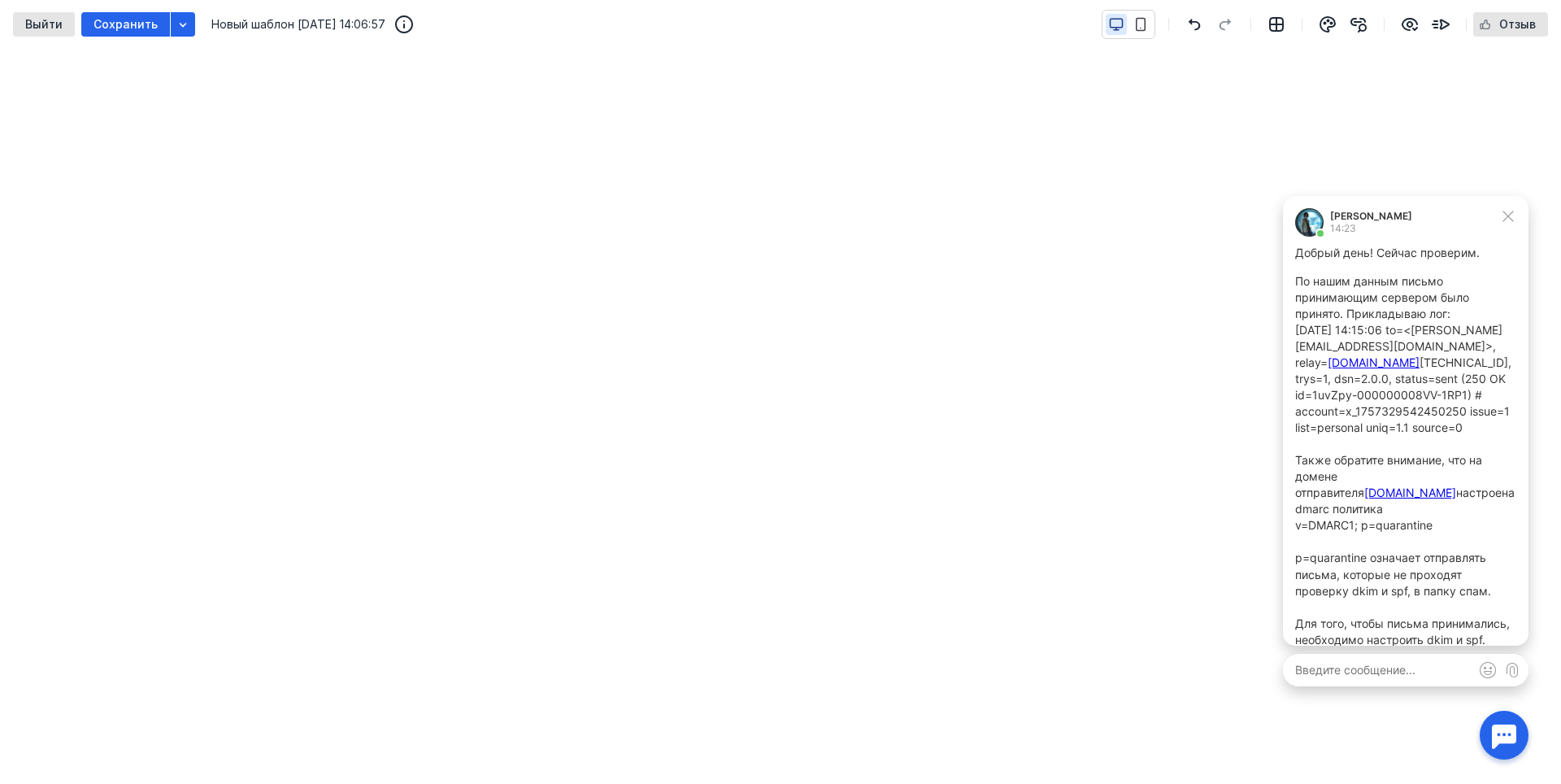
click at [1275, 431] on div "[PERSON_NAME] 14:23 Добрый день! Сейчас проверим. По нашим данным письмо приним…" at bounding box center [1405, 449] width 278 height 523
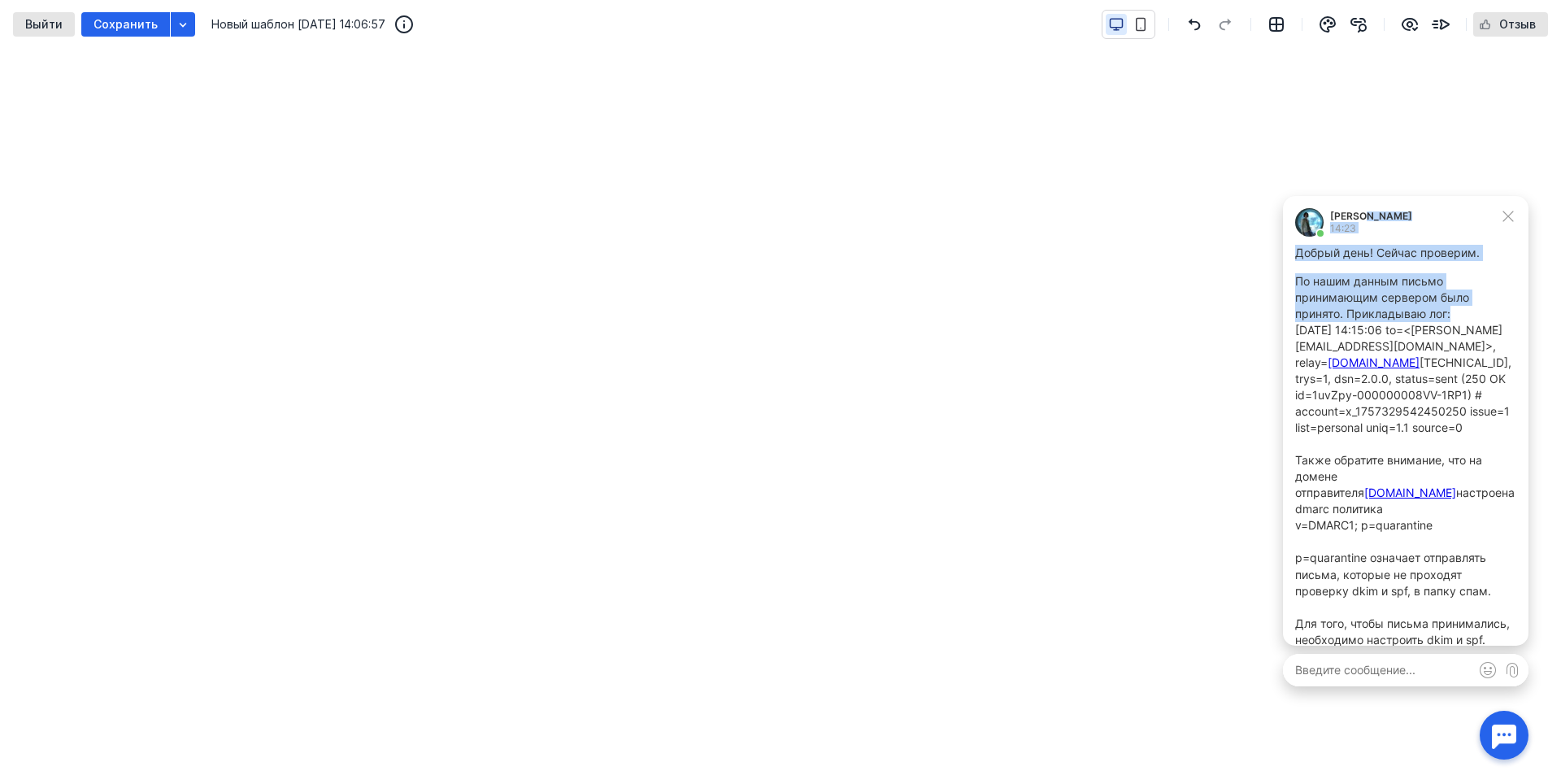
drag, startPoint x: 1429, startPoint y: 221, endPoint x: 1458, endPoint y: 311, distance: 94.6
click at [1458, 311] on div "[PERSON_NAME] 14:23 Добрый день! Сейчас проверим. По нашим данным письмо приним…" at bounding box center [1406, 420] width 246 height 450
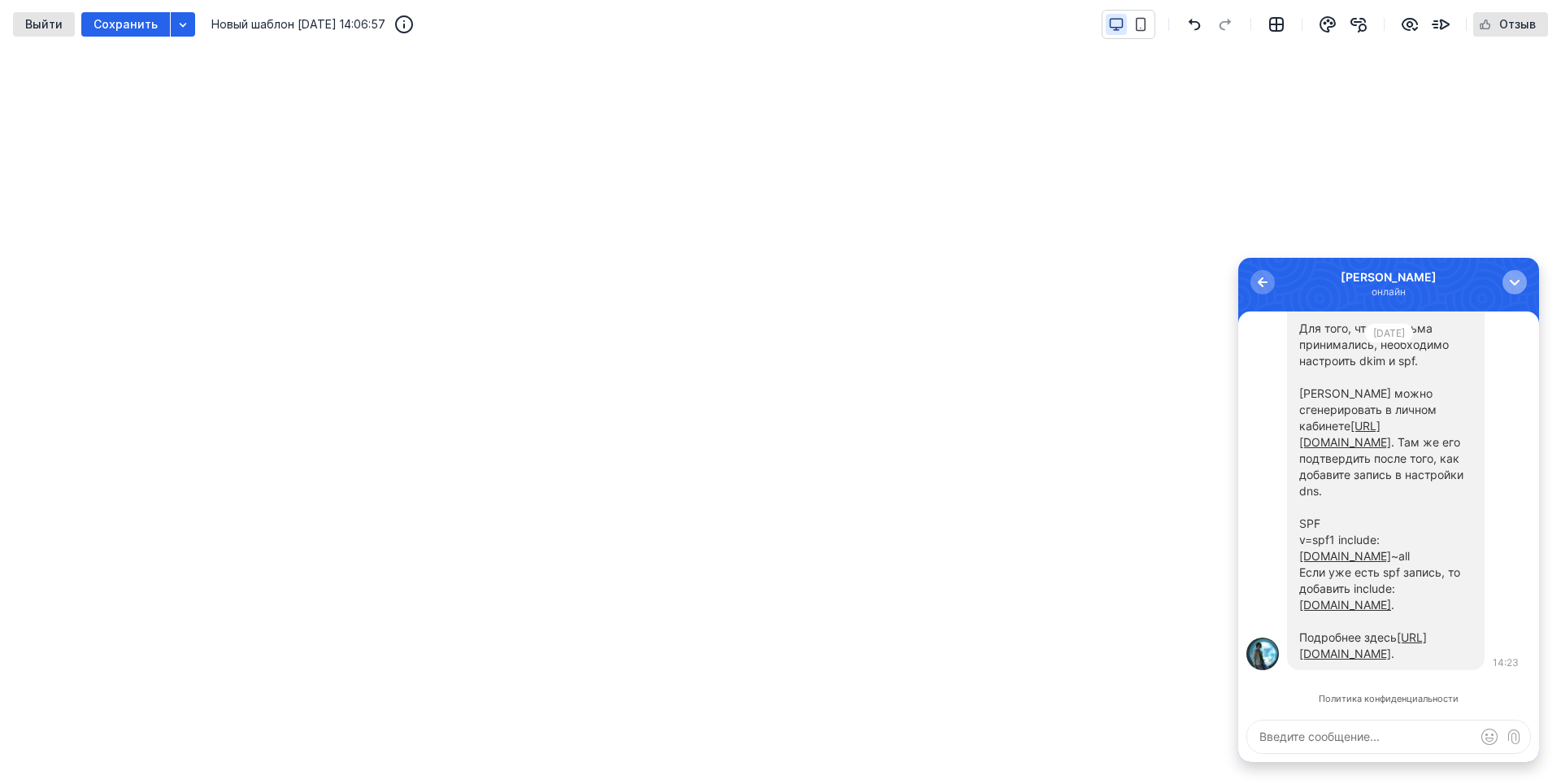
click at [1513, 270] on button "button" at bounding box center [1515, 282] width 25 height 25
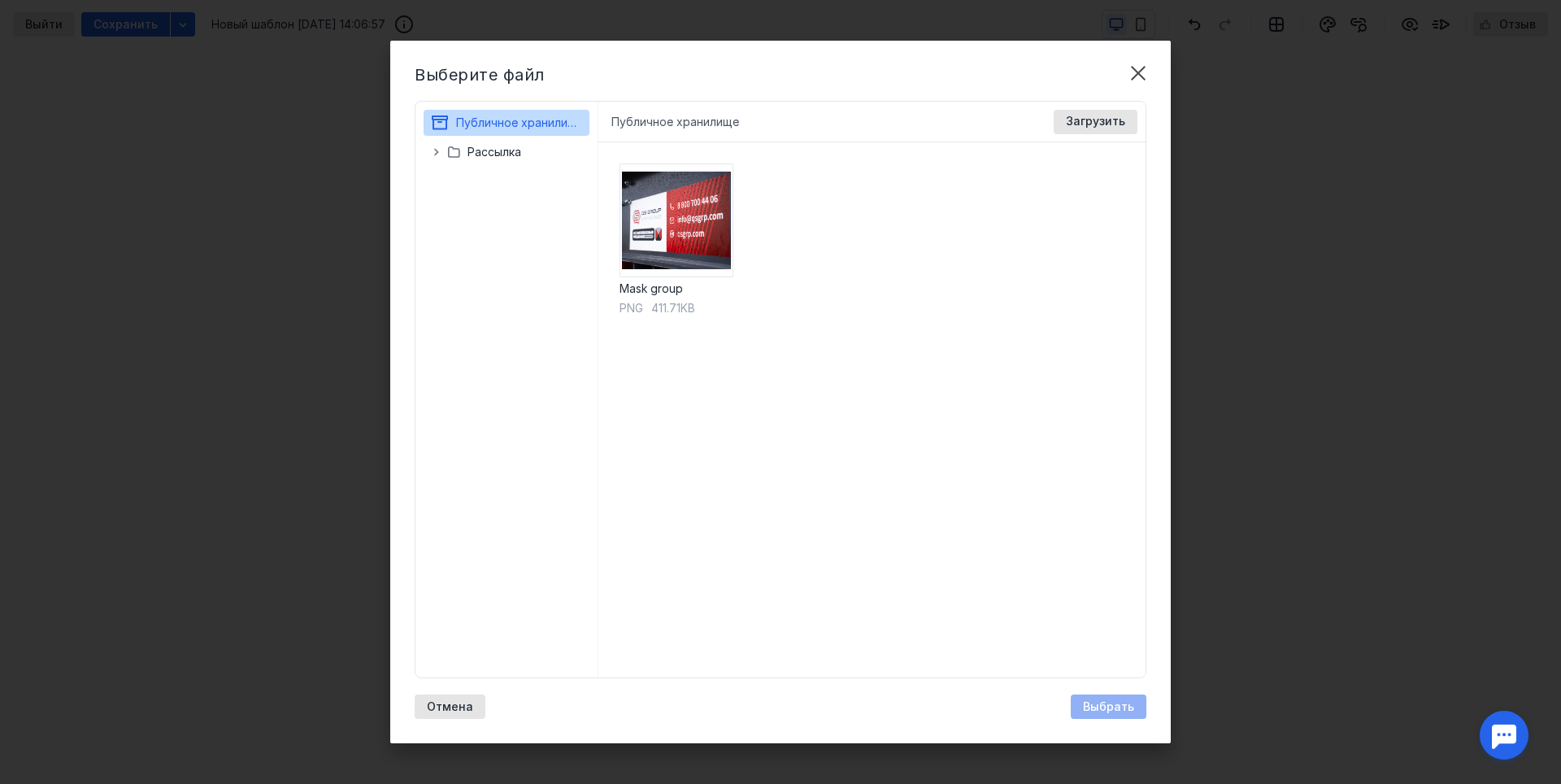
click at [994, 321] on div "Mask group png 411.71KB" at bounding box center [872, 410] width 548 height 535
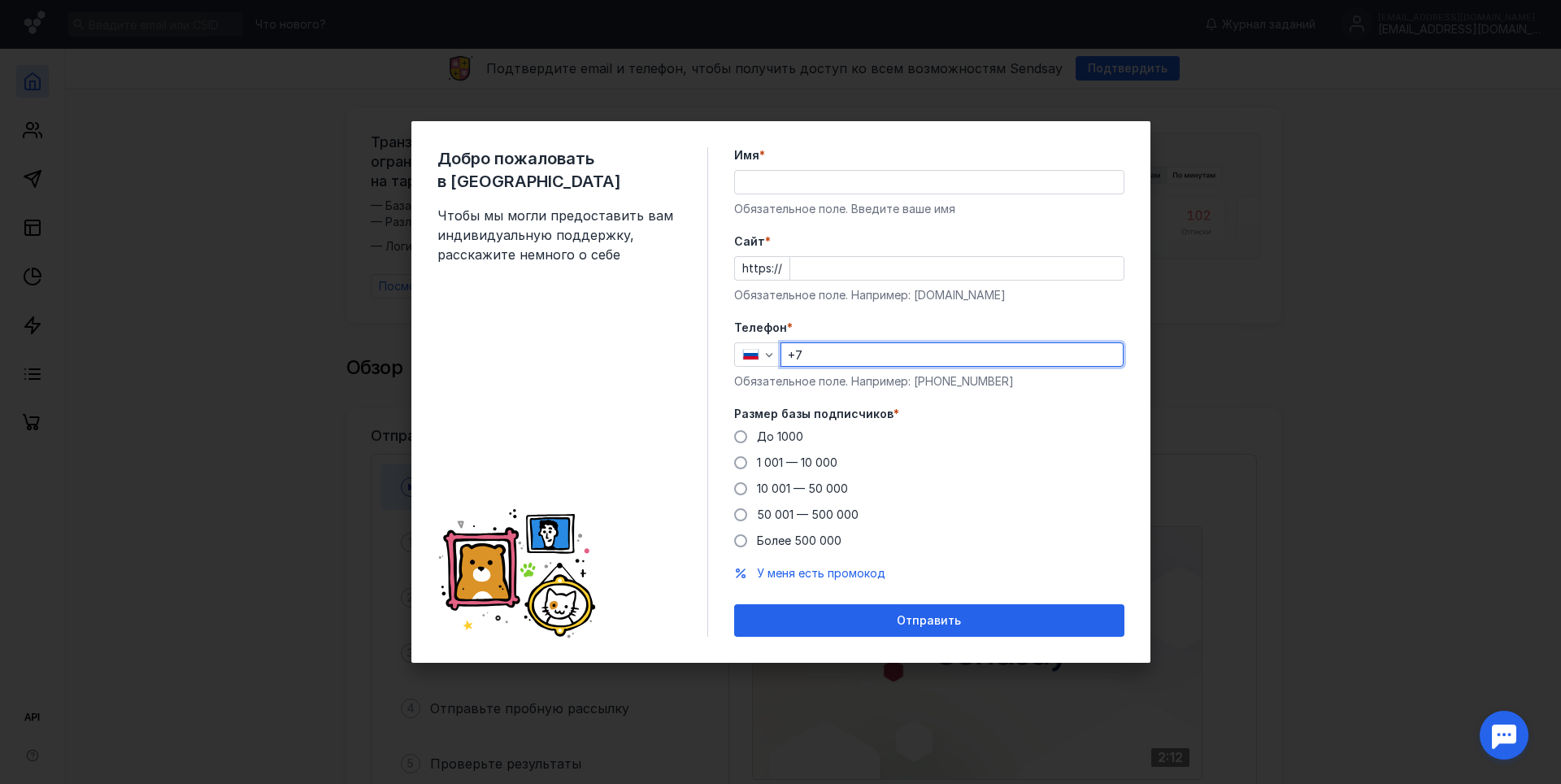
click at [856, 362] on input "+7" at bounding box center [952, 354] width 341 height 23
click at [859, 253] on div "Cайт * https:// Обязательное поле. Например: example.com" at bounding box center [929, 268] width 390 height 70
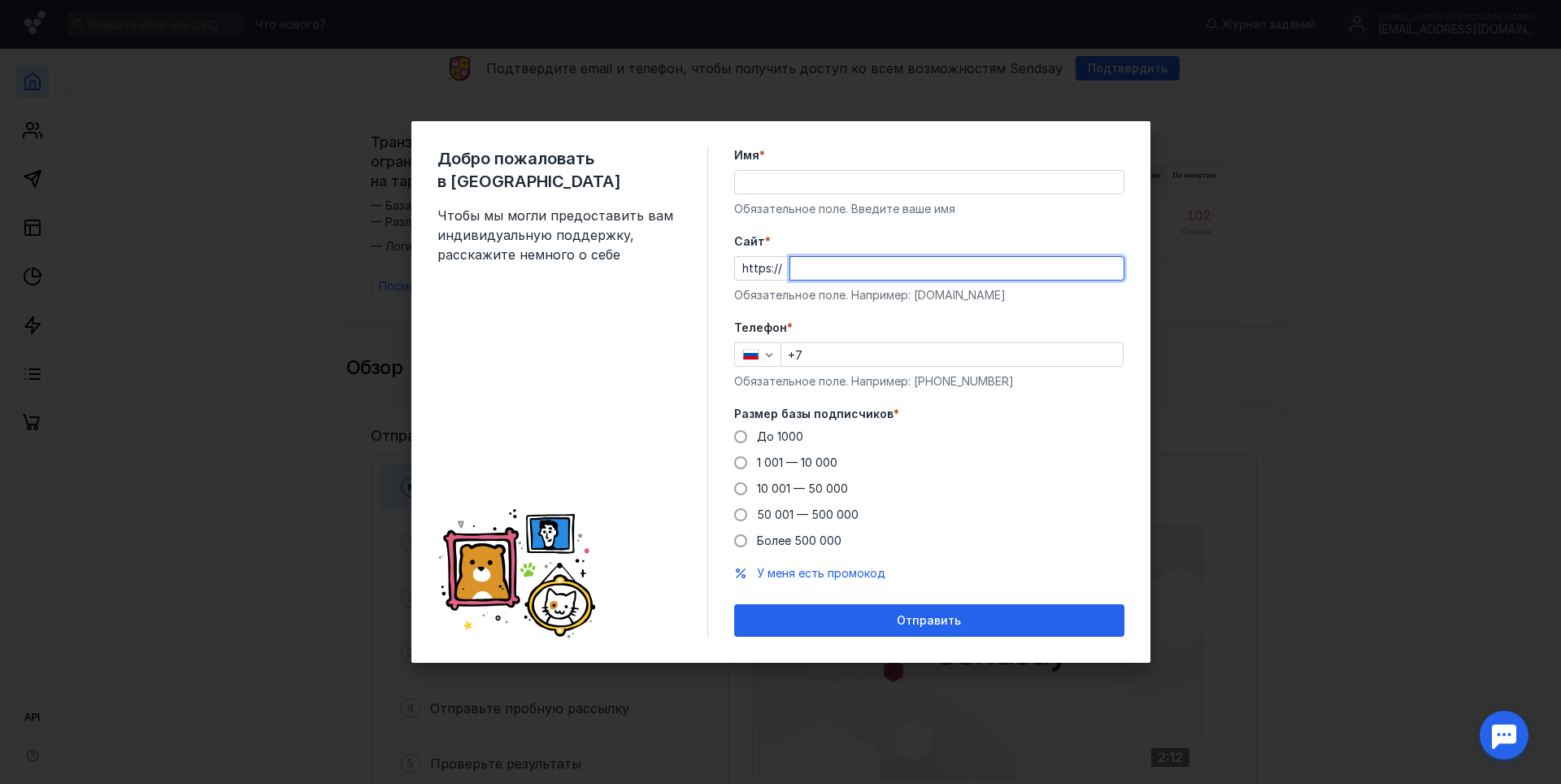
click at [860, 263] on input "Cайт *" at bounding box center [957, 268] width 333 height 23
click at [814, 176] on input "Имя *" at bounding box center [929, 182] width 388 height 23
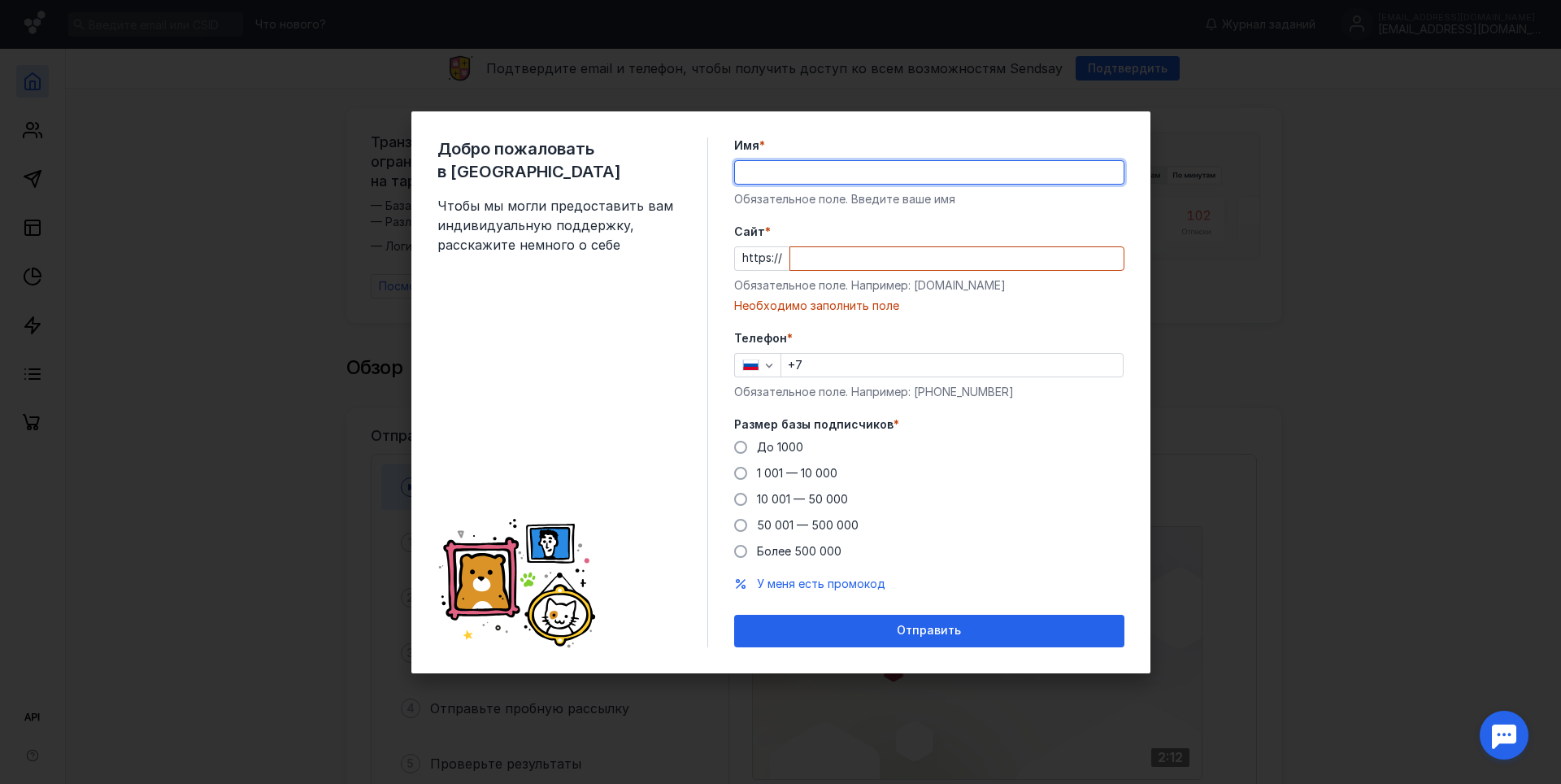
click at [814, 176] on input "Имя *" at bounding box center [929, 173] width 388 height 23
type input "[PERSON_NAME]"
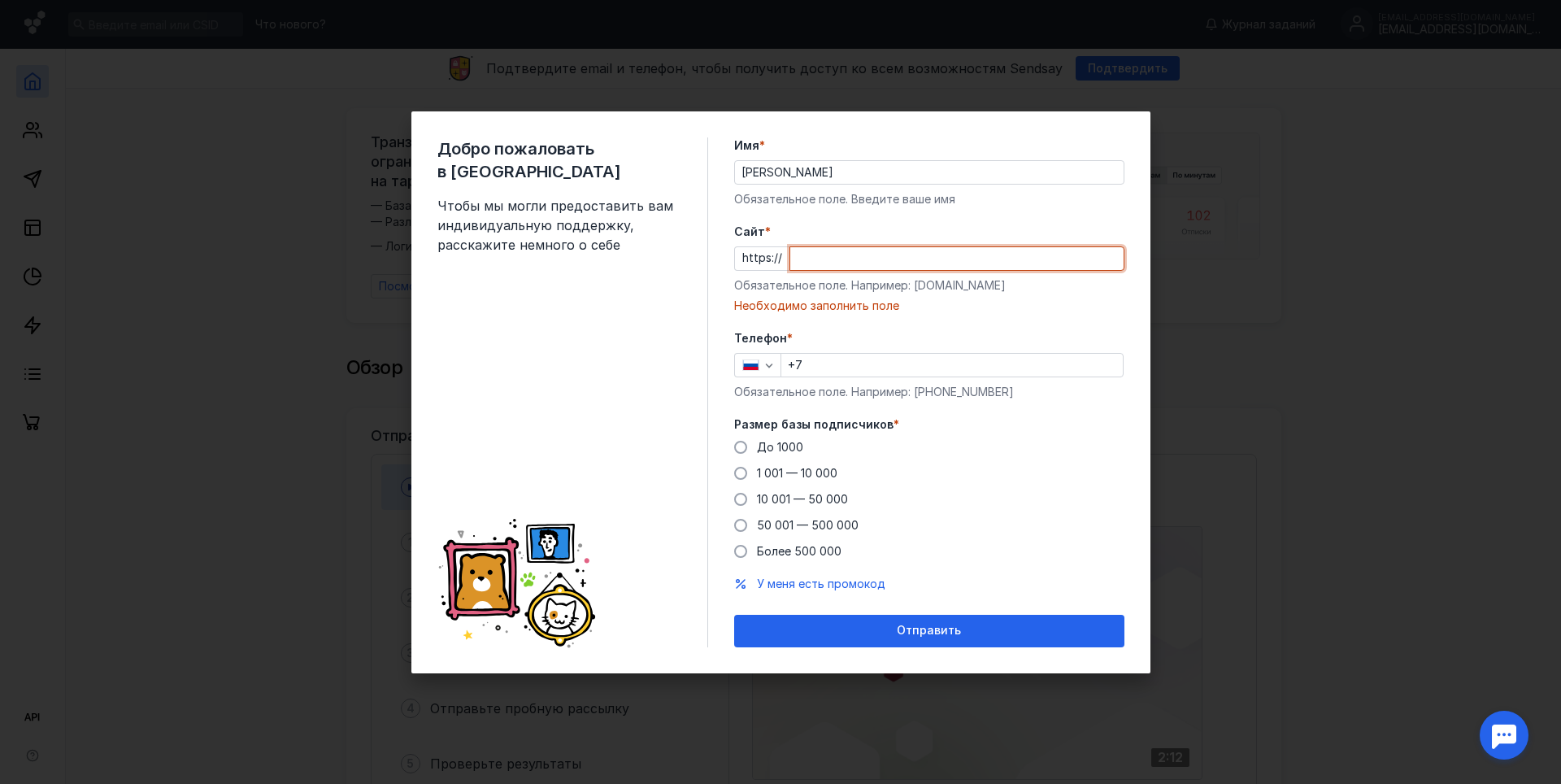
click at [851, 267] on input "Cайт *" at bounding box center [957, 259] width 333 height 23
drag, startPoint x: 869, startPoint y: 290, endPoint x: 845, endPoint y: 331, distance: 47.5
click at [845, 331] on form "Имя * Маргарита Обязательное поле. Введите ваше имя Cайт * https:// Обязательно…" at bounding box center [929, 392] width 390 height 510
click at [929, 247] on input "Cайт *" at bounding box center [957, 259] width 333 height 23
type input "й"
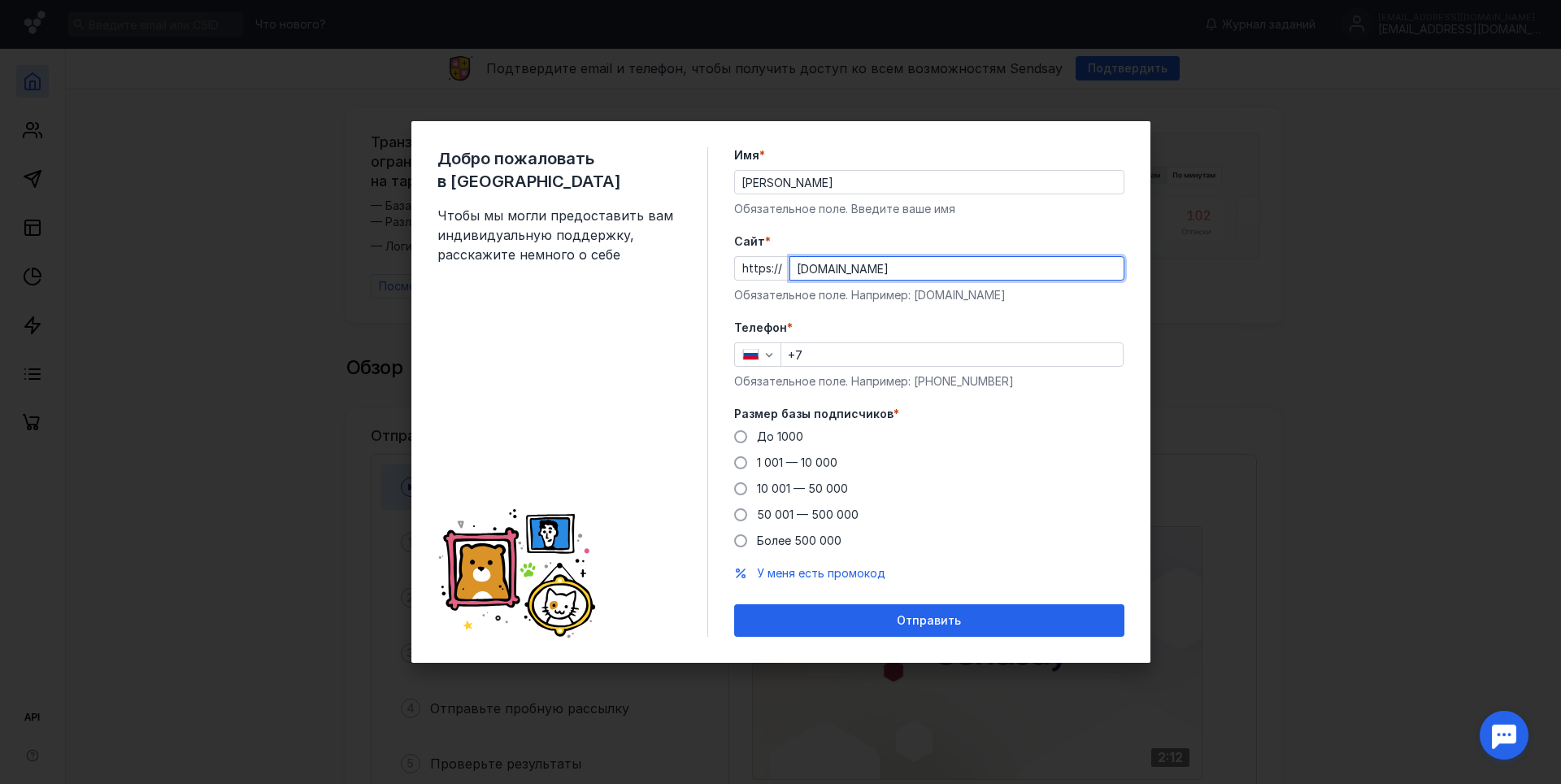
type input "[DOMAIN_NAME]"
click at [837, 355] on input "+7" at bounding box center [952, 354] width 341 height 23
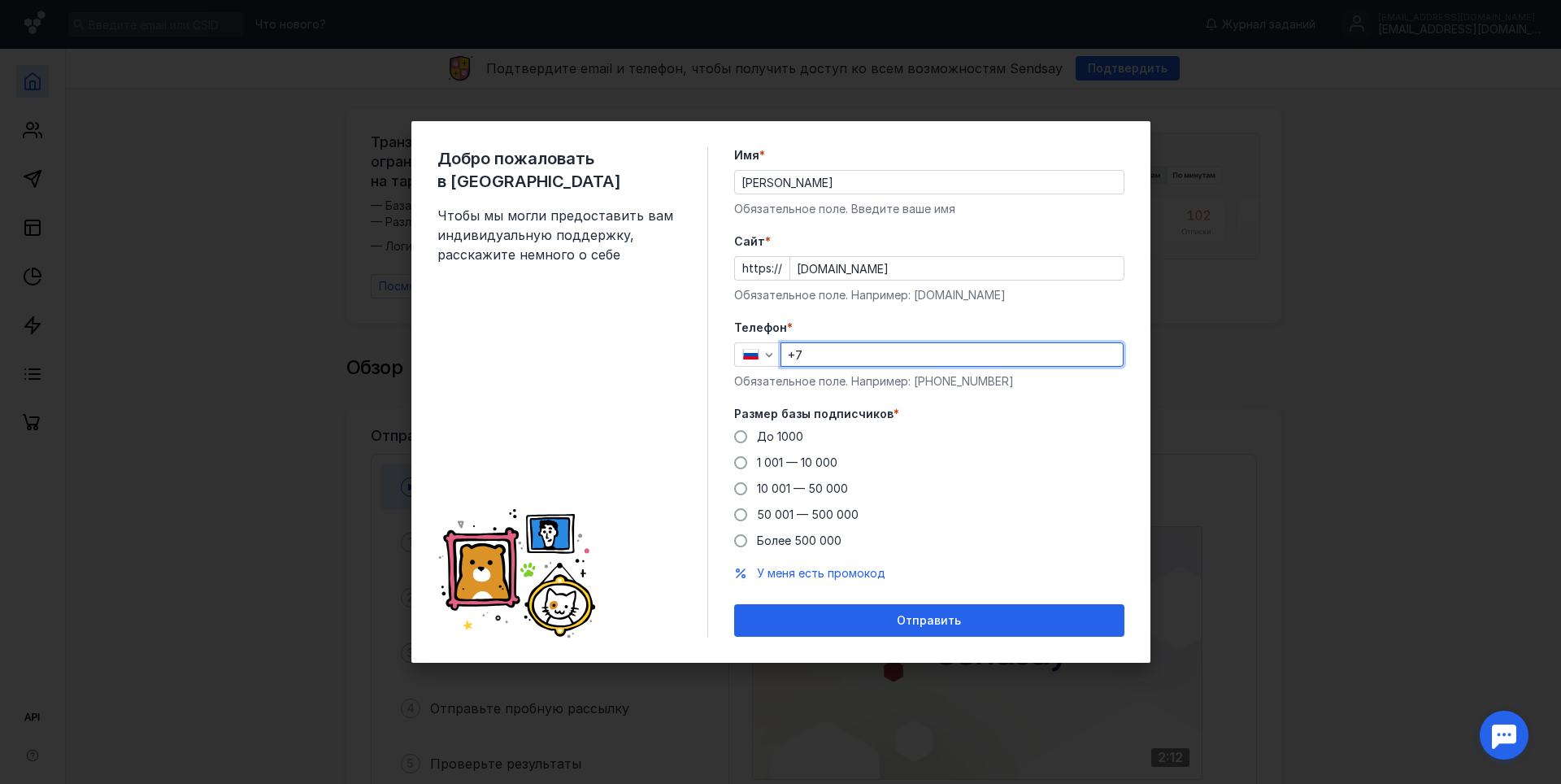
type input "[PHONE_NUMBER]"
click at [763, 434] on span "До 1000" at bounding box center [780, 436] width 46 height 14
click at [0, 0] on input "До 1000" at bounding box center [0, 0] width 0 height 0
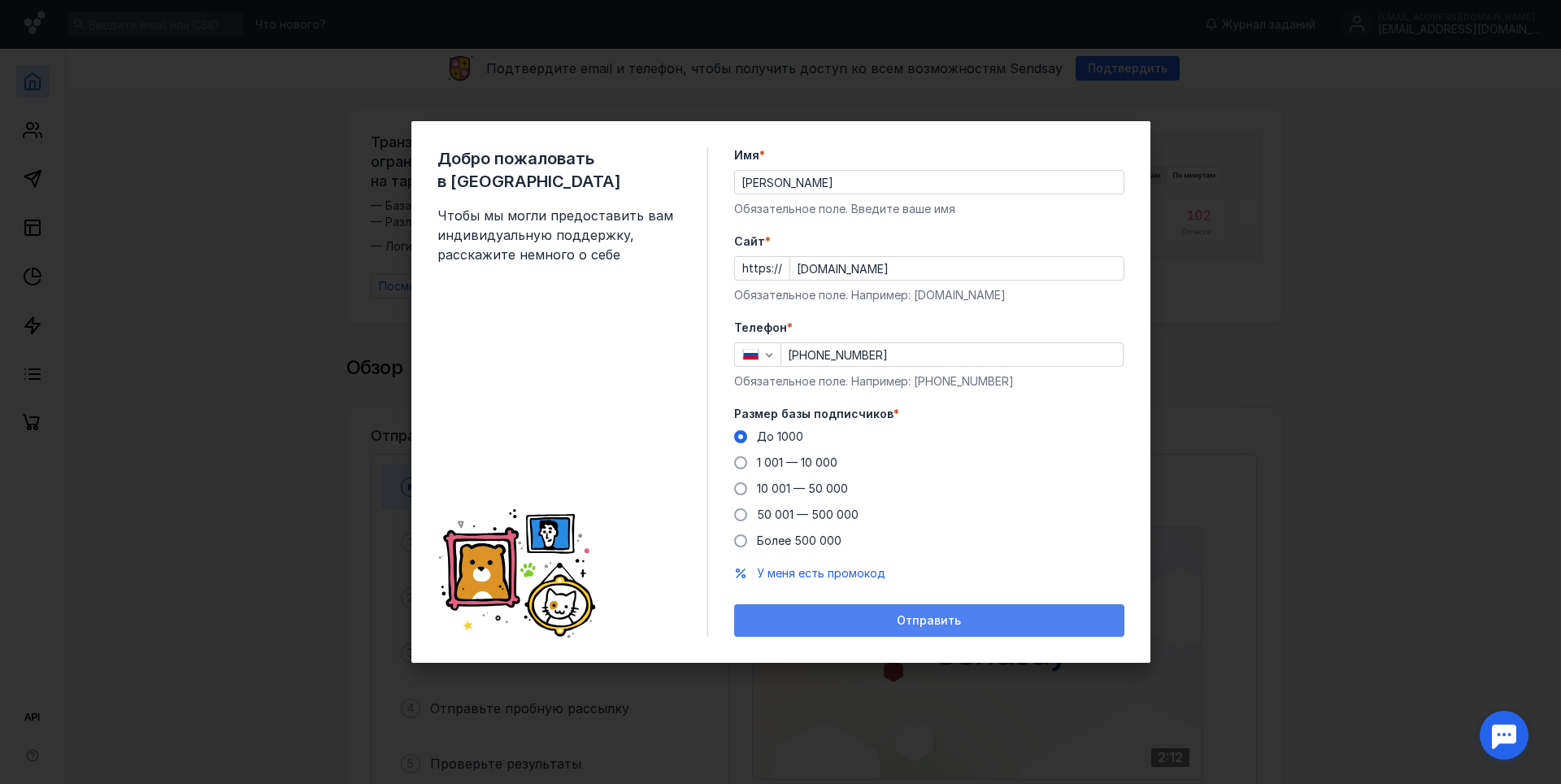
click at [852, 622] on div "Отправить" at bounding box center [929, 621] width 374 height 14
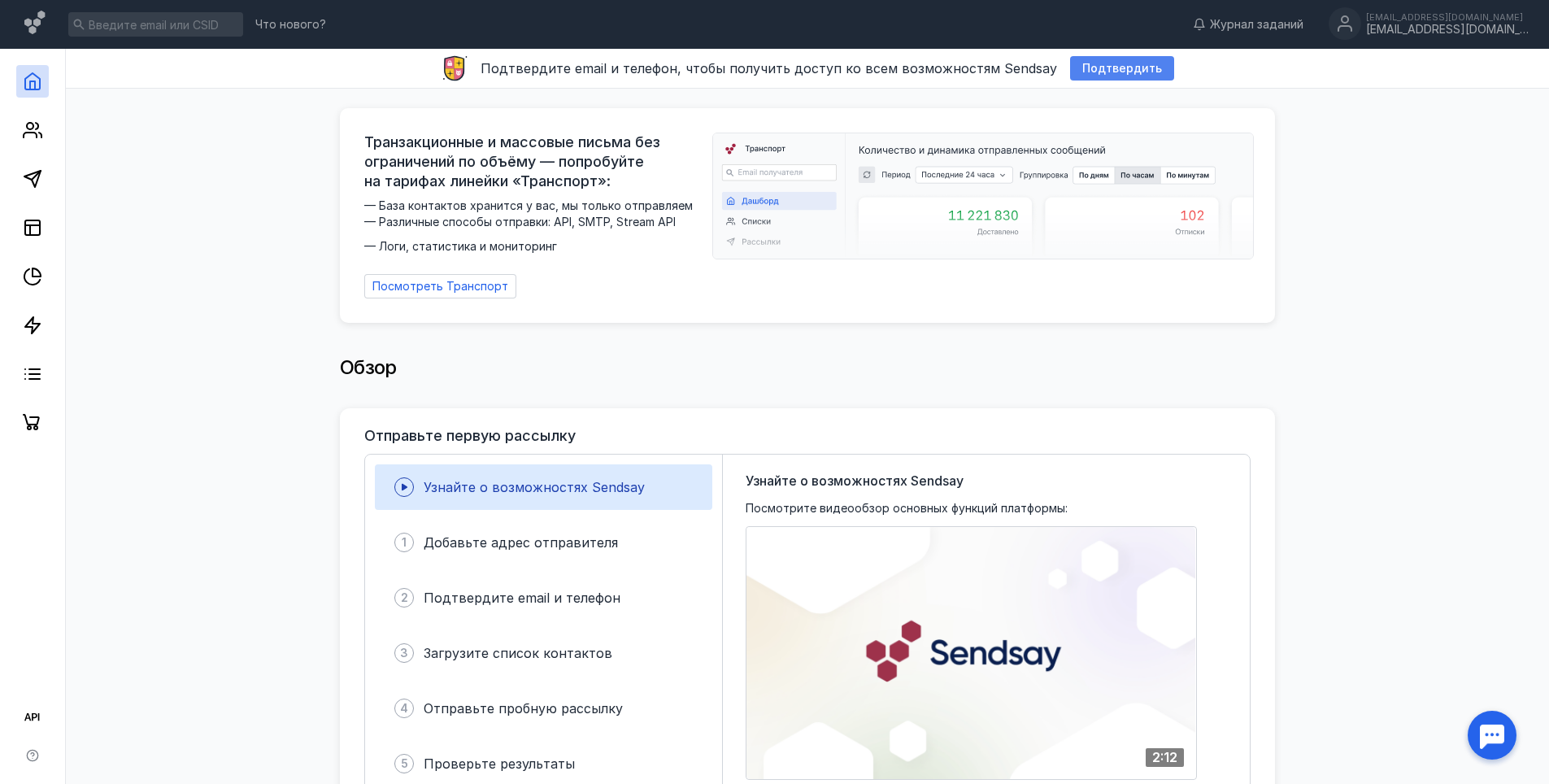
click at [1102, 64] on span "Подтвердить" at bounding box center [1122, 68] width 80 height 14
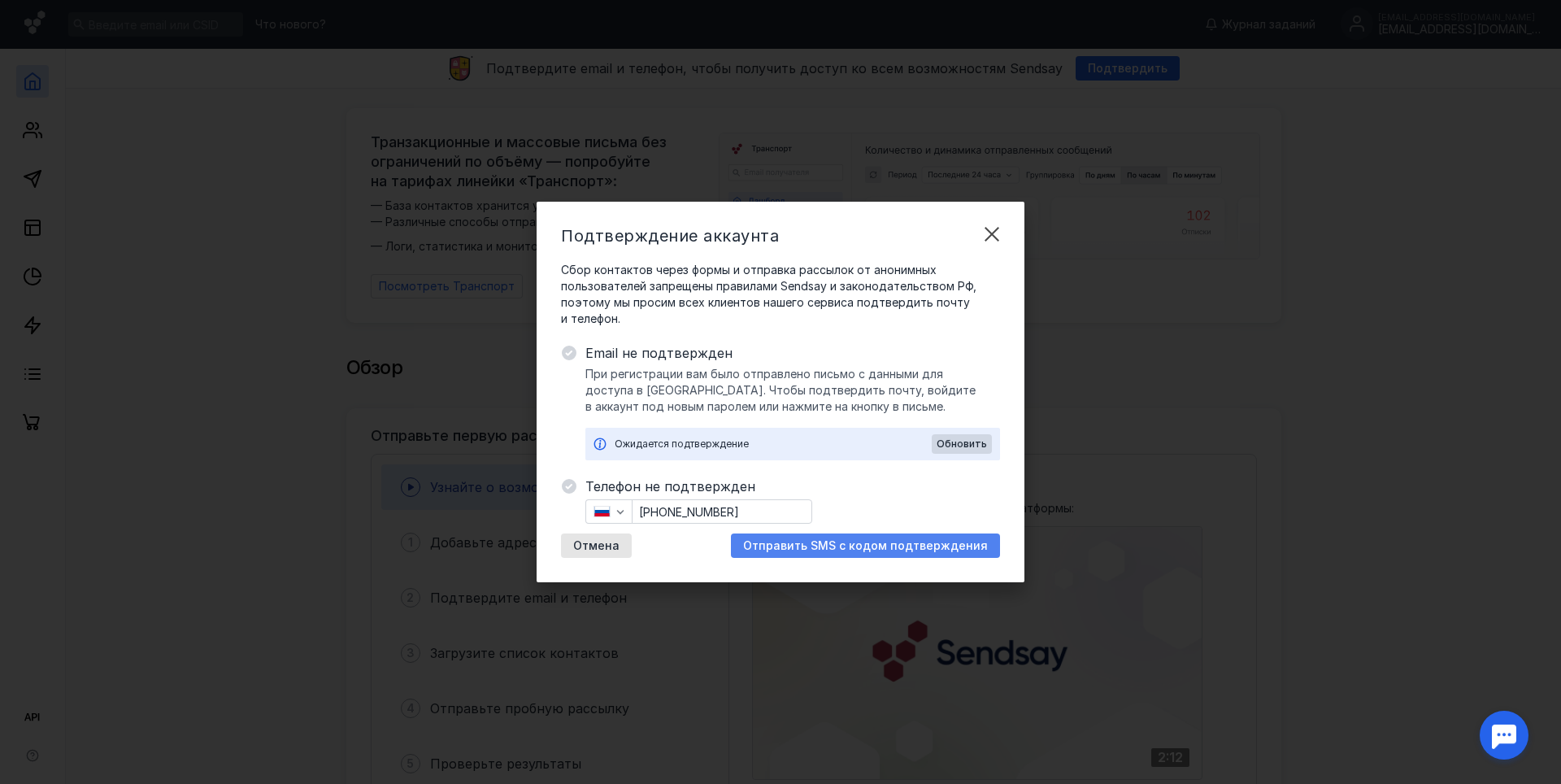
click at [880, 541] on span "Отправить SMS с кодом подтверждения" at bounding box center [865, 546] width 245 height 14
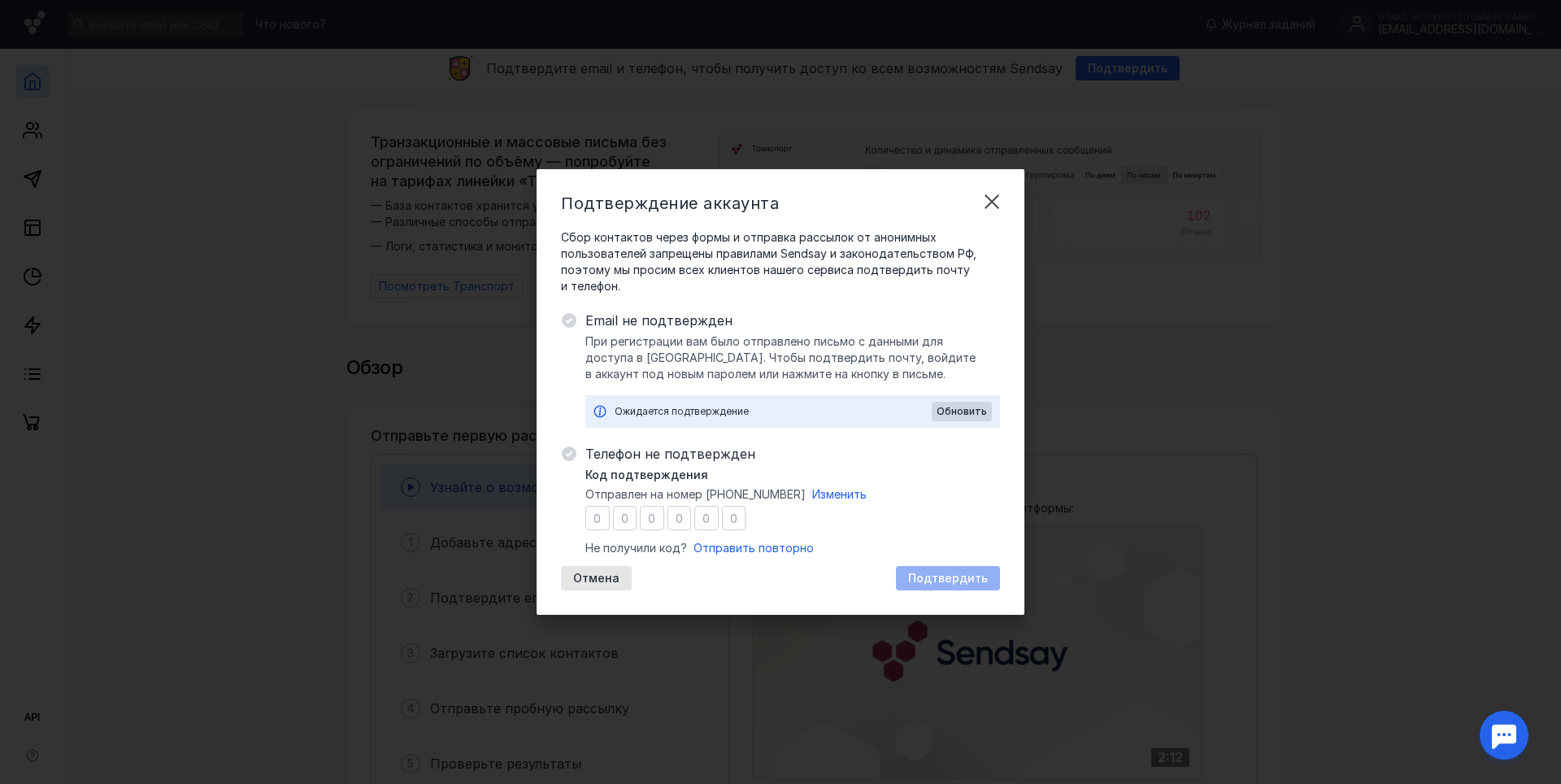
type input "8"
type input "0"
type input "6"
type input "2"
type input "8"
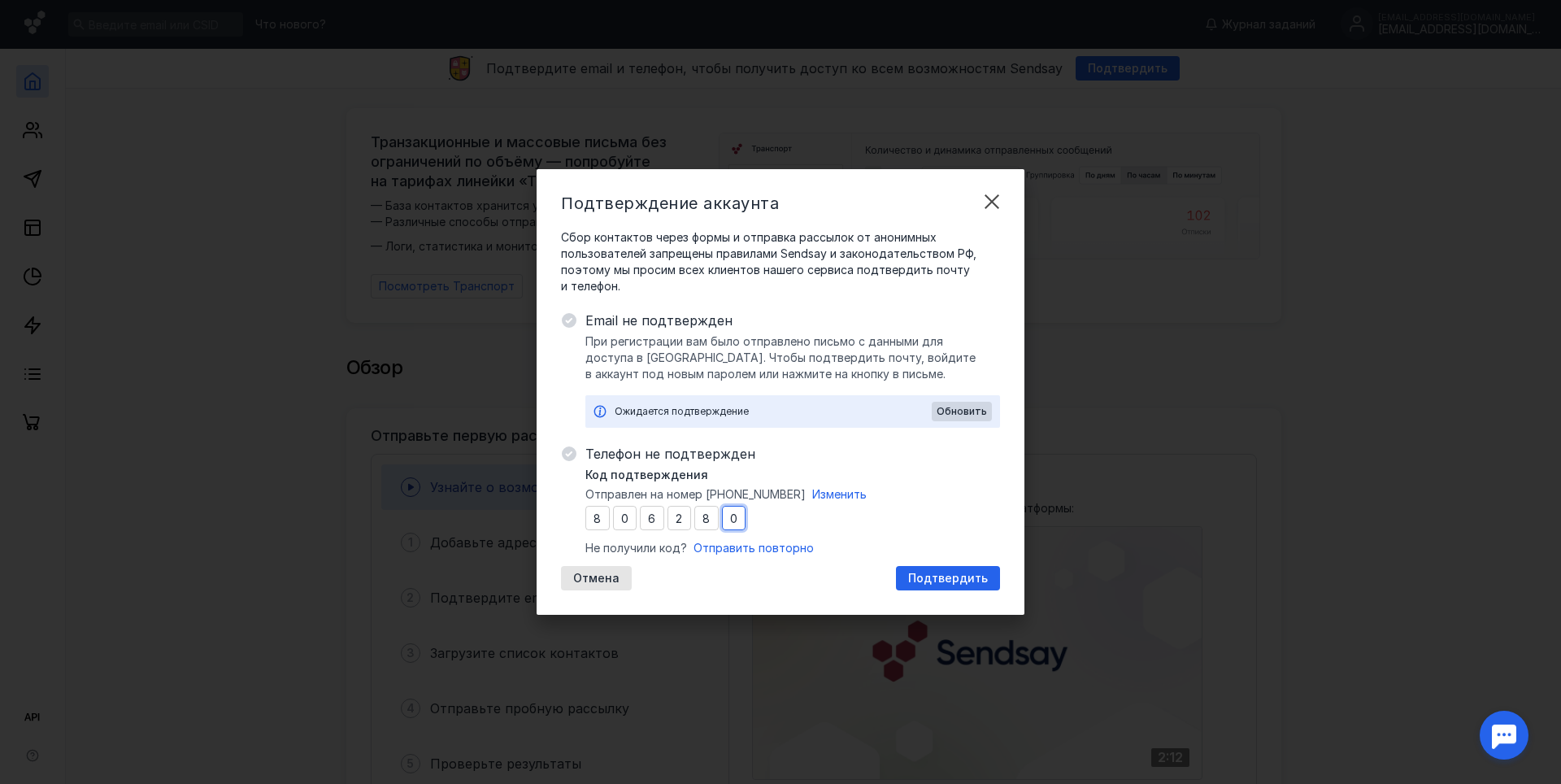
type input "0"
click at [948, 581] on span "Подтвердить" at bounding box center [948, 579] width 80 height 14
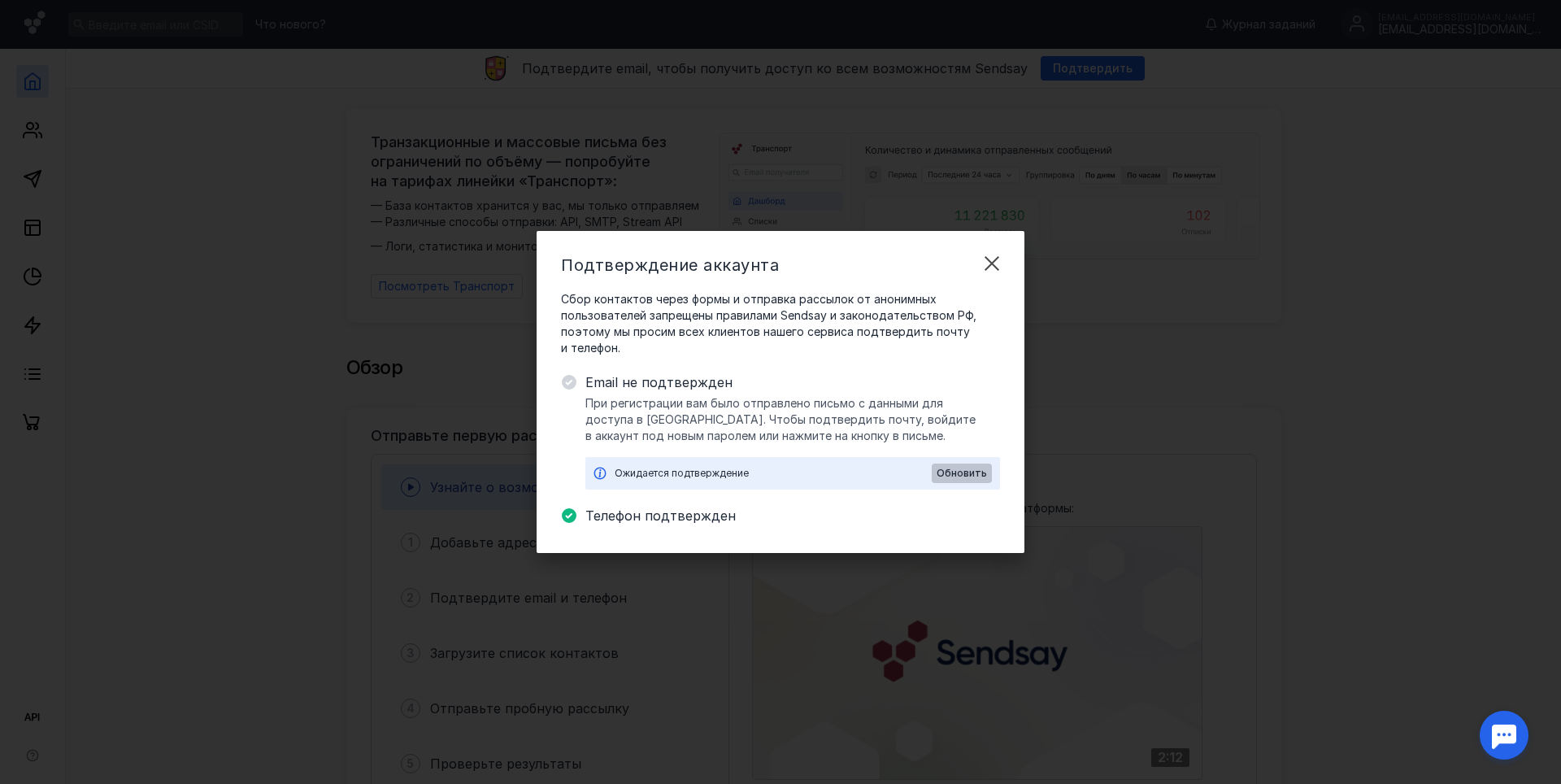
click at [975, 473] on span "Обновить" at bounding box center [961, 473] width 50 height 11
click at [965, 474] on span "Обновить" at bounding box center [961, 473] width 50 height 11
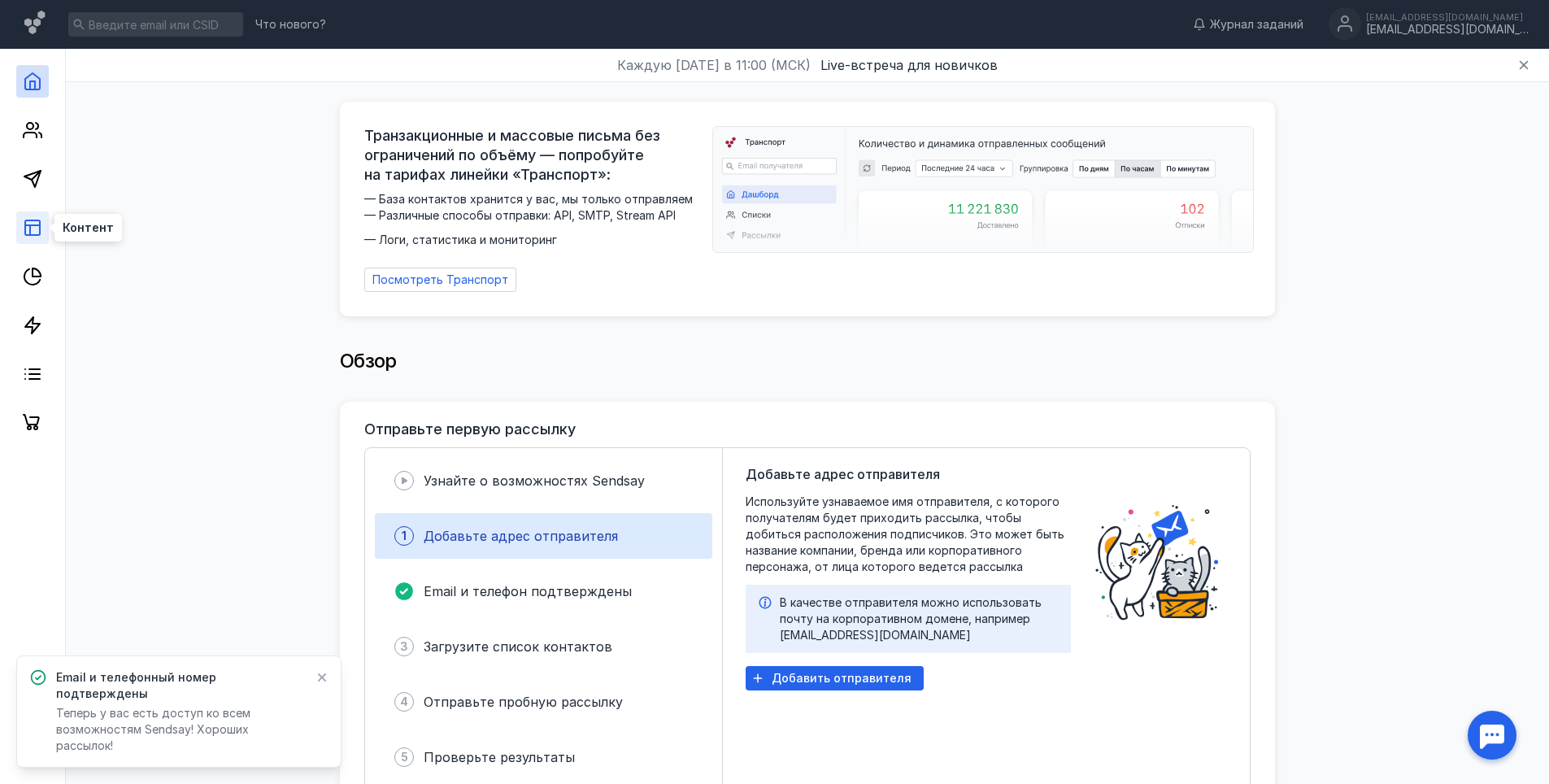
click at [22, 219] on link at bounding box center [32, 227] width 32 height 32
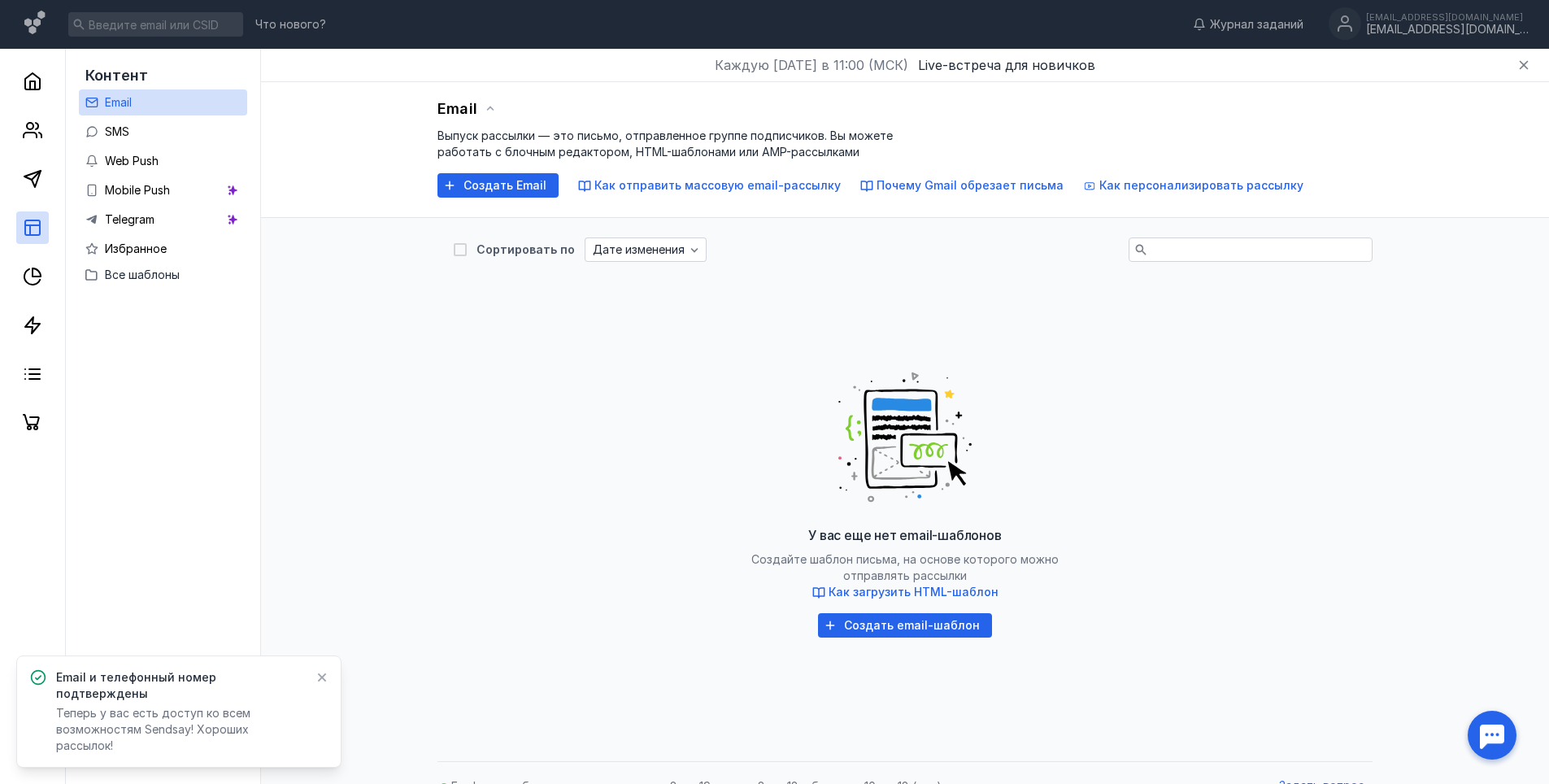
click at [710, 340] on div "У вас еще нет email-шаблонов Создайте шаблон письма, на основе которого можно о…" at bounding box center [904, 498] width 903 height 407
click at [940, 620] on span "Создать email-шаблон" at bounding box center [911, 626] width 136 height 14
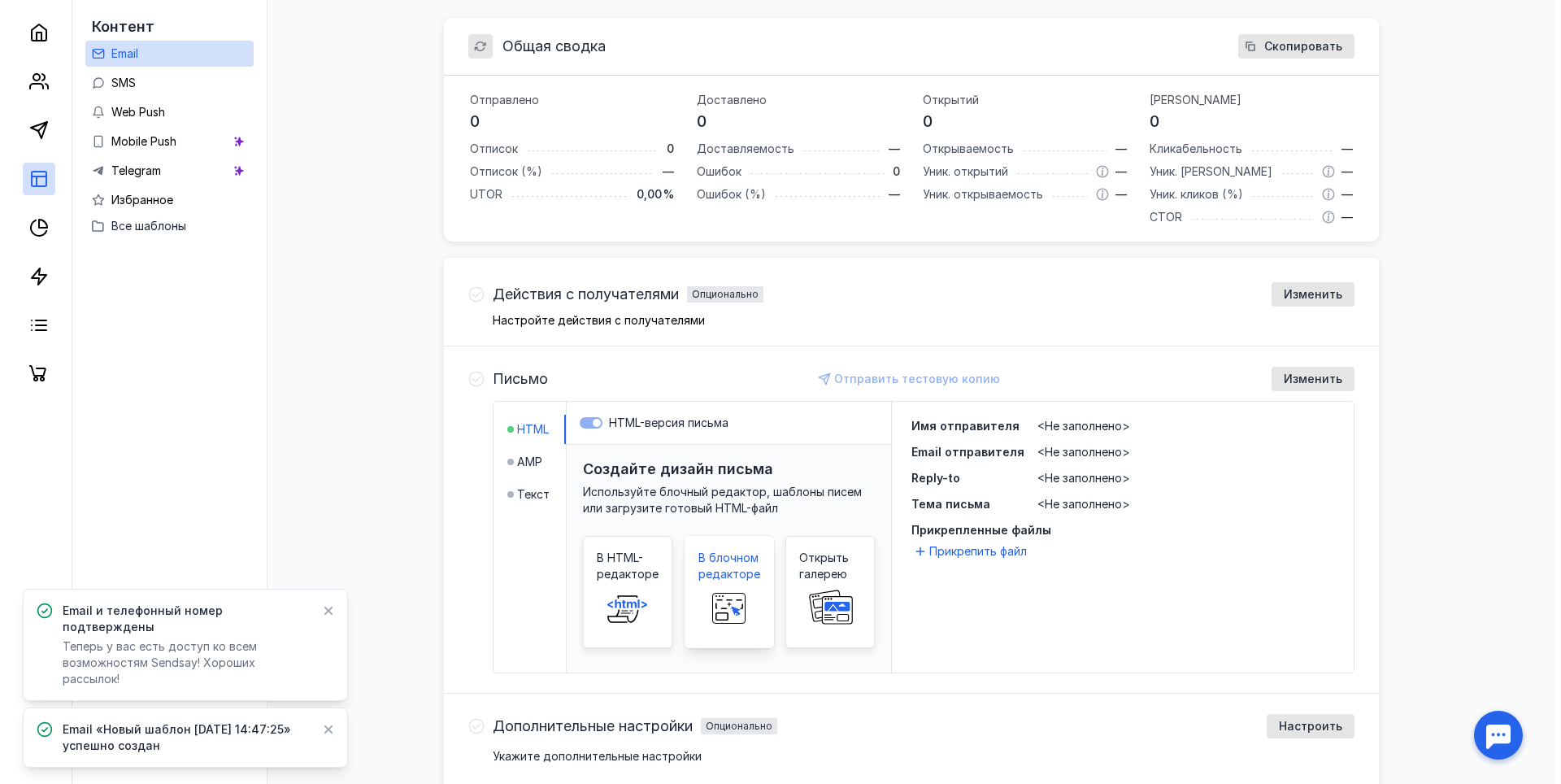
scroll to position [406, 0]
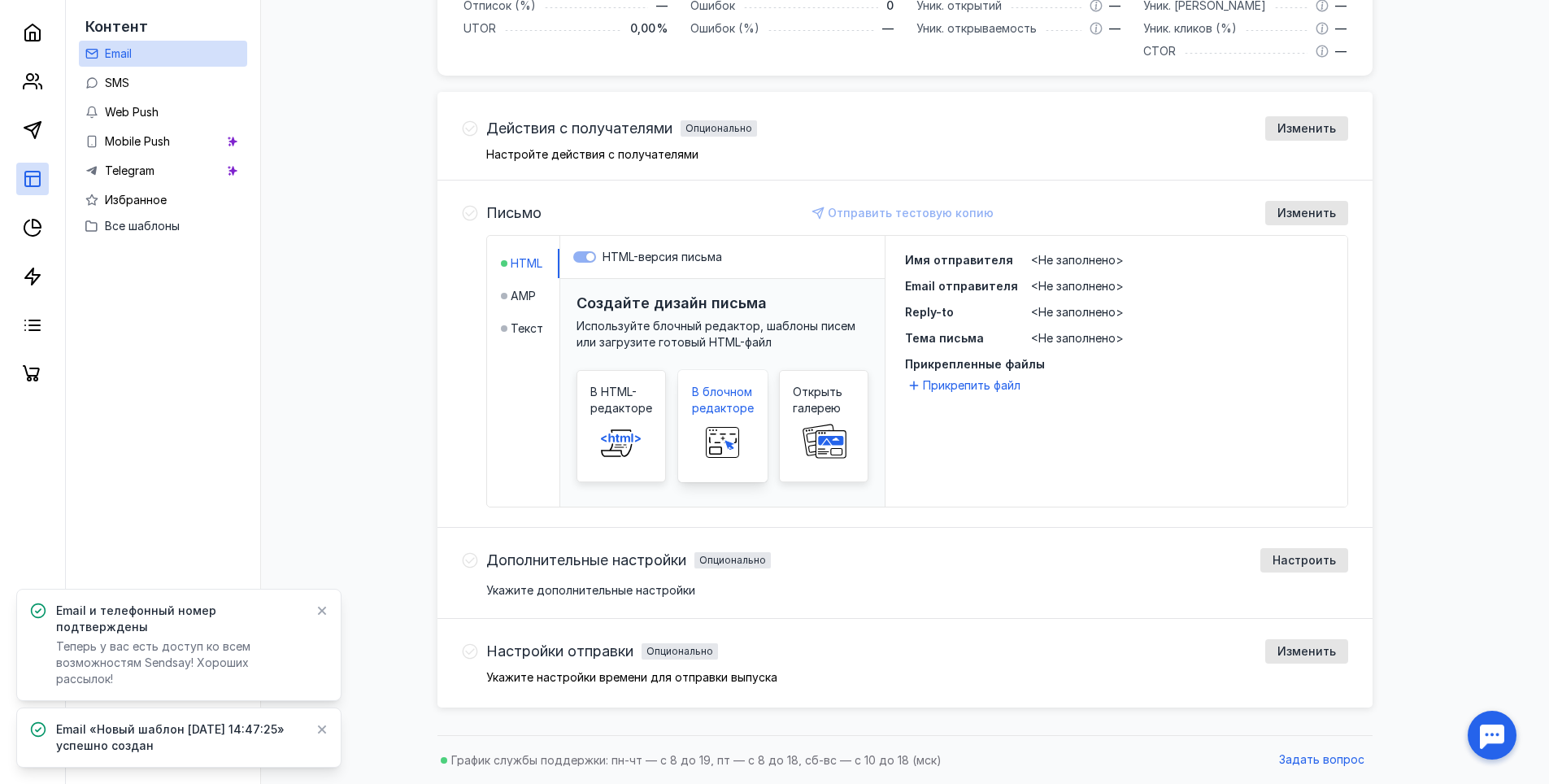
click at [706, 409] on span "В блочном редакторе" at bounding box center [723, 400] width 61 height 32
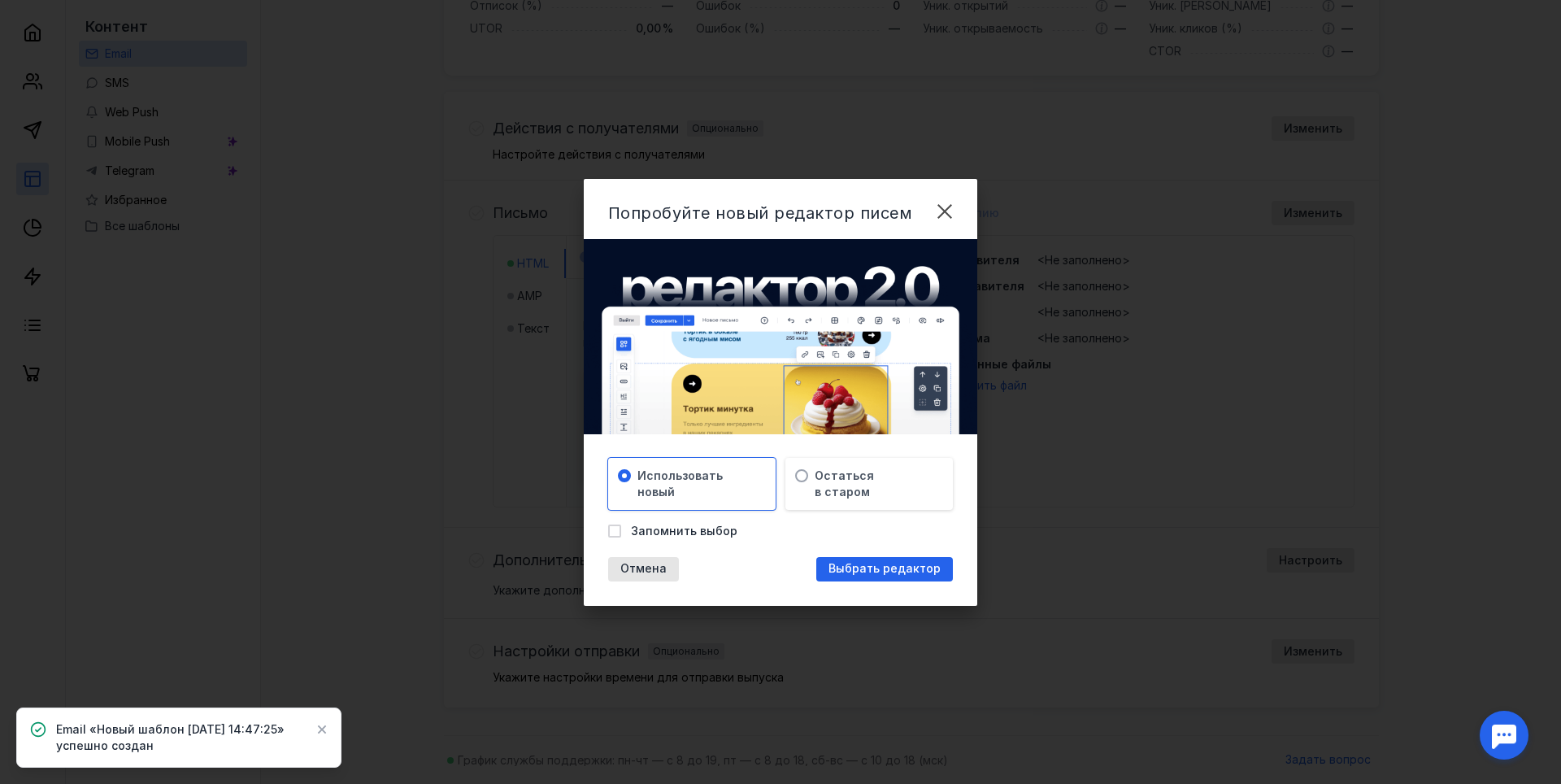
click at [909, 571] on span "Выбрать редактор" at bounding box center [885, 569] width 112 height 14
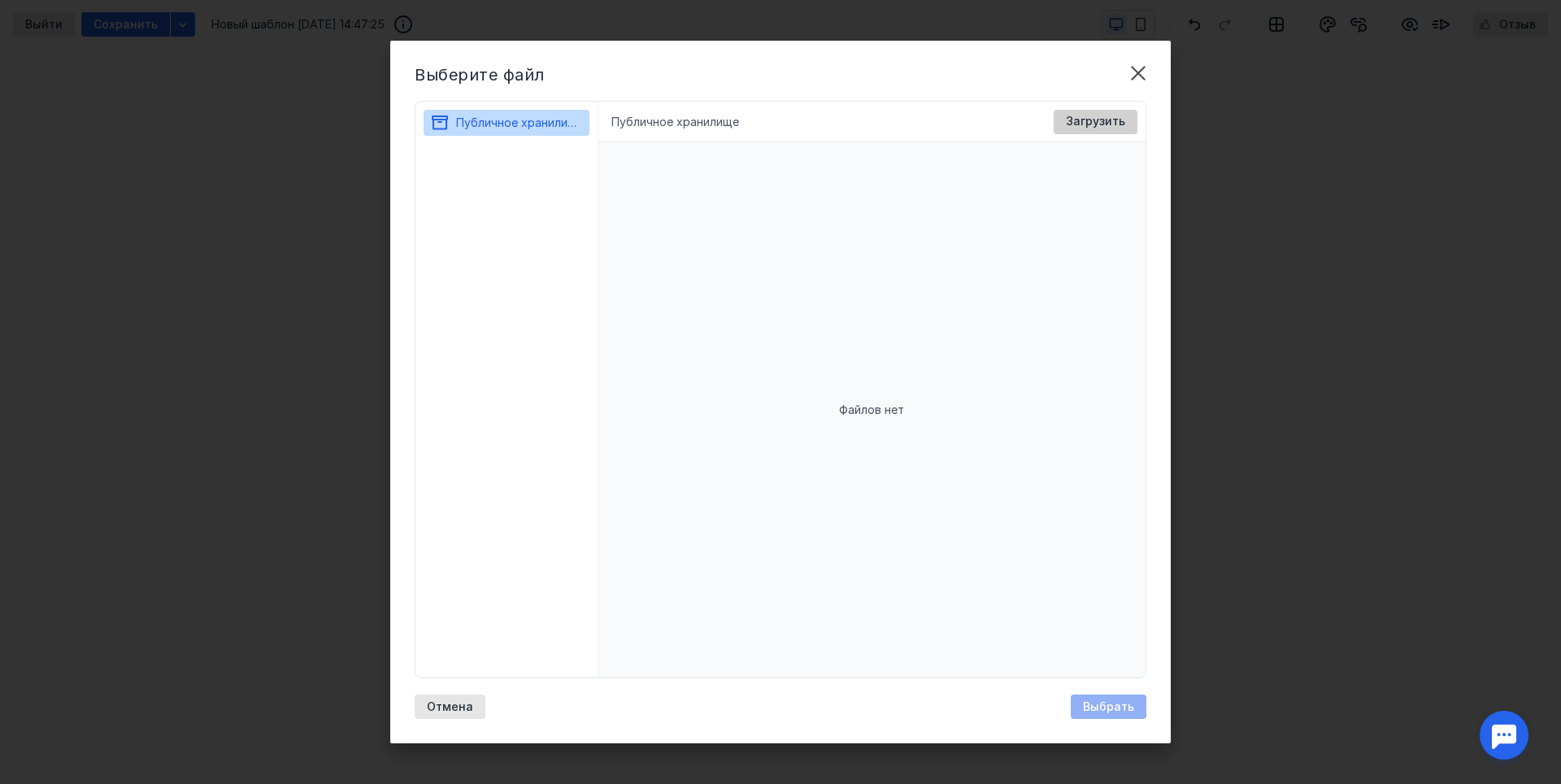
click at [1093, 114] on div "Загрузить" at bounding box center [1094, 122] width 83 height 25
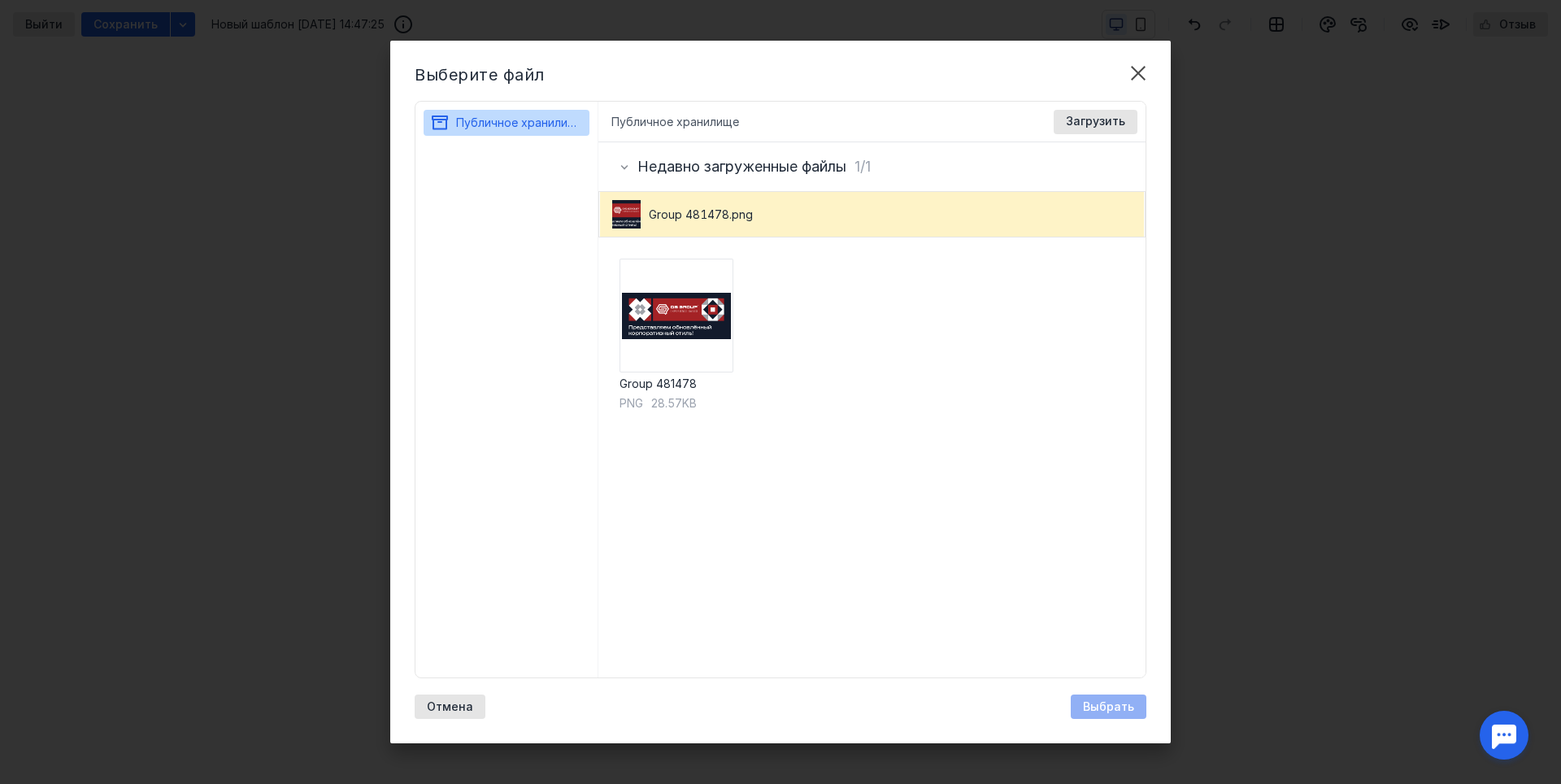
click at [747, 349] on div "Group 481478 png 28.57KB" at bounding box center [872, 458] width 548 height 440
click at [690, 340] on img at bounding box center [676, 316] width 114 height 114
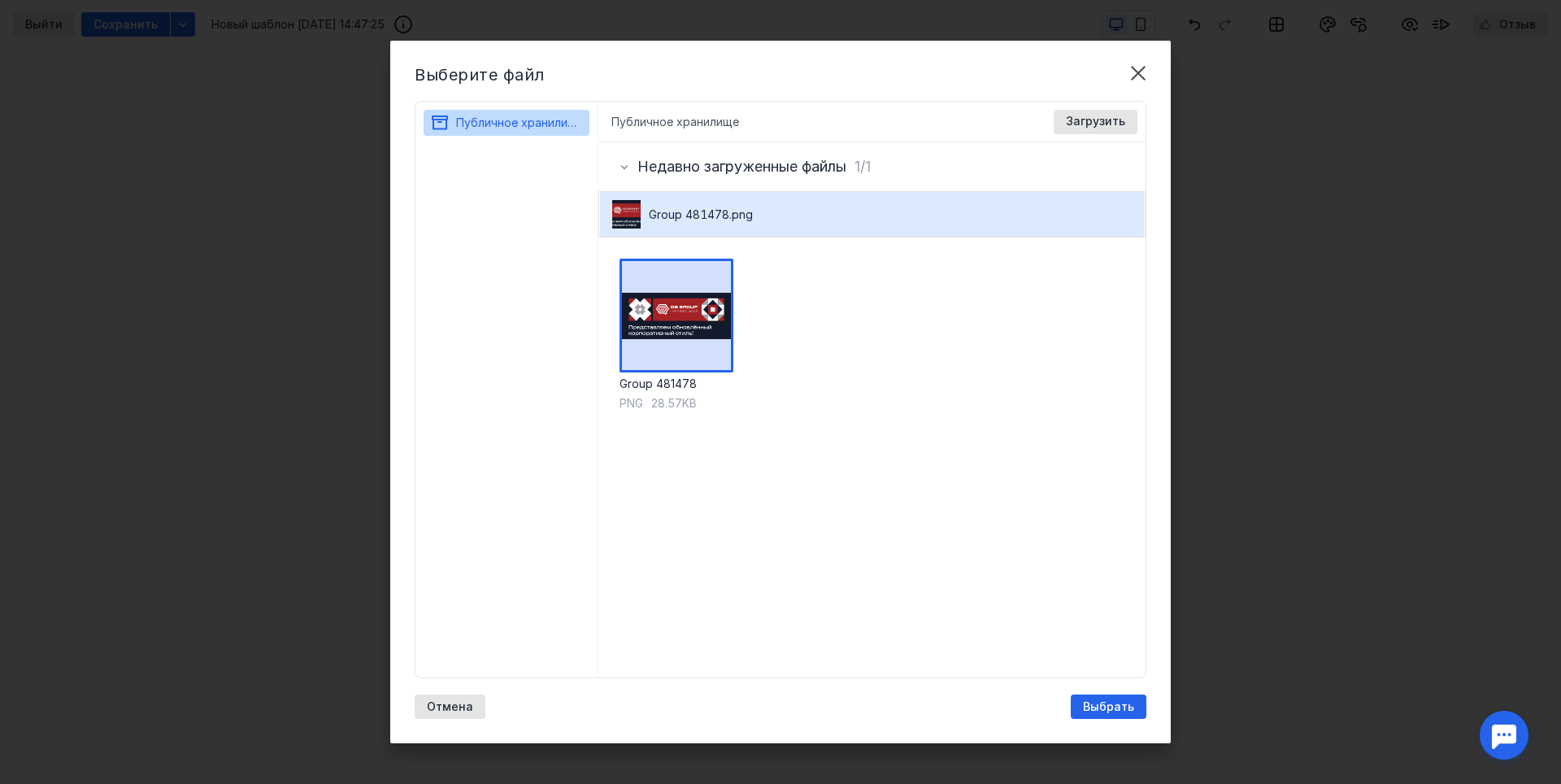
click at [1111, 694] on div "Выберите файл Публичное хранилище Публичное хранилище Доступные форматы: Размер…" at bounding box center [780, 391] width 780 height 702
click at [1122, 706] on span "Выбрать" at bounding box center [1108, 707] width 51 height 14
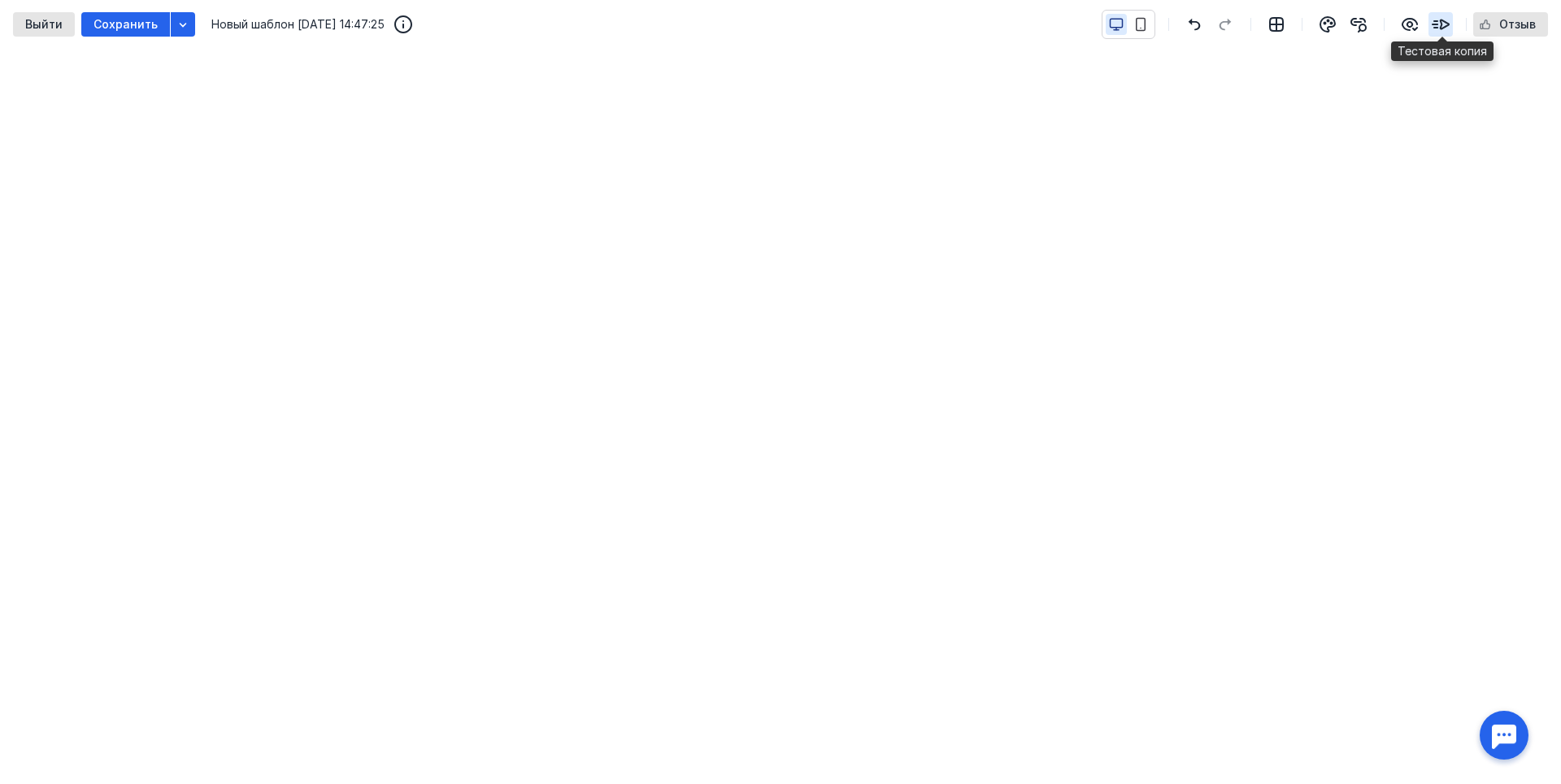
click at [1448, 20] on icon "button" at bounding box center [1441, 25] width 19 height 19
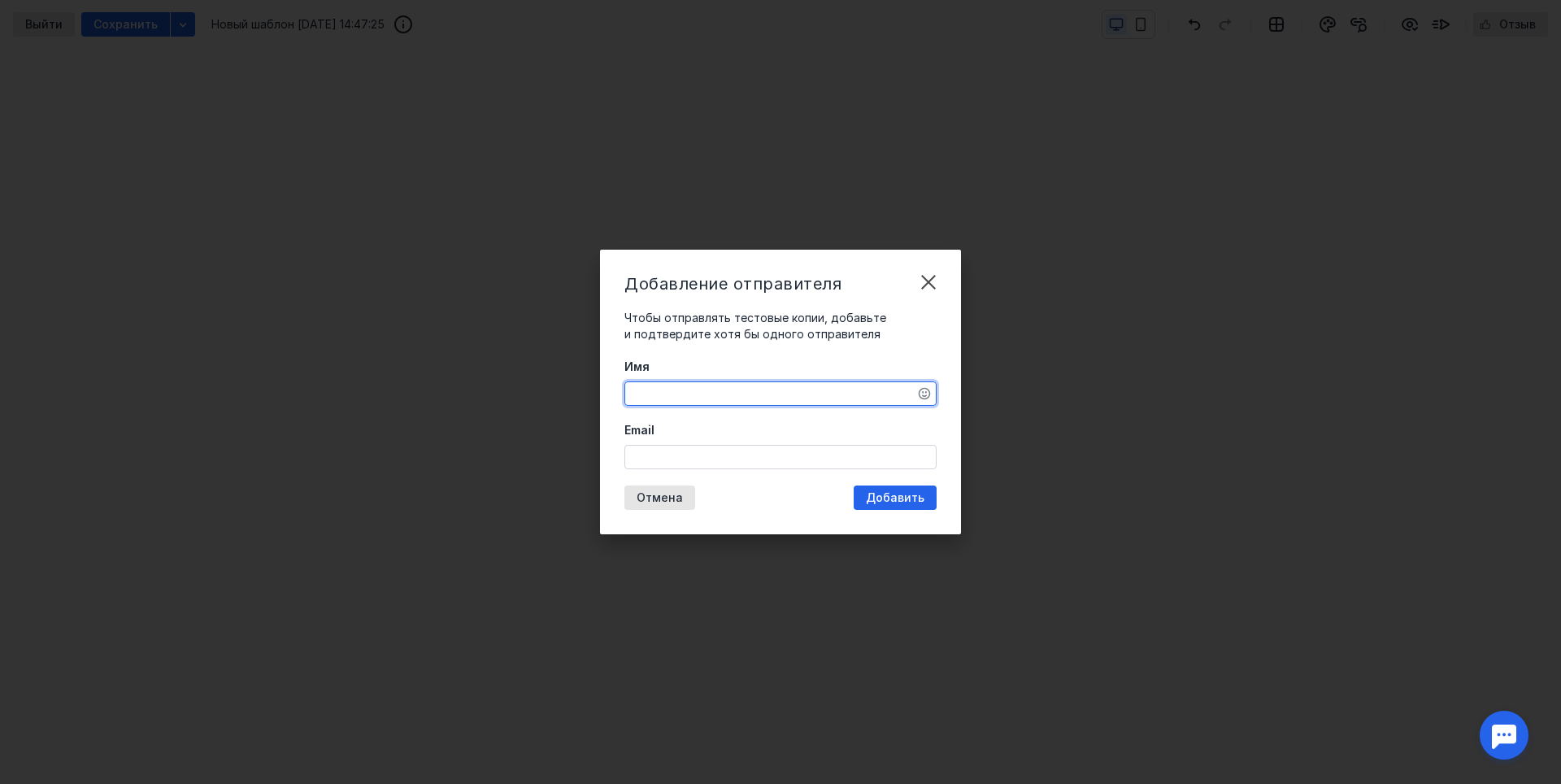
click at [748, 388] on textarea "Имя" at bounding box center [780, 394] width 310 height 23
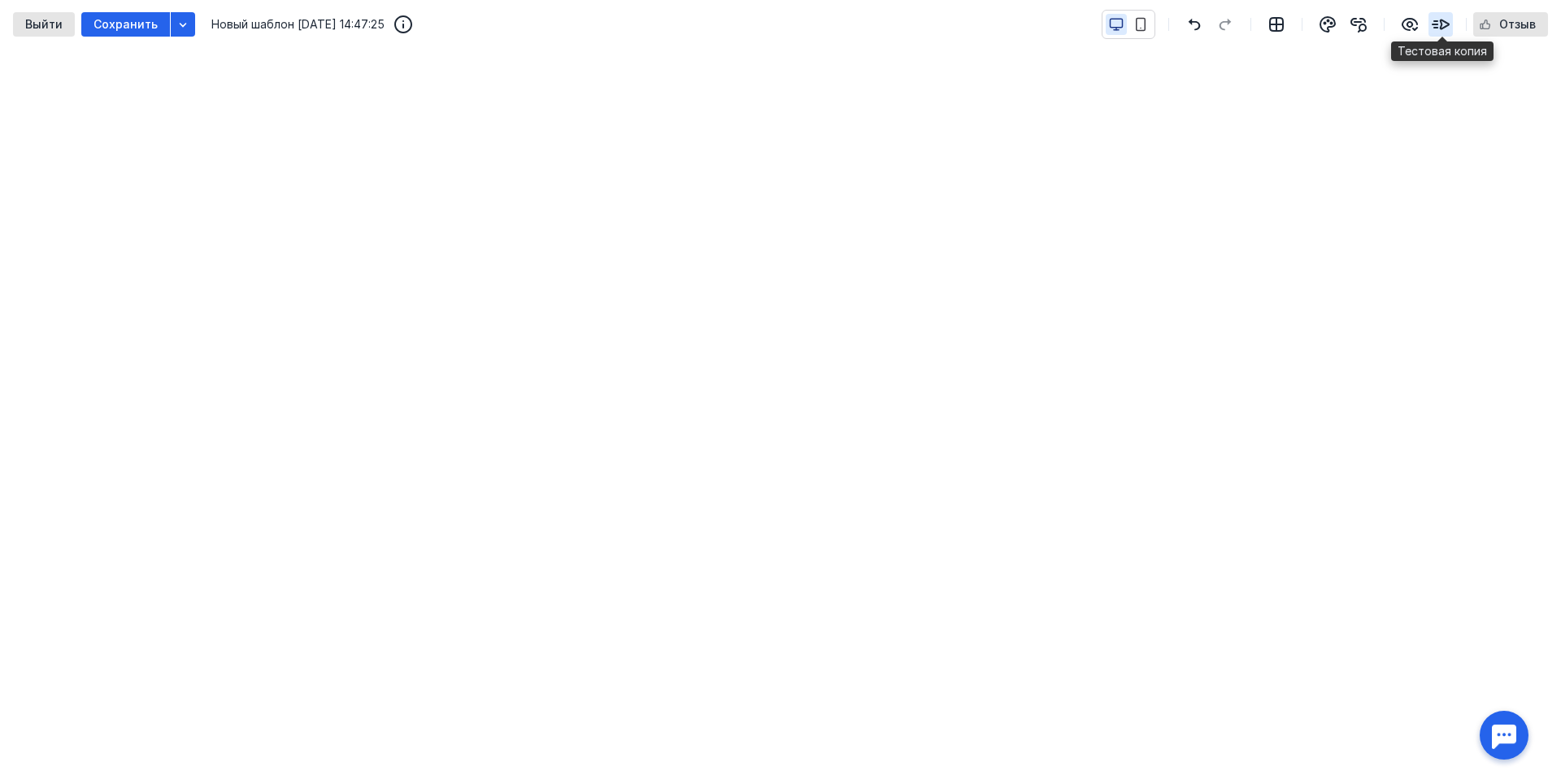
click at [1443, 26] on icon "button" at bounding box center [1441, 25] width 17 height 9
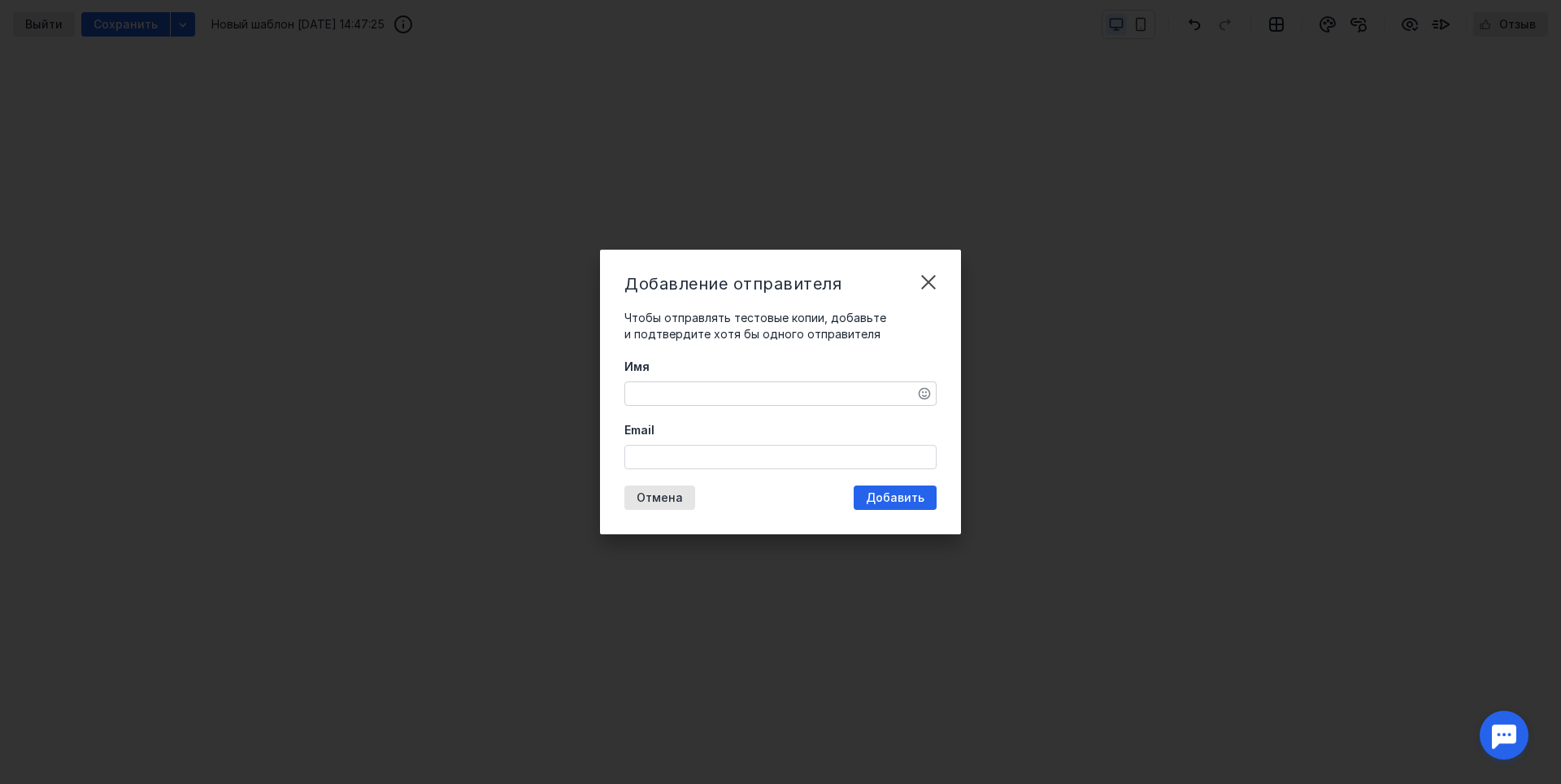
click at [666, 383] on textarea "Имя" at bounding box center [780, 394] width 310 height 23
click at [674, 392] on textarea "Имя" at bounding box center [780, 394] width 310 height 23
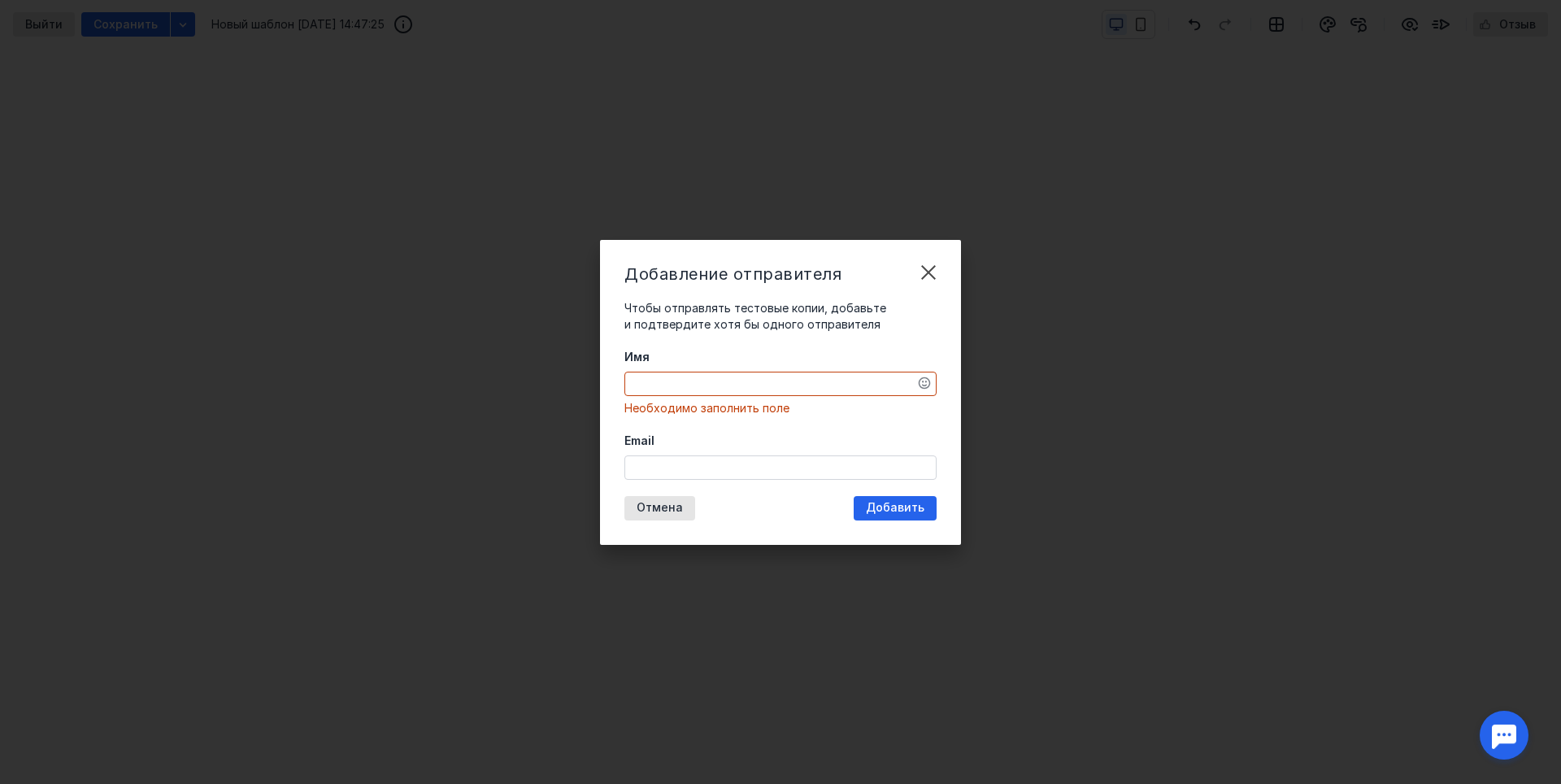
click at [1137, 313] on div "Добавление отправителя Чтобы отправлять тестовые копии, добавьте и подтвердите …" at bounding box center [780, 392] width 1561 height 784
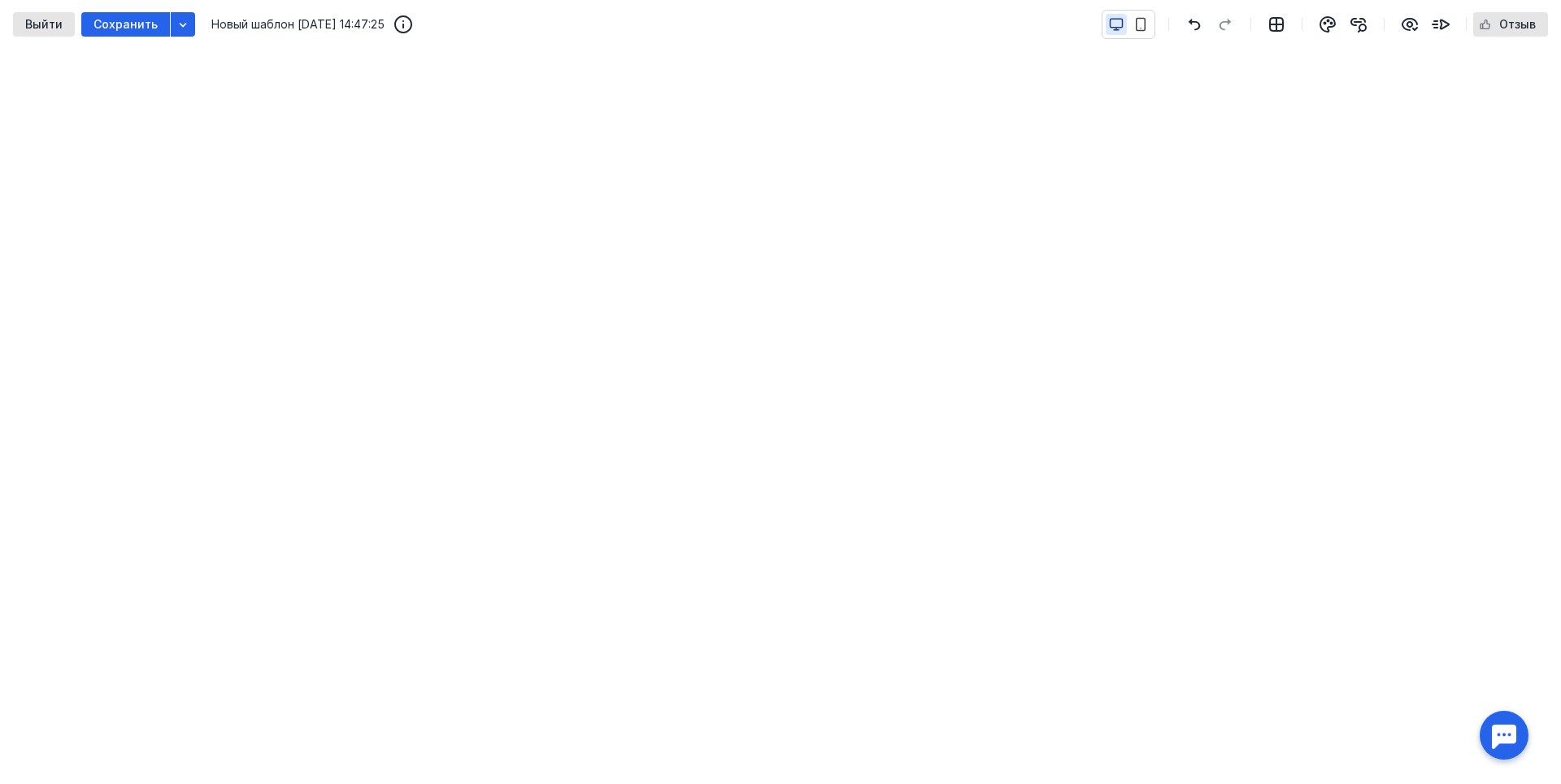
click at [150, 21] on span "Сохранить" at bounding box center [125, 25] width 64 height 14
click at [1439, 25] on icon "button" at bounding box center [1441, 25] width 17 height 9
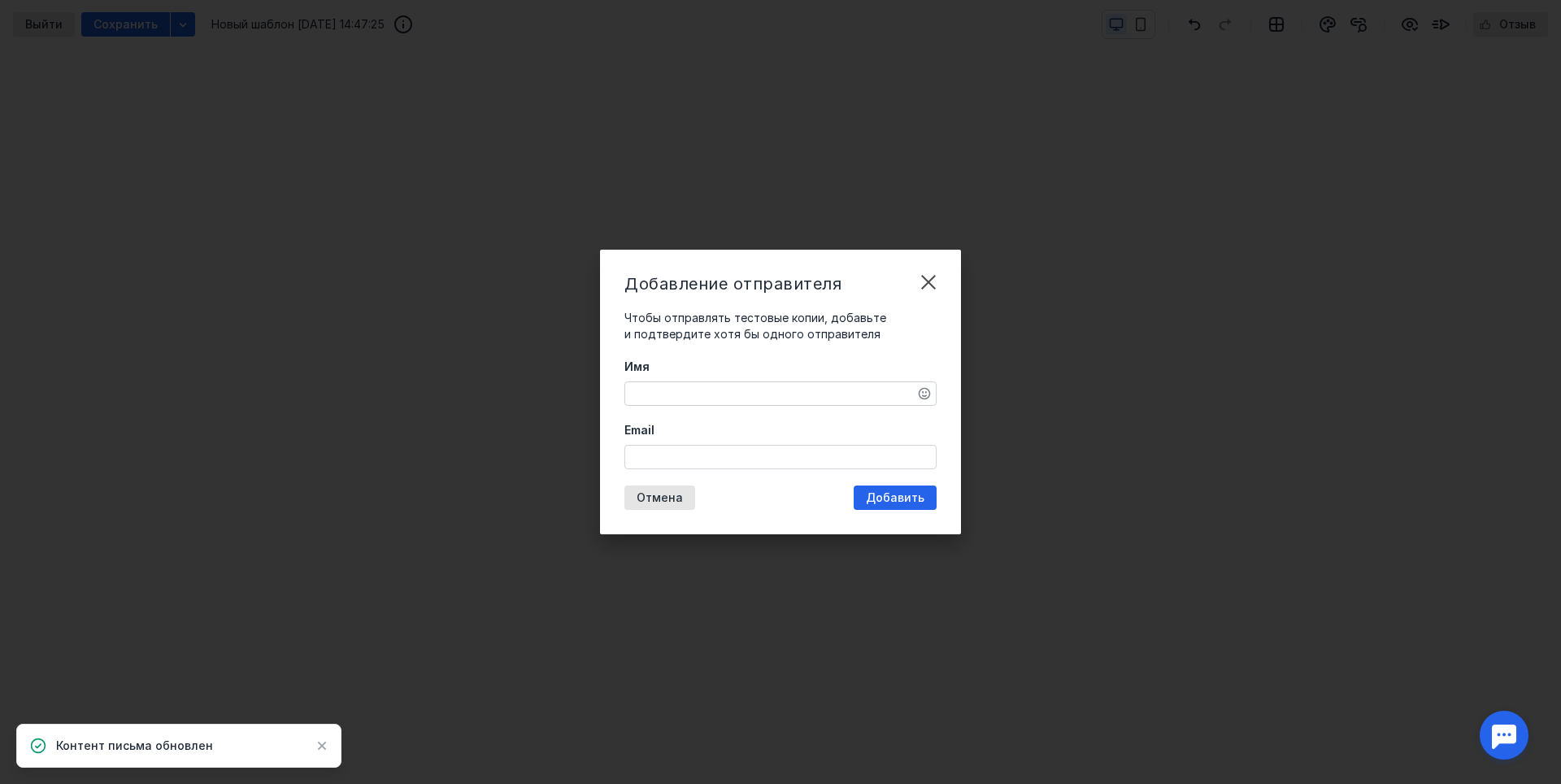
click at [684, 386] on textarea "Имя" at bounding box center [780, 394] width 310 height 23
type textarea "Рита"
click at [731, 452] on input "Email" at bounding box center [780, 457] width 310 height 23
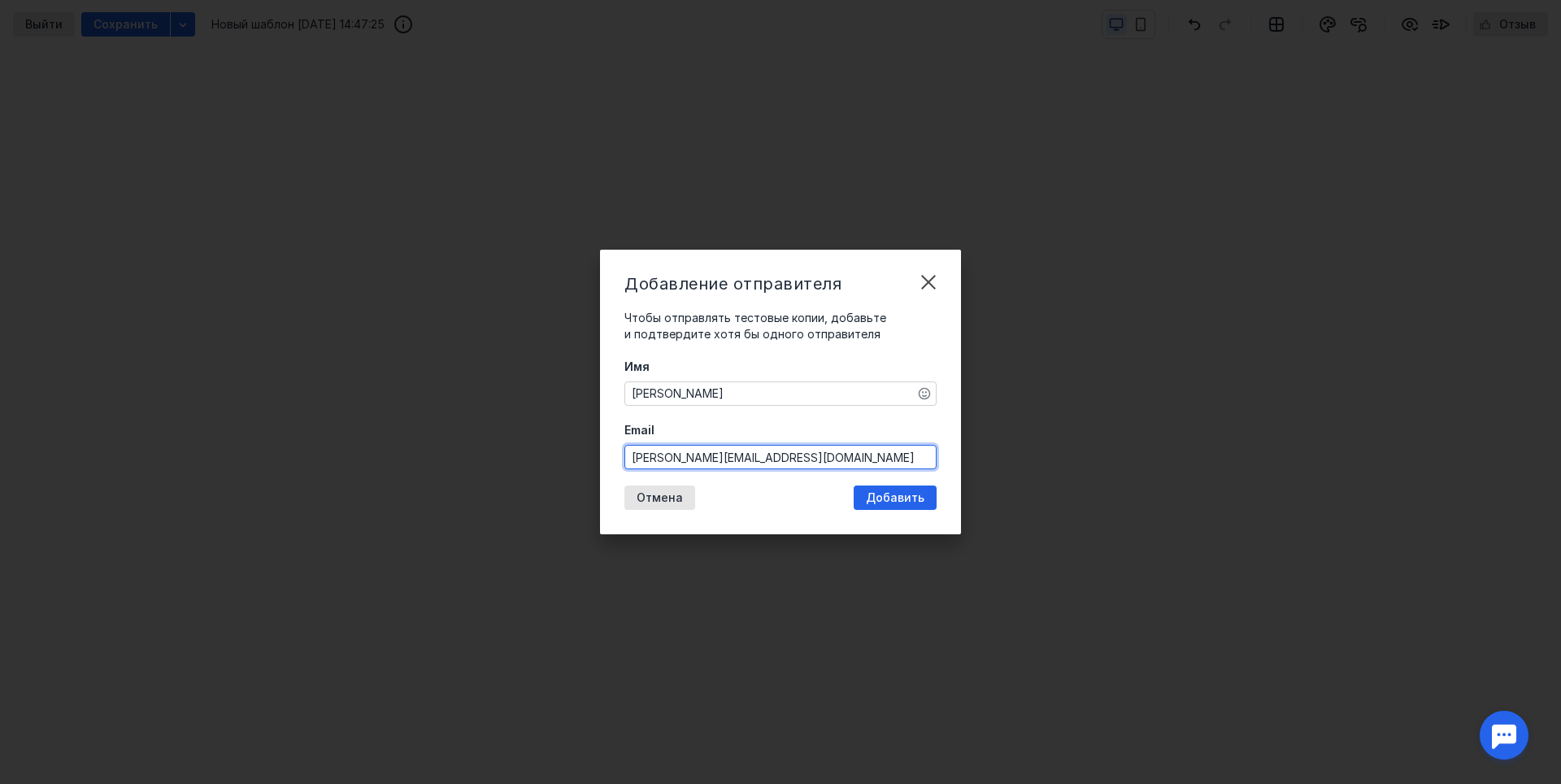
click at [762, 500] on div "Отмена Добавить" at bounding box center [780, 497] width 312 height 25
click at [769, 450] on input "[PERSON_NAME][EMAIL_ADDRESS][DOMAIN_NAME]" at bounding box center [780, 457] width 310 height 23
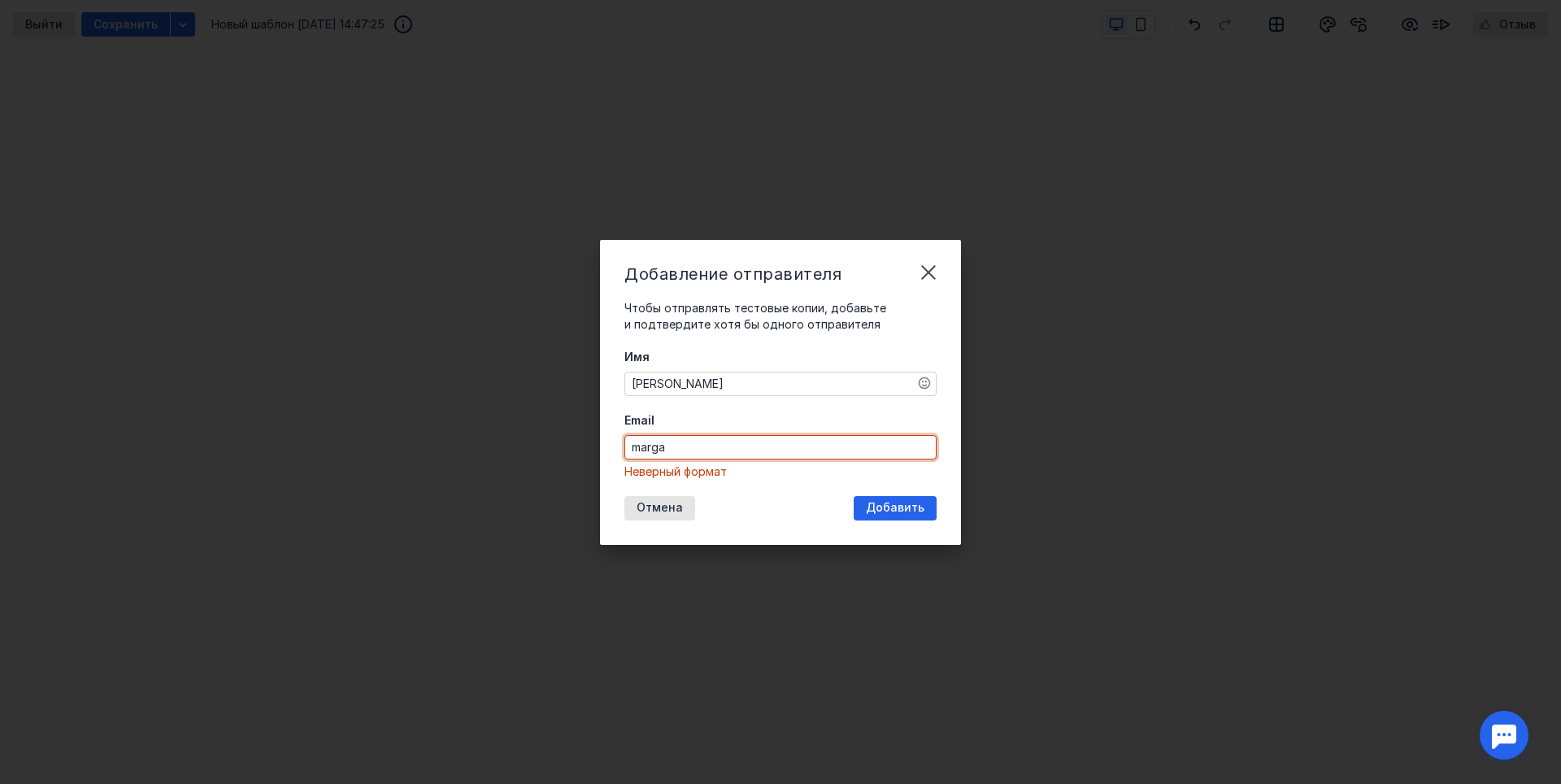
type input "margaux.ia12@gmail.com"
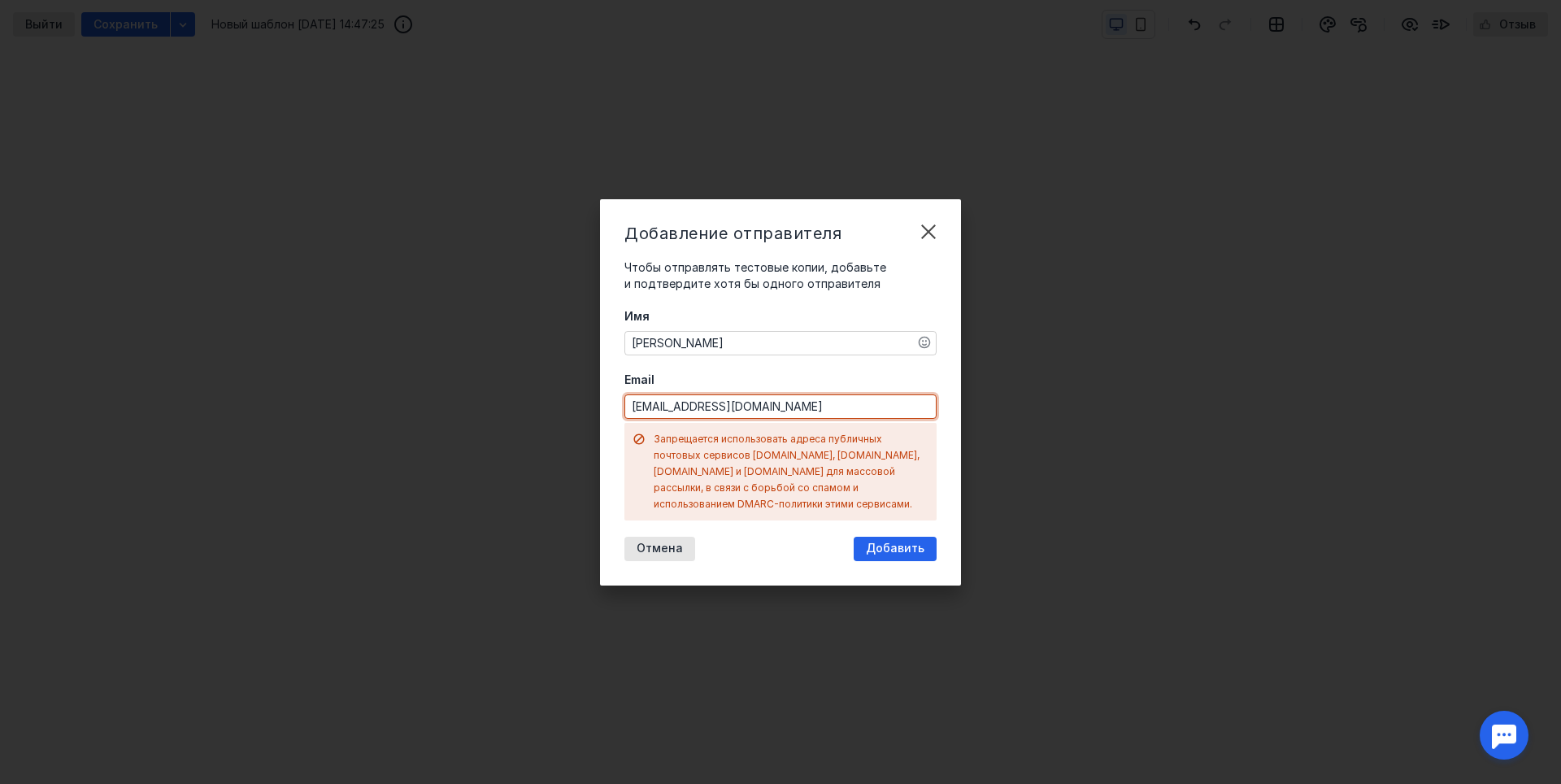
click at [773, 547] on div "Отмена Добавить" at bounding box center [780, 549] width 312 height 25
click at [819, 414] on input "margaux.ia12@gmail.com" at bounding box center [780, 407] width 310 height 23
click at [1268, 379] on div "Добавление отправителя Чтобы отправлять тестовые копии, добавьте и подтвердите …" at bounding box center [780, 392] width 1561 height 784
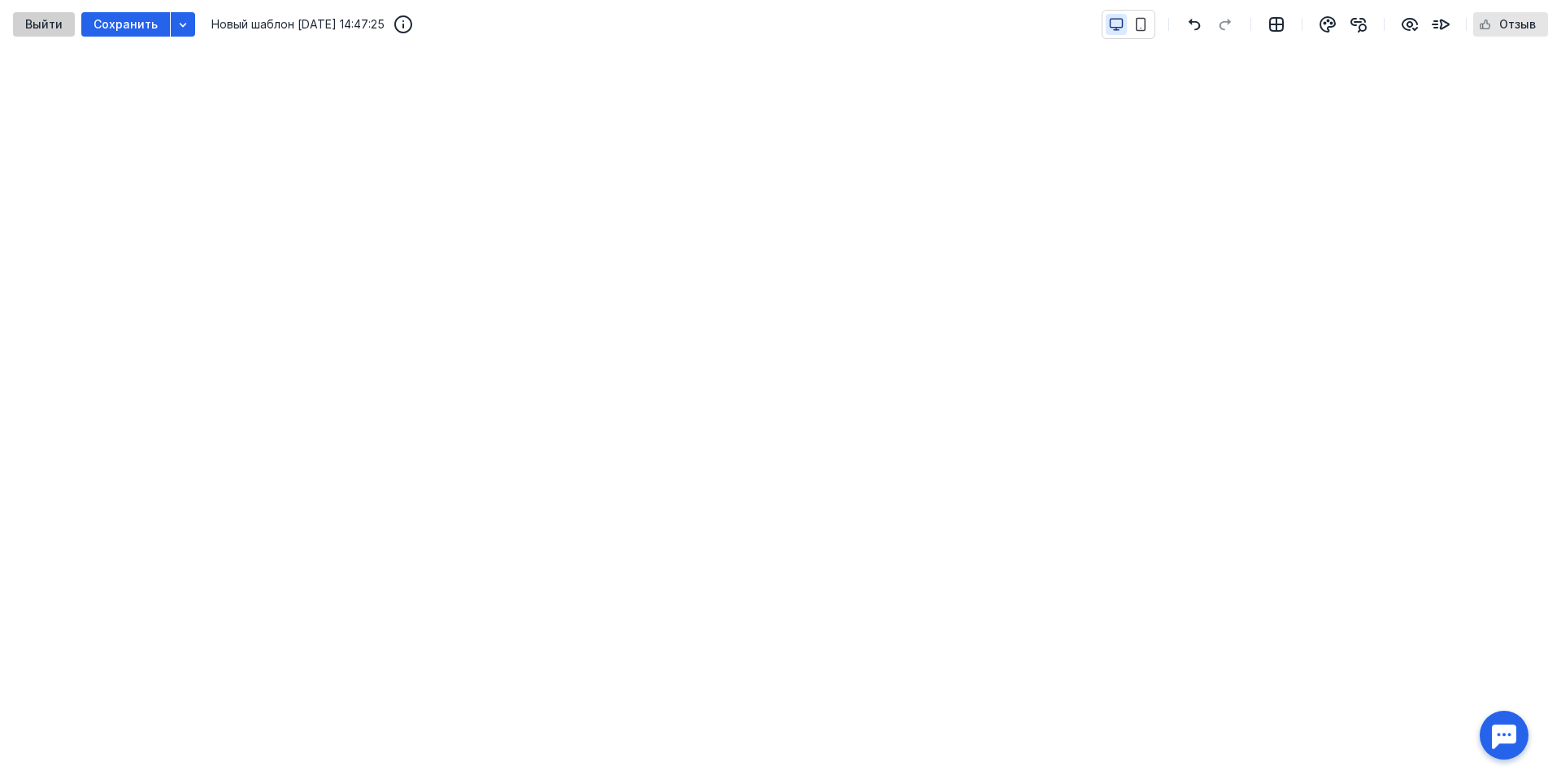
click at [46, 18] on span "Выйти" at bounding box center [44, 25] width 38 height 14
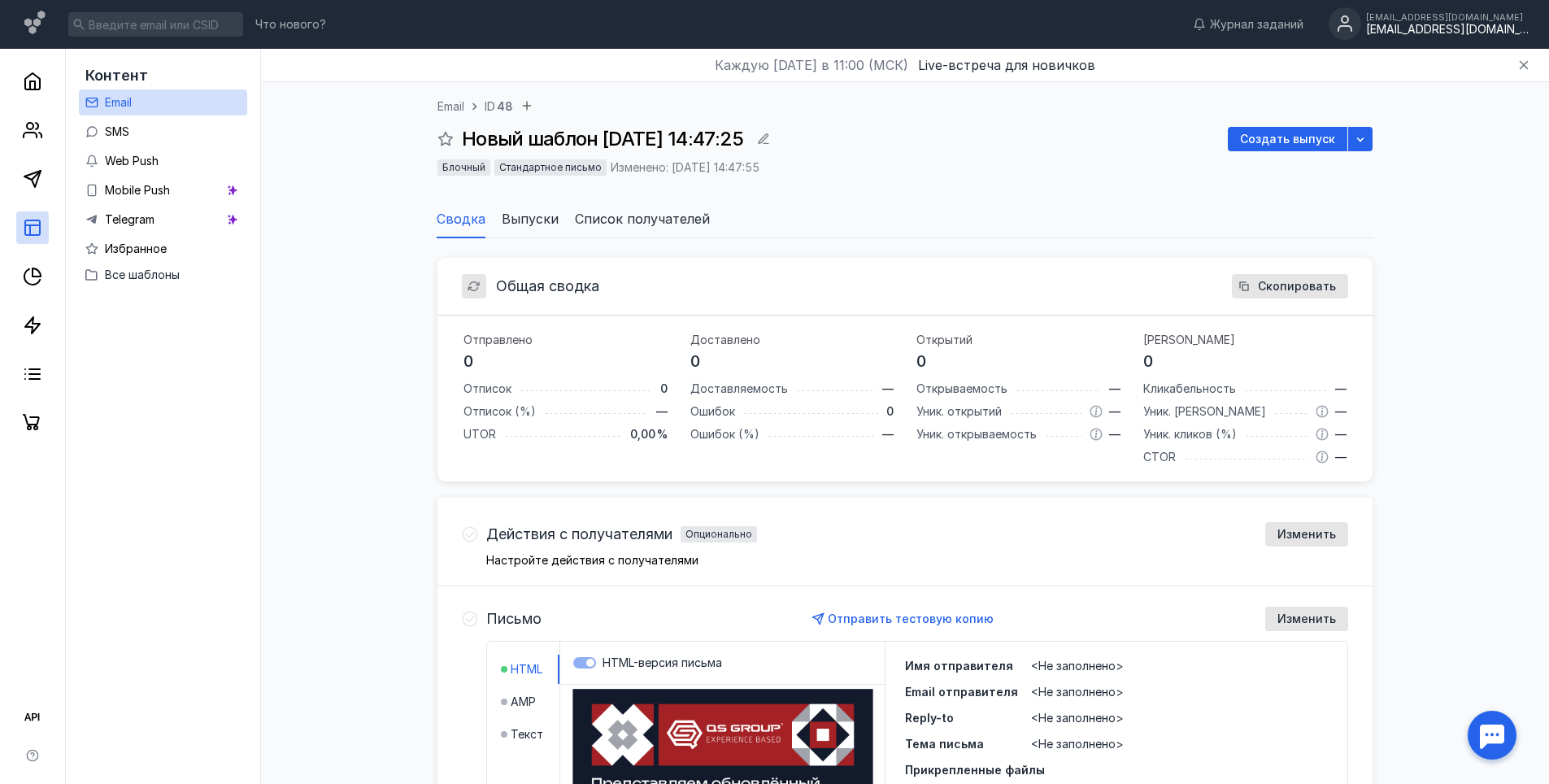
click at [1477, 34] on div "margaux.ia12@gmail.com" at bounding box center [1446, 30] width 162 height 14
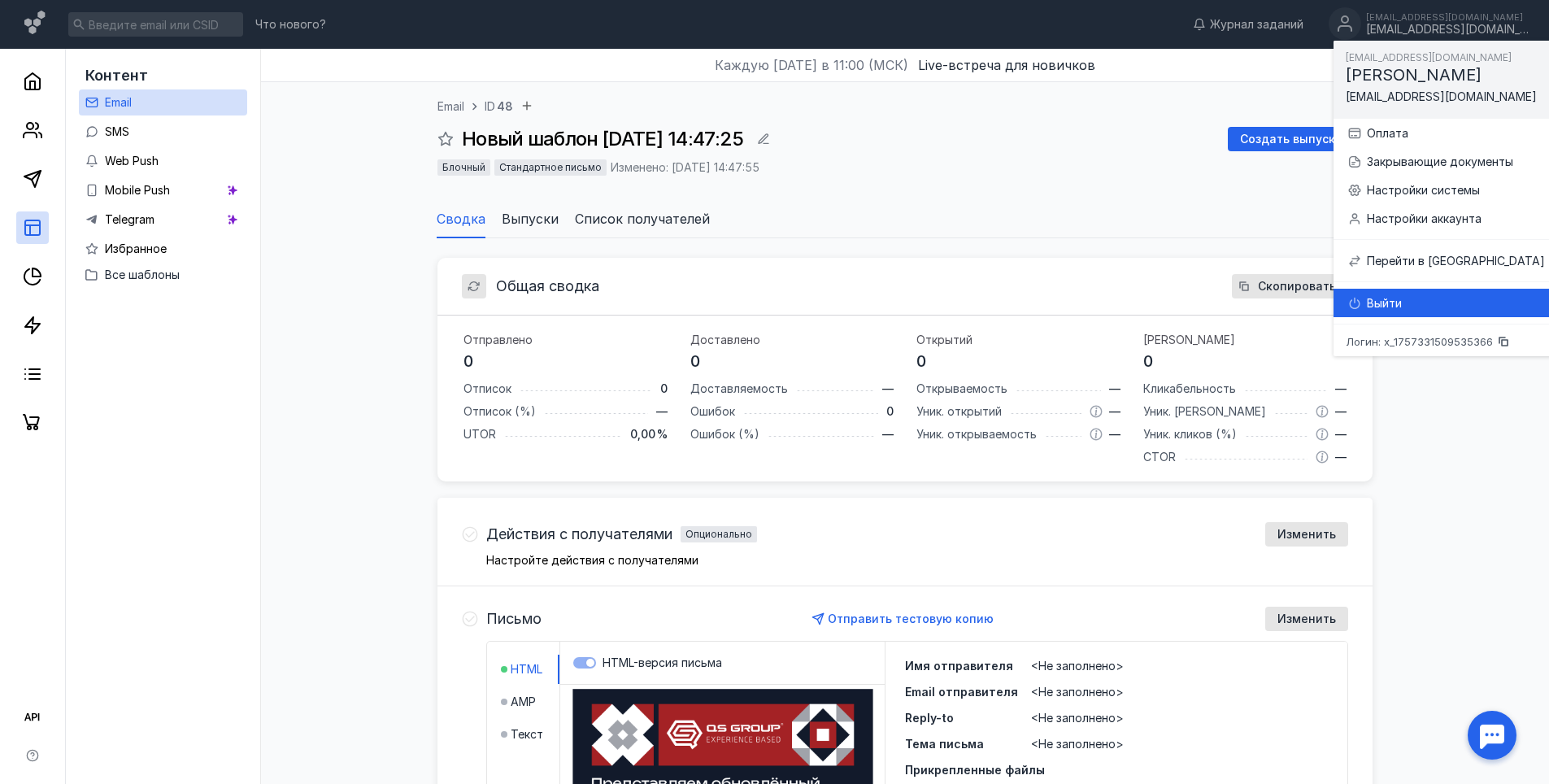
click at [1373, 303] on div "Выйти" at bounding box center [1455, 303] width 178 height 17
